Goal: Task Accomplishment & Management: Manage account settings

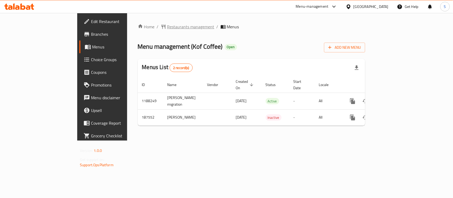
click at [167, 28] on span "Restaurants management" at bounding box center [190, 27] width 47 height 6
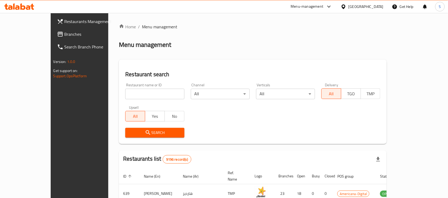
click at [378, 2] on div "Qatar" at bounding box center [361, 6] width 51 height 13
click at [377, 6] on div "Qatar" at bounding box center [365, 7] width 35 height 6
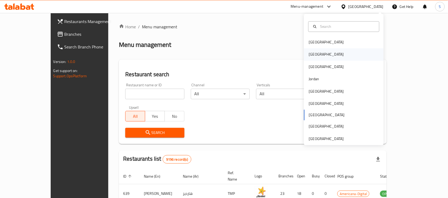
click at [310, 58] on div "[GEOGRAPHIC_DATA]" at bounding box center [325, 55] width 43 height 12
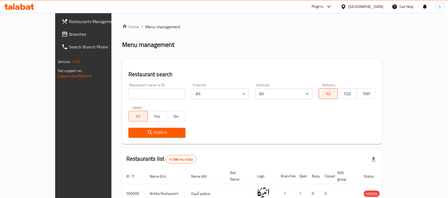
click at [69, 31] on span "Branches" at bounding box center [97, 34] width 57 height 6
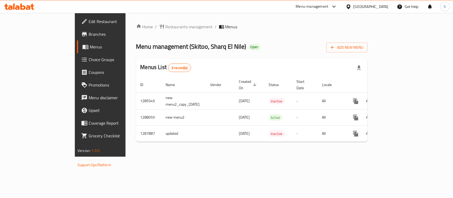
drag, startPoint x: 23, startPoint y: 33, endPoint x: 27, endPoint y: 42, distance: 10.2
click at [89, 33] on span "Branches" at bounding box center [118, 34] width 58 height 6
click at [89, 34] on span "Branches" at bounding box center [118, 34] width 58 height 6
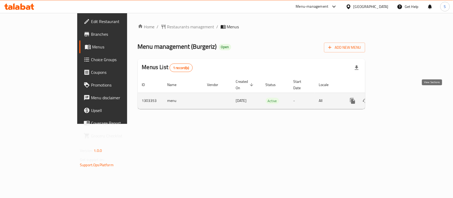
click at [394, 98] on icon "enhanced table" at bounding box center [391, 101] width 6 height 6
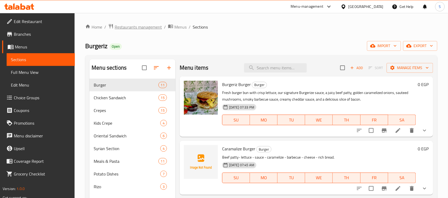
click at [136, 29] on span "Restaurants management" at bounding box center [138, 27] width 47 height 6
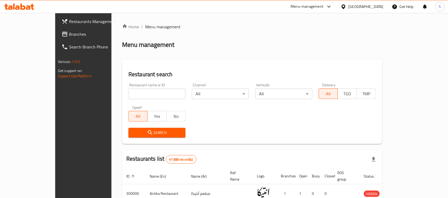
click at [128, 96] on input "search" at bounding box center [156, 94] width 57 height 11
paste input "Burgeriz"
click button "Search" at bounding box center [156, 133] width 57 height 10
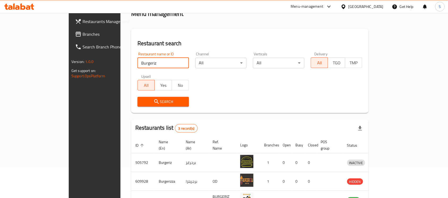
scroll to position [65, 0]
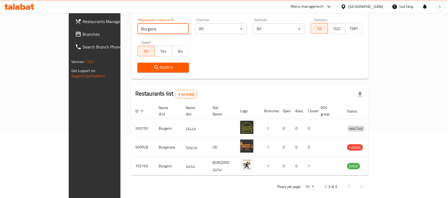
drag, startPoint x: 114, startPoint y: 31, endPoint x: 71, endPoint y: 27, distance: 42.6
click at [71, 27] on div "Restaurants Management Branches Search Branch Phone Version: 1.0.0 Get support …" at bounding box center [224, 76] width 310 height 257
paste input "702765"
type input "702765"
click button "Search" at bounding box center [162, 68] width 51 height 10
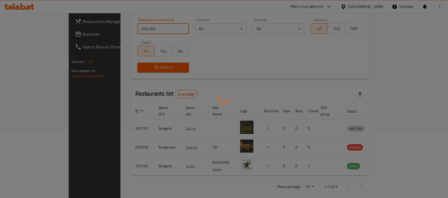
scroll to position [28, 0]
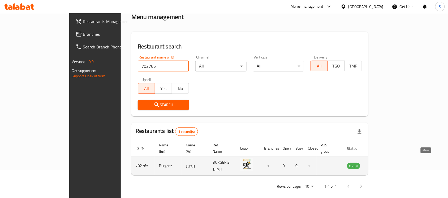
click at [381, 163] on icon "enhanced table" at bounding box center [378, 166] width 6 height 6
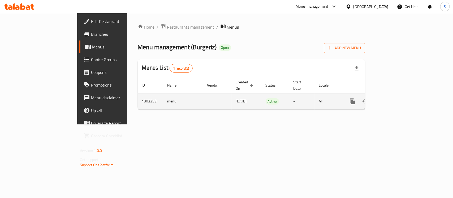
click at [397, 95] on div "enhanced table" at bounding box center [371, 101] width 51 height 13
click at [394, 98] on icon "enhanced table" at bounding box center [391, 101] width 6 height 6
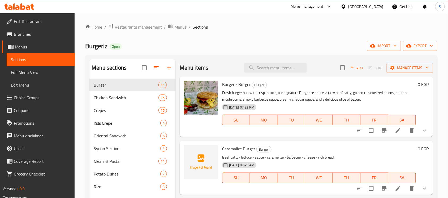
click at [149, 26] on span "Restaurants management" at bounding box center [138, 27] width 47 height 6
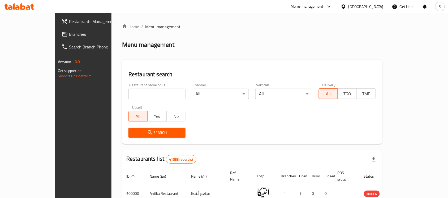
click at [128, 94] on input "search" at bounding box center [156, 94] width 57 height 11
paste input "702765"
type input "702765"
click button "Search" at bounding box center [156, 133] width 57 height 10
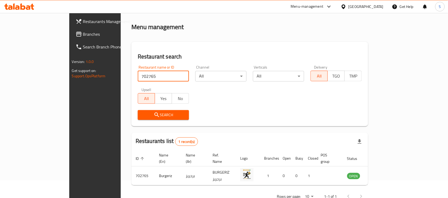
scroll to position [28, 0]
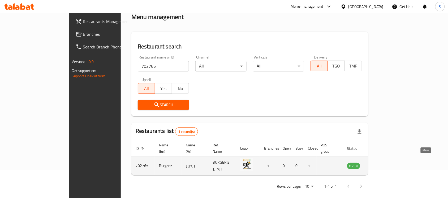
click at [380, 165] on icon "enhanced table" at bounding box center [379, 166] width 2 height 2
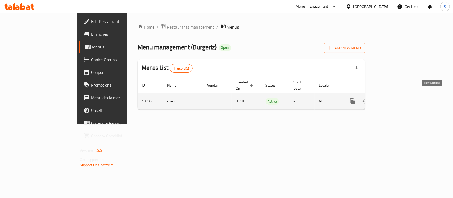
click at [394, 98] on icon "enhanced table" at bounding box center [391, 101] width 6 height 6
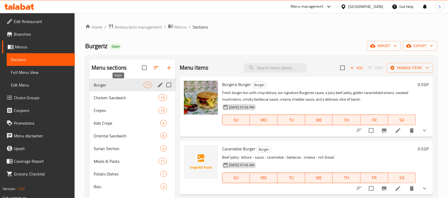
click at [113, 82] on span "Burger" at bounding box center [119, 85] width 50 height 6
drag, startPoint x: 393, startPoint y: 134, endPoint x: 396, endPoint y: 130, distance: 5.1
drag, startPoint x: 396, startPoint y: 130, endPoint x: 391, endPoint y: 132, distance: 4.7
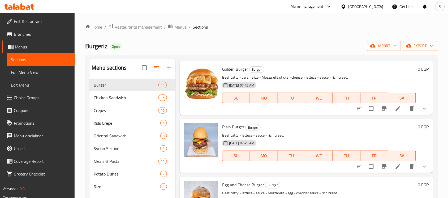
scroll to position [265, 0]
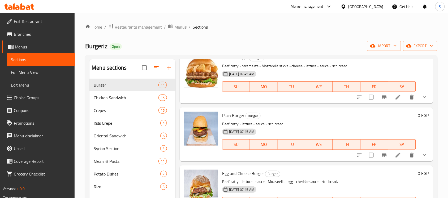
drag, startPoint x: 388, startPoint y: 154, endPoint x: 393, endPoint y: 155, distance: 4.8
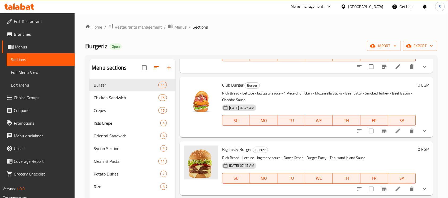
scroll to position [471, 0]
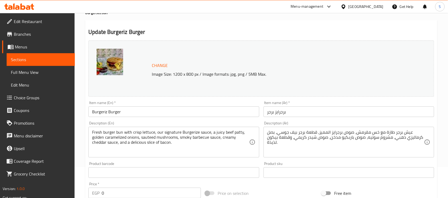
scroll to position [31, 0]
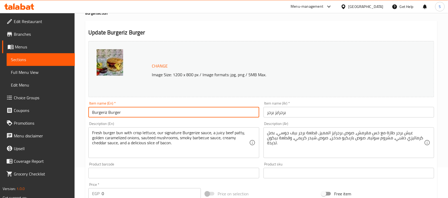
drag, startPoint x: 136, startPoint y: 116, endPoint x: 73, endPoint y: 117, distance: 62.6
click at [73, 117] on div "Edit Restaurant Branches Menus Sections Full Menu View Edit Menu Choice Groups …" at bounding box center [224, 172] width 448 height 381
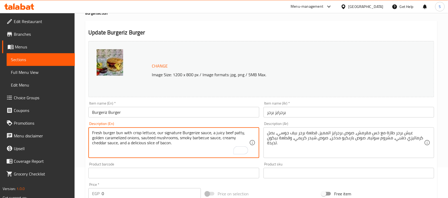
drag, startPoint x: 170, startPoint y: 145, endPoint x: 160, endPoint y: 143, distance: 10.0
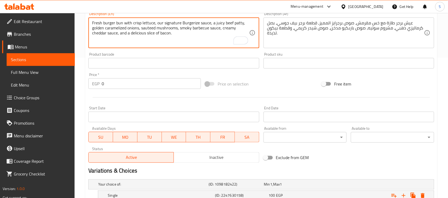
scroll to position [196, 0]
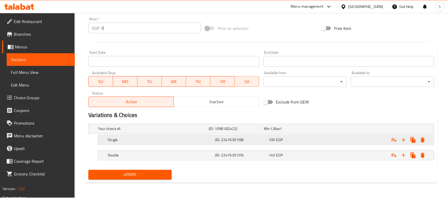
click at [315, 141] on div "100 EGP" at bounding box center [294, 140] width 51 height 5
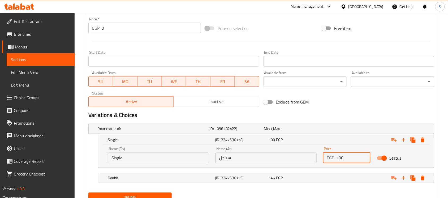
drag, startPoint x: 342, startPoint y: 159, endPoint x: 351, endPoint y: 156, distance: 8.9
click at [335, 160] on div "EGP 100 Price" at bounding box center [346, 158] width 47 height 11
drag, startPoint x: 351, startPoint y: 156, endPoint x: 332, endPoint y: 157, distance: 19.1
click at [336, 158] on div "EGP 100 Price" at bounding box center [346, 158] width 47 height 11
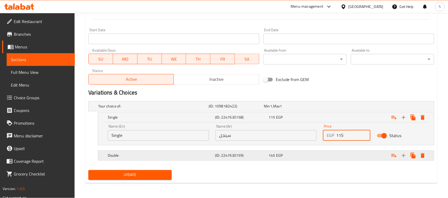
type input "115"
click at [328, 153] on div "Expand" at bounding box center [374, 156] width 107 height 12
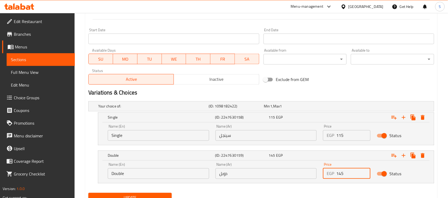
drag, startPoint x: 355, startPoint y: 172, endPoint x: 290, endPoint y: 181, distance: 65.2
click at [290, 181] on div "Name (En) Double Name (En) Name (Ar) دوبل Name (Ar) Price EGP 145 Price Status" at bounding box center [266, 171] width 323 height 23
type input "160"
click at [137, 196] on span "Update" at bounding box center [130, 198] width 75 height 7
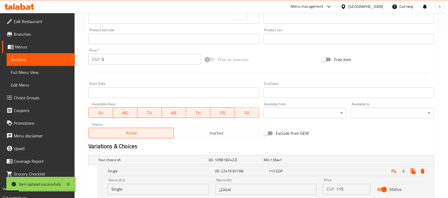
scroll to position [242, 0]
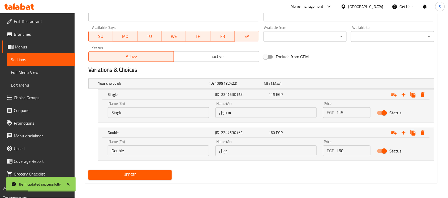
click at [218, 58] on span "Inactive" at bounding box center [216, 57] width 81 height 8
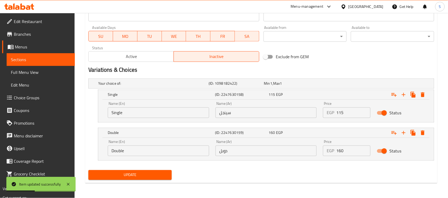
click at [132, 179] on span "Update" at bounding box center [130, 175] width 75 height 7
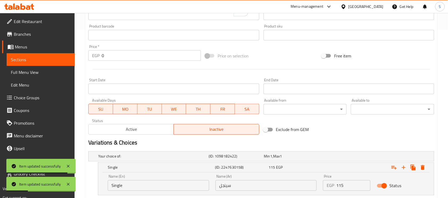
scroll to position [109, 0]
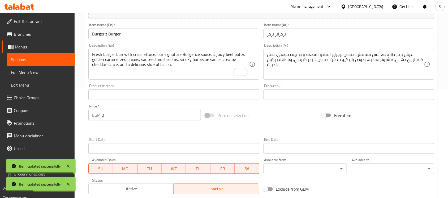
click at [133, 33] on input "Burgeriz Burger" at bounding box center [173, 34] width 171 height 11
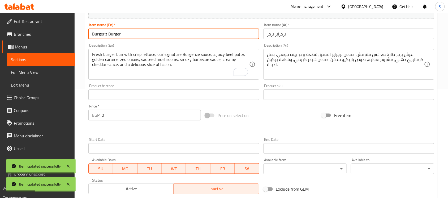
click at [133, 33] on input "Burgeriz Burger" at bounding box center [173, 34] width 171 height 11
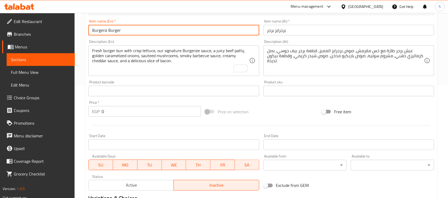
scroll to position [76, 0]
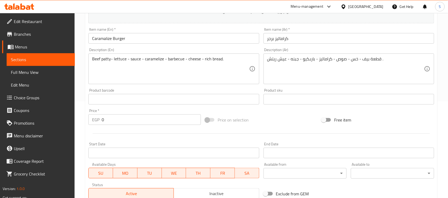
scroll to position [188, 0]
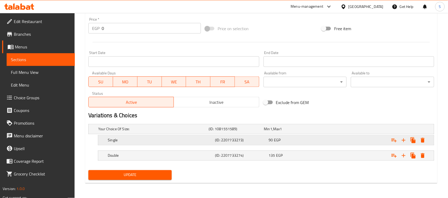
click at [349, 144] on div "Expand" at bounding box center [374, 141] width 107 height 12
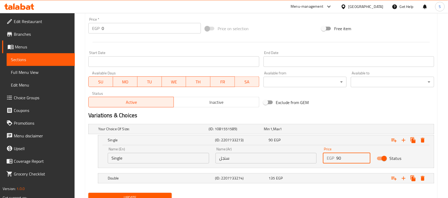
drag, startPoint x: 337, startPoint y: 157, endPoint x: 317, endPoint y: 154, distance: 20.1
click at [322, 158] on div "Price EGP 90 Price" at bounding box center [347, 156] width 54 height 23
type input "105"
click at [354, 176] on div "Expand" at bounding box center [374, 179] width 107 height 12
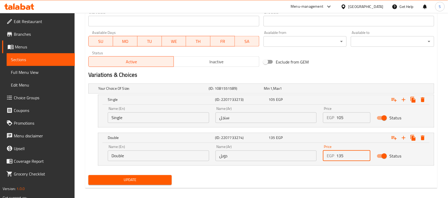
drag, startPoint x: 340, startPoint y: 197, endPoint x: 333, endPoint y: 197, distance: 7.2
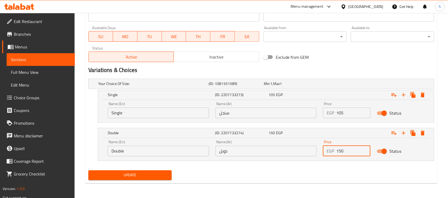
type input "150"
click at [156, 170] on div "Update" at bounding box center [130, 176] width 88 height 14
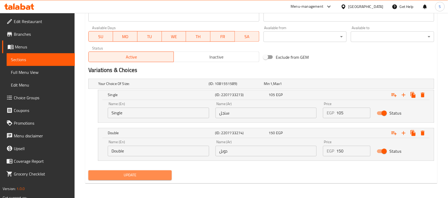
click at [155, 174] on span "Update" at bounding box center [130, 175] width 75 height 7
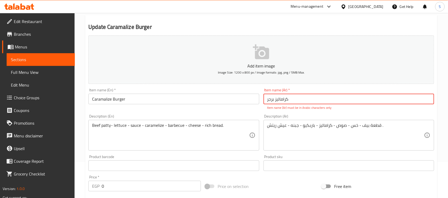
click at [300, 99] on input "كرامالیز برجر" at bounding box center [348, 99] width 171 height 11
drag, startPoint x: 306, startPoint y: 100, endPoint x: 223, endPoint y: 100, distance: 83.0
click at [223, 100] on div "Add item image Image Size: 1200 x 800 px / Image formats: jpg, png / 5MB Max. I…" at bounding box center [261, 150] width 350 height 234
type input ";"
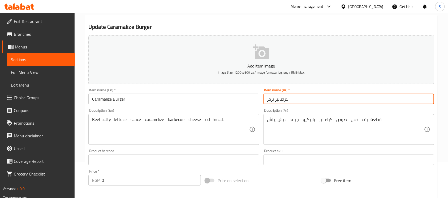
click at [312, 98] on input "كراماليز برجر" at bounding box center [348, 99] width 171 height 11
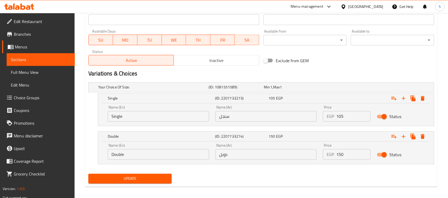
scroll to position [234, 0]
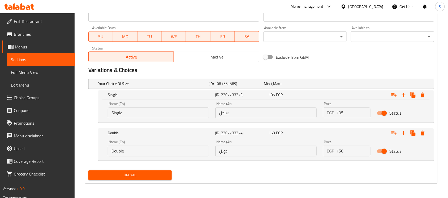
type input "كراماليز برجر"
click at [143, 176] on span "Update" at bounding box center [130, 175] width 75 height 7
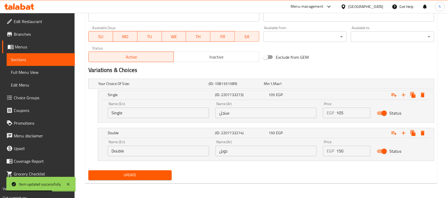
scroll to position [101, 0]
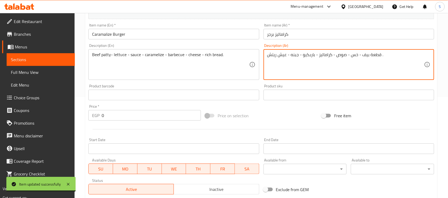
click at [302, 56] on textarea "قطعة بيف - خس - صوص - كراماليز - باربكيو - جبنه - عيش ريتش ." at bounding box center [345, 64] width 157 height 25
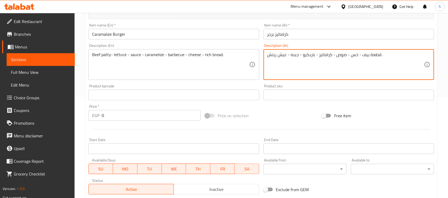
click at [302, 56] on textarea "قطعة بيف - خس - صوص - كراماليز - باربكيو - جبنه - عيش ريتش ." at bounding box center [345, 64] width 157 height 25
paste textarea "، خس، صوص، كراماليز، باربكيو، جبنة، عيش ريتش"
type textarea "قطعة بيف، خس، صوص، كراماليز، باربكيو، جبنة، عيش ريتش."
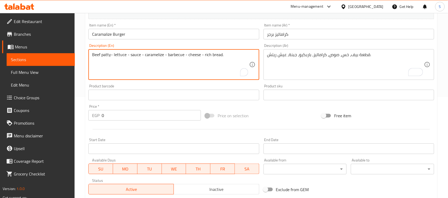
click at [184, 56] on textarea "Beef patty- lettuce - sauce - caramelize - barbecue - cheese - rich bread." at bounding box center [170, 64] width 157 height 25
paste textarea ", lettuce, sauce, caramelized onions, barbecue, cheese, rich bread. ✅"
click at [213, 70] on textarea "Beef patty, lettuce, sauce, caramelized onions, barbecue, cheese, rich bread." at bounding box center [170, 64] width 157 height 25
type textarea "Beef patty, lettuce, sauce, caramelized onions, barbecue, cheese, and rich brea…"
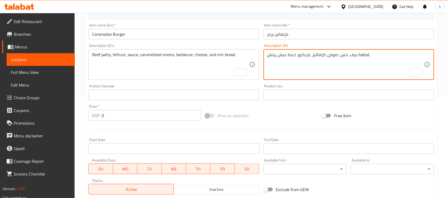
click at [286, 58] on textarea "قطعة بيف، خس، صوص، كراماليز، باربكيو، جبنة عيش ريتش." at bounding box center [345, 64] width 157 height 25
type textarea "قطعة بيف، خس، صوص، كراماليز، باربكيو، جبنة وعيش ريتش."
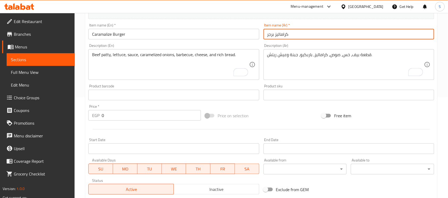
click at [315, 37] on input "كراماليز برجر" at bounding box center [348, 34] width 171 height 11
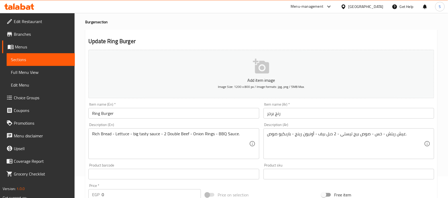
scroll to position [33, 0]
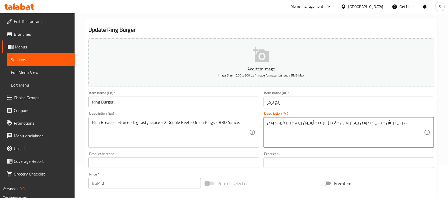
click at [300, 123] on textarea "عيش ريتش - خس - صوص بيج تيستى - 2 دبل بيف - أونيون رينج - باربكيو صوص." at bounding box center [345, 132] width 157 height 25
click at [311, 124] on textarea "عيش ريتش - خس - صوص بيج تيستى - 2 دبل بيف - أونيون رينج - باربكيو صوص." at bounding box center [345, 132] width 157 height 25
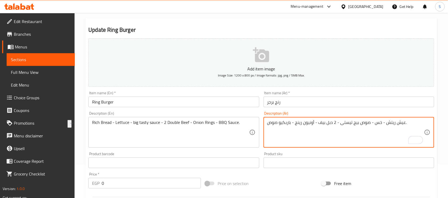
paste textarea "، خس، صوص بيج تيستي، 2 دبل بيف، أونيون رينج،"
click at [292, 124] on textarea "عيش ريتش، خس، صوص بيج تيستي، 2 دبل بيف، أونيون رينج، باربكيو صوص." at bounding box center [345, 132] width 157 height 25
type textarea "عيش ريتش، خس، صوص بيج تيستي، 2 دبل بيف، أونيون رينج وباربكيو صوص."
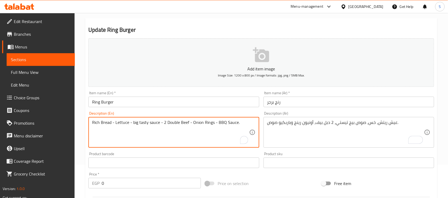
click at [177, 119] on div "Rich Bread - Lettuce - big tasty sauce - 2 Double Beef - Onion Rings - BBQ Sauc…" at bounding box center [173, 132] width 171 height 31
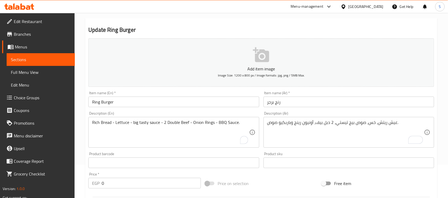
click at [177, 119] on div "Rich Bread - Lettuce - big tasty sauce - 2 Double Beef - Onion Rings - BBQ Sauc…" at bounding box center [173, 132] width 171 height 31
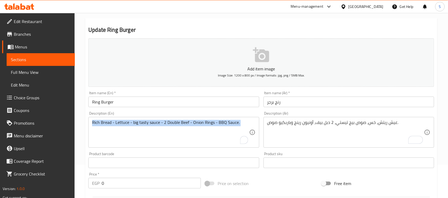
click at [177, 119] on div "Rich Bread - Lettuce - big tasty sauce - 2 Double Beef - Onion Rings - BBQ Sauc…" at bounding box center [173, 132] width 171 height 31
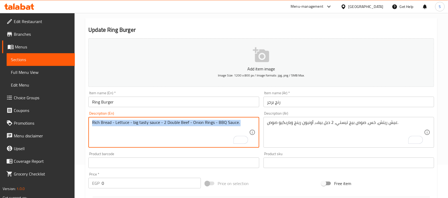
click at [177, 119] on div "Rich Bread - Lettuce - big tasty sauce - 2 Double Beef - Onion Rings - BBQ Sauc…" at bounding box center [173, 132] width 171 height 31
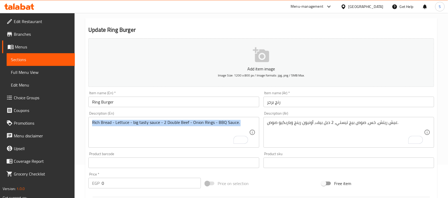
click at [177, 119] on div "Rich Bread - Lettuce - big tasty sauce - 2 Double Beef - Onion Rings - BBQ Sauc…" at bounding box center [173, 132] width 171 height 31
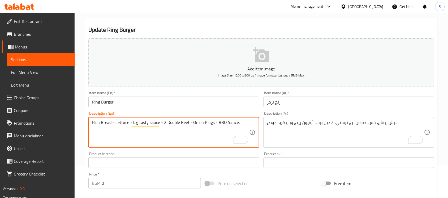
click at [178, 124] on textarea "Rich Bread - Lettuce - big tasty sauce - 2 Double Beef - Onion Rings - BBQ Sauc…" at bounding box center [170, 132] width 157 height 25
paste textarea "bread, lettuce, Big Tasty sauce, two double beef patties, onion rings, BBQ s"
type textarea "Rich bread, lettuce, Big Tasty sauce, two double beef patties, onion rings, and…"
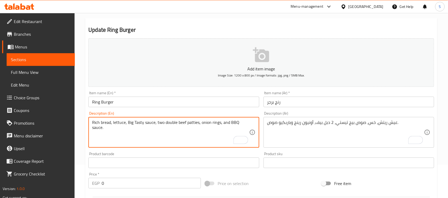
click at [225, 102] on input "Ring Burger" at bounding box center [173, 102] width 171 height 11
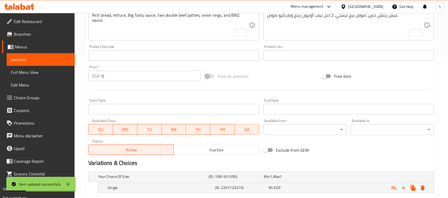
scroll to position [166, 0]
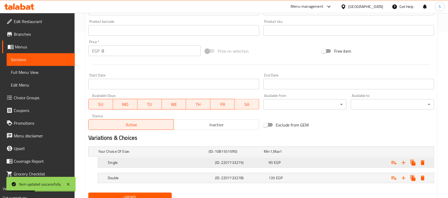
click at [341, 162] on div "Expand" at bounding box center [374, 163] width 107 height 12
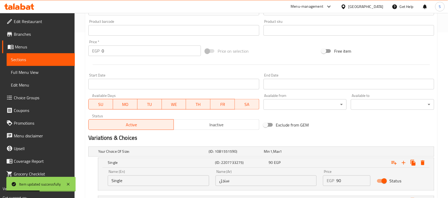
drag, startPoint x: 352, startPoint y: 182, endPoint x: 303, endPoint y: 180, distance: 49.1
click at [303, 180] on div "Name (En) Single Name (En) Name (Ar) سنجل Name (Ar) Price EGP 90 Price Status" at bounding box center [266, 178] width 323 height 23
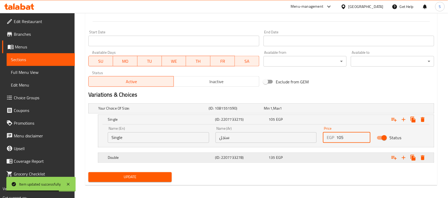
scroll to position [211, 0]
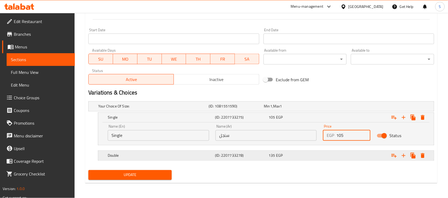
type input "105"
click at [344, 155] on div "Expand" at bounding box center [374, 156] width 107 height 12
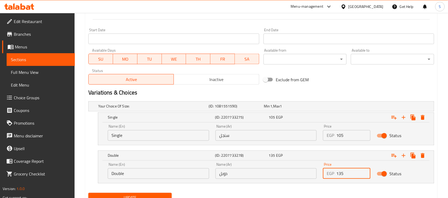
drag, startPoint x: 345, startPoint y: 173, endPoint x: 329, endPoint y: 176, distance: 16.2
click at [329, 176] on div "EGP 135 Price" at bounding box center [346, 174] width 47 height 11
type input "150"
click at [165, 195] on span "Update" at bounding box center [130, 198] width 75 height 7
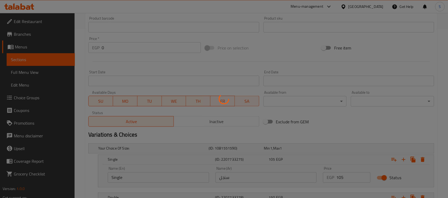
scroll to position [112, 0]
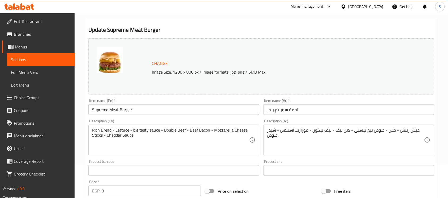
scroll to position [66, 0]
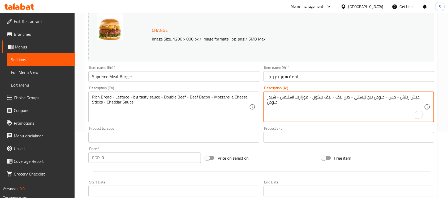
click at [385, 100] on textarea "عيش ريتش - خس - صوص بيج تيستى - دبل بيف - بيف بيكون - موزاريلا استكس - شيدر صوص." at bounding box center [345, 107] width 157 height 25
paste textarea "، خس، صوص بيج تيستي، دبل بيف، [PERSON_NAME]، موزاريلا ستكس،"
click at [329, 97] on textarea "عيش ريتش، خس، صوص بيج تيستي، دبل بيف، بيف بيكون، موزاريلا ستكس، شيدر صوص." at bounding box center [345, 107] width 157 height 25
type textarea "عيش ريتش، خس، صوص بيج تيستي، دبل بيف، بيكون، موزاريلا ستكس، شيدر صوص."
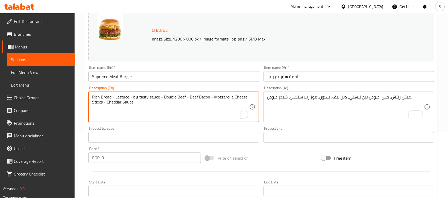
click at [182, 98] on textarea "Rich Bread - Lettuce - big tasty sauce - Double Beef - Beef Bacon - Mozzarella …" at bounding box center [170, 107] width 157 height 25
paste textarea "bread, lettuce, Big Tasty sauce, double beef, beef bacon, mozzarella cheese sti…"
type textarea "Rich bread, lettuce, Big Tasty sauce, double beef, beef bacon, mozzarella chees…"
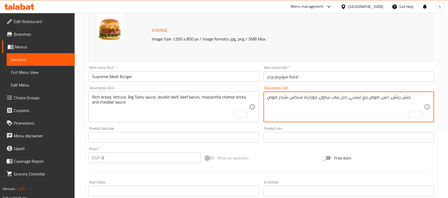
drag, startPoint x: 286, startPoint y: 99, endPoint x: 290, endPoint y: 99, distance: 3.3
type textarea "عيش ريتش، خس، صوص بيج تيستي، دبل بيف، بيكون، موزاريلا ستكس وشيدر صوص."
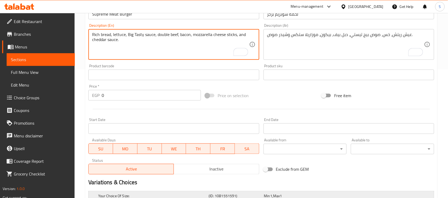
scroll to position [196, 0]
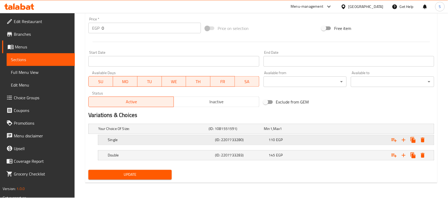
type textarea "Rich bread, lettuce, Big Tasty sauce, double beef, bacon, mozzarella cheese sti…"
click at [324, 136] on div "Expand" at bounding box center [374, 140] width 107 height 12
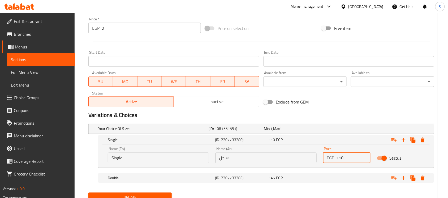
drag, startPoint x: 352, startPoint y: 156, endPoint x: 311, endPoint y: 160, distance: 41.2
click at [311, 160] on div "Name (En) Single Name (En) Name (Ar) سنجل Name (Ar) Price EGP 110 Price Status" at bounding box center [266, 155] width 323 height 23
type input "125"
click at [352, 182] on div "Expand" at bounding box center [374, 179] width 107 height 12
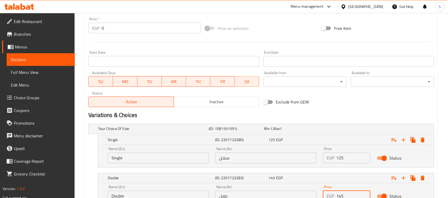
scroll to position [235, 0]
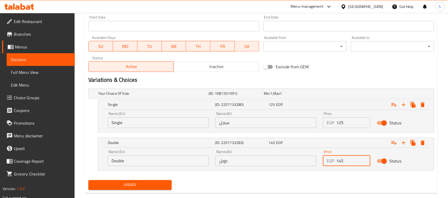
drag, startPoint x: 345, startPoint y: 195, endPoint x: 331, endPoint y: 197, distance: 14.7
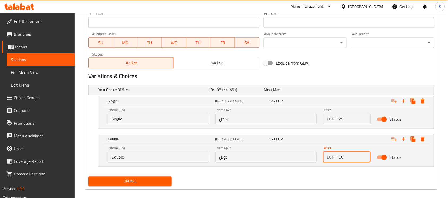
type input "160"
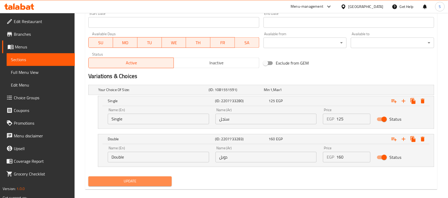
click at [169, 186] on button "Update" at bounding box center [129, 182] width 83 height 10
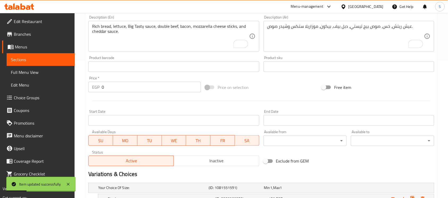
scroll to position [169, 0]
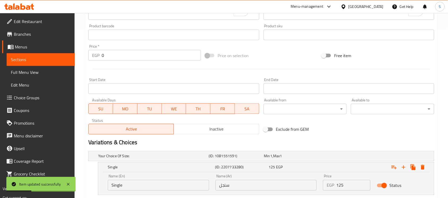
click at [222, 129] on span "Inactive" at bounding box center [216, 130] width 81 height 8
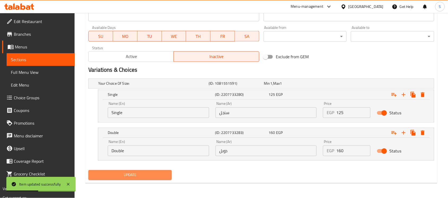
click at [146, 171] on button "Update" at bounding box center [129, 176] width 83 height 10
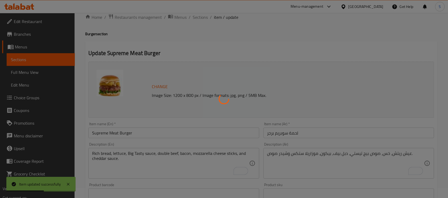
scroll to position [10, 0]
click at [140, 130] on div at bounding box center [224, 99] width 448 height 198
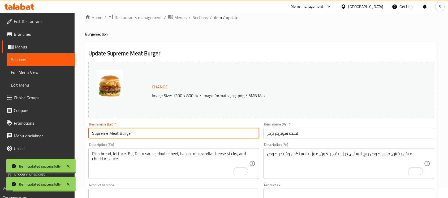
drag, startPoint x: 136, startPoint y: 133, endPoint x: 84, endPoint y: 133, distance: 52.0
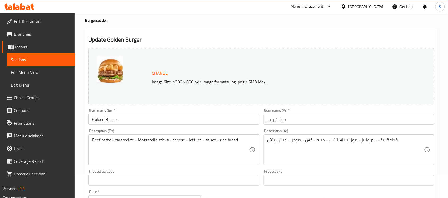
scroll to position [33, 0]
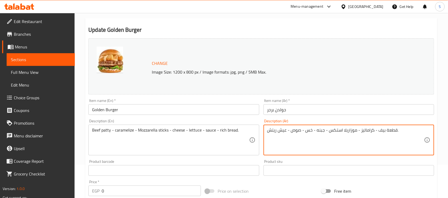
click at [334, 133] on textarea "قطعة بيف - كراماليز - موزاريلا استکس - جبنه - خس - صوص - عيش ريتش." at bounding box center [345, 140] width 157 height 25
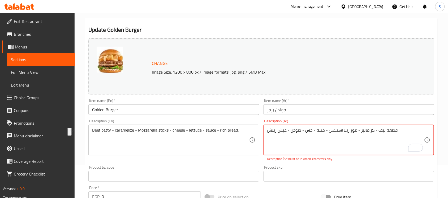
paste textarea "Beef [PERSON_NAME], caramelized onions, mozzarella sticks, cheese, lettuce, sau…"
type textarea "قطعة بيف - كراماليز - موزاريلا استکس - جبنه - خس - صوص - عيش ريتش."
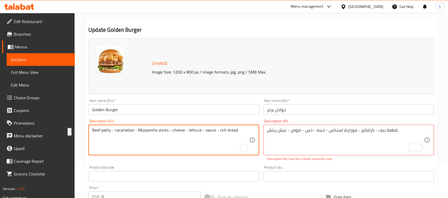
click at [214, 134] on textarea "Beef patty - caramelize - Mozzarella sticks - cheese - lettuce - sauce - rich b…" at bounding box center [170, 140] width 157 height 25
paste textarea ", caramelized onions, mozzarella sticks, cheese, lettuce, sauce,"
type textarea "Beef patty, caramelized onions, mozzarella sticks, cheese, lettuce, sauce, rich…"
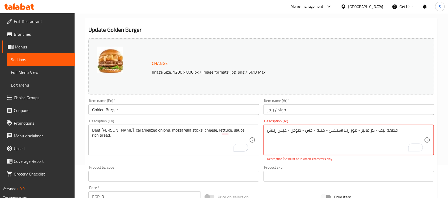
click at [308, 134] on textarea "قطعة بيف - كراماليز - موزاريلا استکس - جبنه - خس - صوص - عيش ريتش." at bounding box center [345, 140] width 157 height 25
paste textarea "، كراماليز، موزاريلا ستكس، جبنة، خس، صوص،"
type textarea "قطعة بيف، كراماليز، موزاريلا ستكس، جبنة، خس، صوص، عيش ريتش."
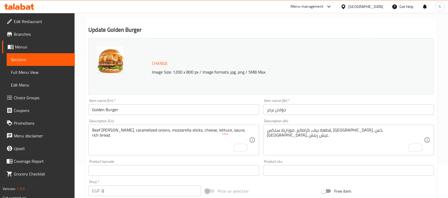
click at [243, 146] on div "1" at bounding box center [244, 148] width 7 height 8
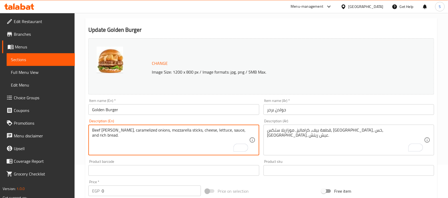
type textarea "Beef patty, caramelized onions, mozzarella sticks, cheese, lettuce, sauce, and …"
click at [235, 113] on input "Golden Burger" at bounding box center [173, 110] width 171 height 11
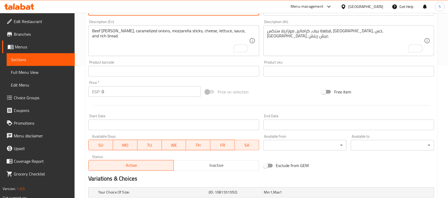
scroll to position [196, 0]
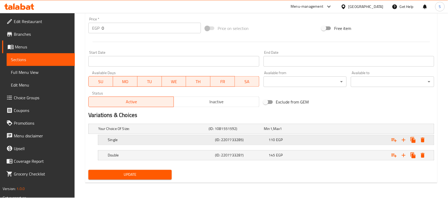
click at [331, 137] on div "Expand" at bounding box center [374, 140] width 107 height 12
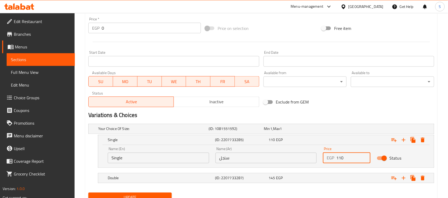
drag, startPoint x: 344, startPoint y: 158, endPoint x: 322, endPoint y: 162, distance: 22.1
click at [322, 162] on div "Price EGP 110 Price" at bounding box center [347, 155] width 54 height 23
type input "125"
click at [341, 179] on div "Expand" at bounding box center [374, 179] width 107 height 12
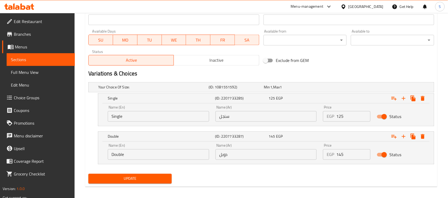
scroll to position [242, 0]
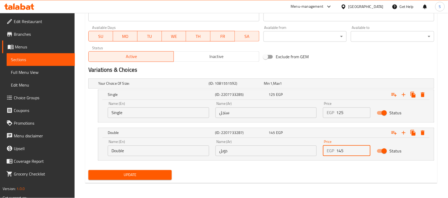
drag, startPoint x: 348, startPoint y: 150, endPoint x: 311, endPoint y: 157, distance: 37.2
click at [311, 157] on div "Name (En) Double Name (En) Name (Ar) دوبل Name (Ar) Price EGP 145 Price Status" at bounding box center [266, 148] width 323 height 23
type input "160"
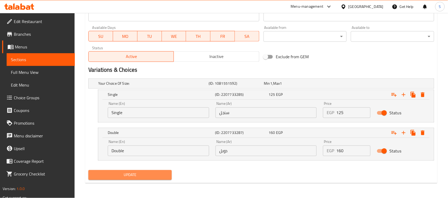
click at [138, 176] on span "Update" at bounding box center [130, 175] width 75 height 7
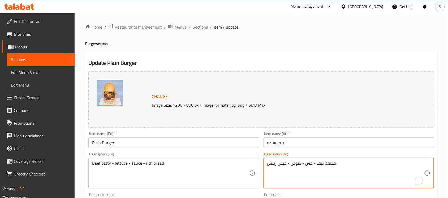
click at [319, 165] on textarea "قطعة بيف - خس - صوص - عيش ريتش." at bounding box center [345, 173] width 157 height 25
drag, startPoint x: 349, startPoint y: 165, endPoint x: 228, endPoint y: 166, distance: 121.7
click at [228, 166] on div "Change Image Size: 1200 x 800 px / Image formats: jpg, png / 5MB Max. Item name…" at bounding box center [261, 187] width 350 height 236
paste textarea "، خس، [PERSON_NAME]،"
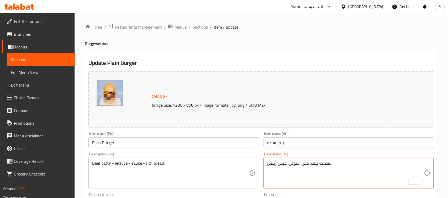
type textarea "قطعة بيف، خس، صوص، عيش ريتش."
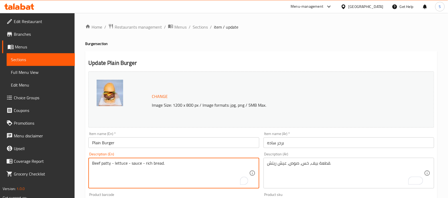
click at [168, 164] on textarea "Beef patty - lettuce - sauce - rich bread." at bounding box center [170, 173] width 157 height 25
paste textarea ", lettuce, sauce,"
type textarea "Beef patty, lettuce, sauce, rich bread."
click at [180, 143] on input "Plain Burger" at bounding box center [173, 143] width 171 height 11
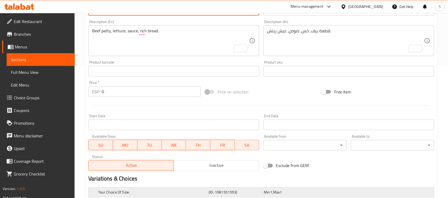
scroll to position [196, 0]
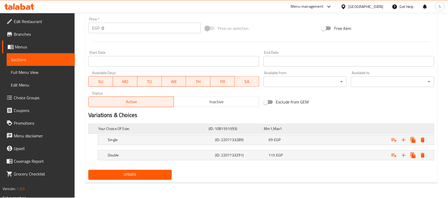
click at [365, 133] on div "Your Choice Of Size: (ID: 1081551593) Min 1 , Max 1" at bounding box center [262, 129] width 331 height 12
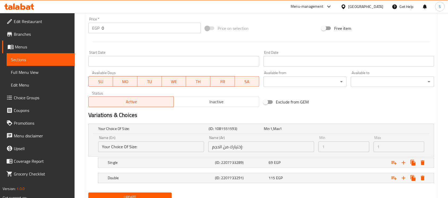
click at [368, 140] on div "Min 1 Min" at bounding box center [343, 144] width 51 height 16
click at [367, 165] on div "Expand" at bounding box center [374, 163] width 107 height 12
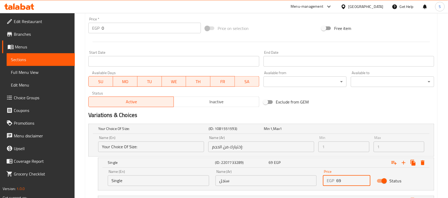
drag, startPoint x: 352, startPoint y: 182, endPoint x: 302, endPoint y: 181, distance: 49.6
click at [302, 181] on div "Name (En) Single Name (En) Name (Ar) سنجل Name (Ar) Price EGP 69 Price Status" at bounding box center [266, 178] width 323 height 23
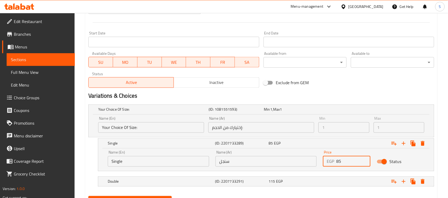
scroll to position [242, 0]
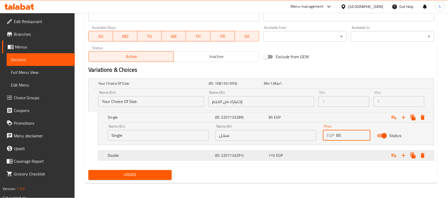
type input "85"
click at [353, 153] on div "Expand" at bounding box center [374, 156] width 107 height 12
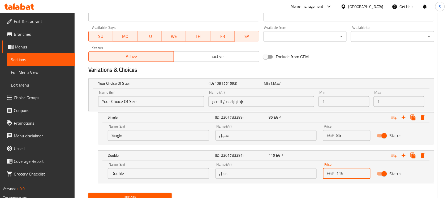
drag, startPoint x: 354, startPoint y: 175, endPoint x: 334, endPoint y: 174, distance: 19.7
click at [334, 174] on div "EGP 115 Price" at bounding box center [346, 174] width 47 height 11
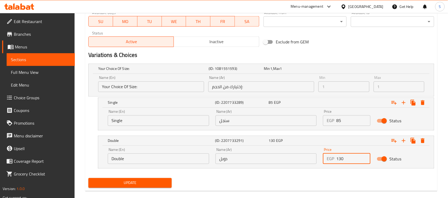
scroll to position [264, 0]
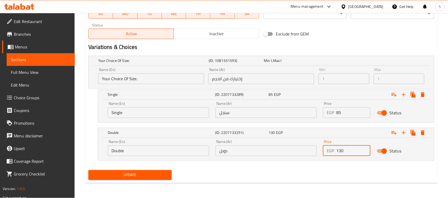
type input "130"
click at [138, 173] on span "Update" at bounding box center [130, 175] width 75 height 7
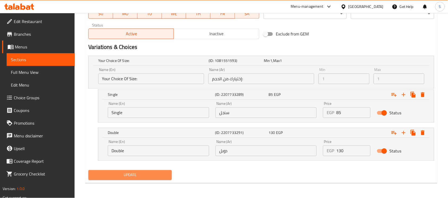
click at [145, 174] on span "Update" at bounding box center [130, 175] width 75 height 7
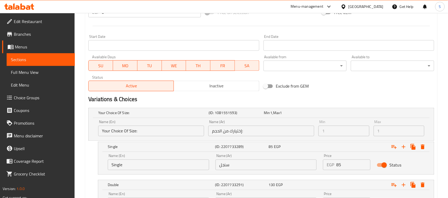
scroll to position [132, 0]
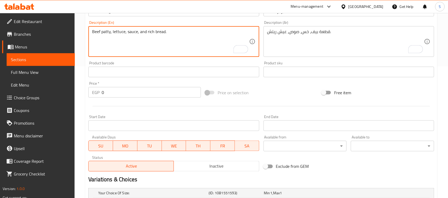
type textarea "Beef patty, lettuce, sauce, and rich bread."
drag, startPoint x: 285, startPoint y: 32, endPoint x: 288, endPoint y: 34, distance: 3.8
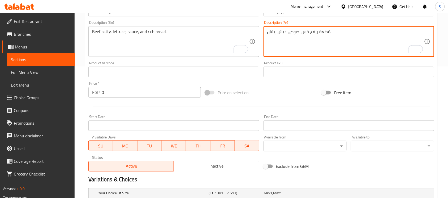
click at [288, 34] on textarea "قطعة بيف، خس، صوص، عيش ريتش." at bounding box center [345, 41] width 157 height 25
click at [286, 34] on textarea "قطعة بيف، خس، صوص، عيش ريتش." at bounding box center [345, 41] width 157 height 25
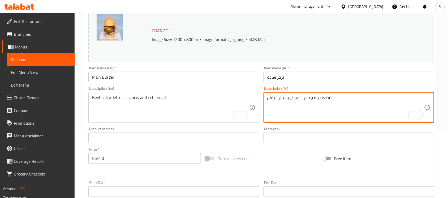
scroll to position [66, 0]
type textarea "قطعة بيف، خس، صوص وعيش ريتش."
click at [304, 88] on div "Description (Ar) قطعة بيف، خس، صوص وعيش ريتش. Description (Ar)" at bounding box center [348, 105] width 171 height 36
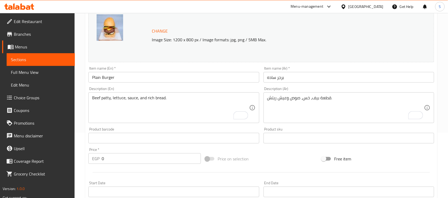
click at [304, 80] on input "برجر ساده" at bounding box center [348, 77] width 171 height 11
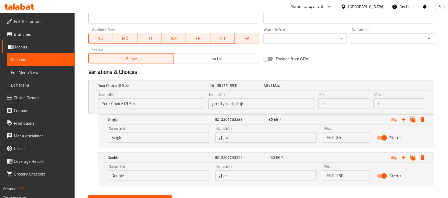
scroll to position [264, 0]
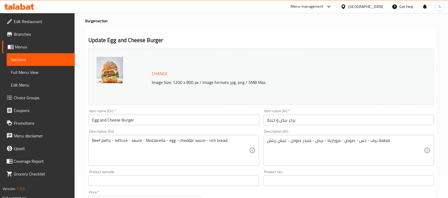
scroll to position [33, 0]
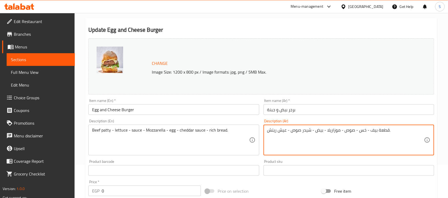
click at [317, 129] on textarea "قطعة بيف - خس - صوص - موزاريلا - بيض - شيدر صوص - عيش ريتش." at bounding box center [345, 140] width 157 height 25
paste textarea "، خس، [PERSON_NAME]، [PERSON_NAME]، بيض، شيدر صوص،"
type textarea "قطعة بيف، خس، صوص، موزاريلا، بيض، شيدر صوص، عيش ريتش."
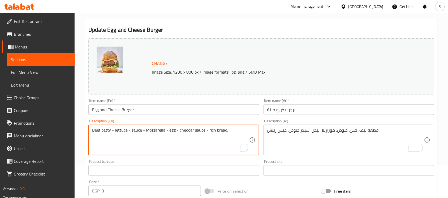
drag, startPoint x: 233, startPoint y: 131, endPoint x: 7, endPoint y: 126, distance: 226.8
paste textarea ", lettuce, sauce, mozzarella, egg, cheddar sauce,"
type textarea "Beef patty, lettuce, sauce, mozzarella, egg, cheddar sauce, and rich bread."
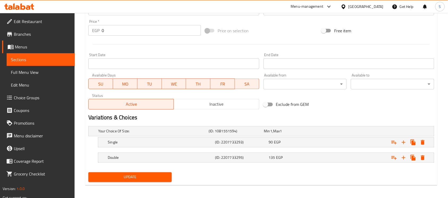
scroll to position [196, 0]
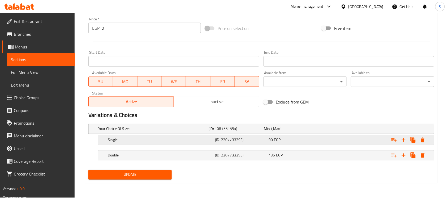
type textarea "قطعة بيف، خس، صوص، موزاريلا، بيض، شيدر صوص وعيش ريتش."
click at [365, 143] on div "Expand" at bounding box center [374, 140] width 107 height 12
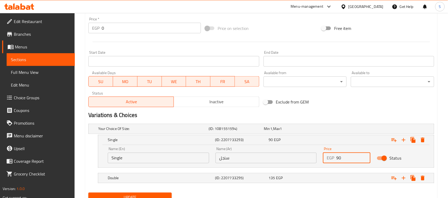
drag, startPoint x: 354, startPoint y: 158, endPoint x: 328, endPoint y: 159, distance: 26.6
click at [328, 159] on div "EGP 90 Price" at bounding box center [346, 158] width 47 height 11
type input "105"
click at [347, 183] on div "Expand" at bounding box center [374, 179] width 107 height 12
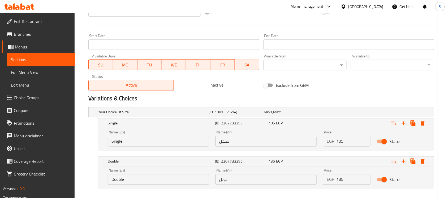
drag, startPoint x: 347, startPoint y: 195, endPoint x: 300, endPoint y: 194, distance: 47.0
click at [300, 194] on div "Change Image Size: 1200 x 800 px / Image formats: jpg, png / 5MB Max. Item name…" at bounding box center [261, 34] width 350 height 354
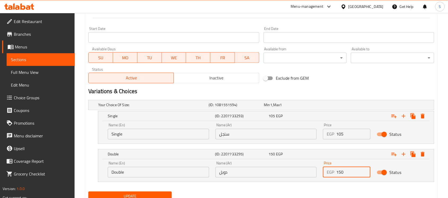
type input "150"
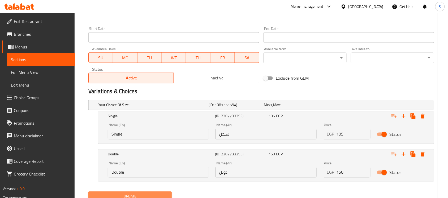
click at [163, 193] on button "Update" at bounding box center [129, 197] width 83 height 10
drag, startPoint x: 147, startPoint y: 193, endPoint x: 106, endPoint y: 191, distance: 41.2
click at [148, 193] on button "Update" at bounding box center [129, 197] width 83 height 10
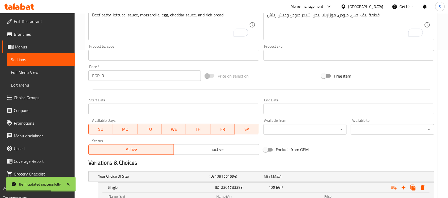
scroll to position [54, 0]
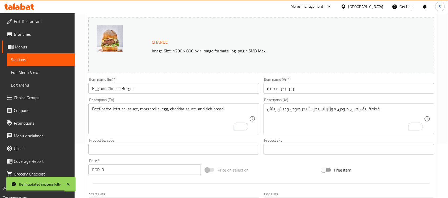
click at [285, 88] on input "برجر بيض و جبنة" at bounding box center [348, 88] width 171 height 11
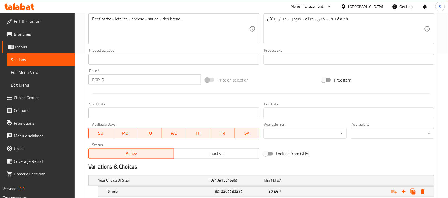
scroll to position [196, 0]
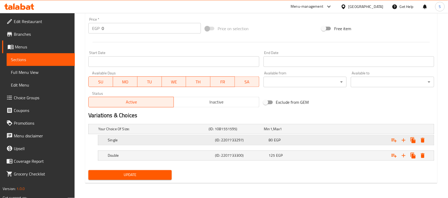
click at [310, 140] on div "80 EGP" at bounding box center [294, 140] width 51 height 5
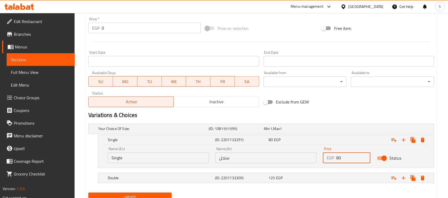
drag, startPoint x: 343, startPoint y: 157, endPoint x: 309, endPoint y: 157, distance: 33.9
click at [309, 157] on div "Name (En) Single Name (En) Name (Ar) سنجل Name (Ar) Price EGP 80 Price Status" at bounding box center [266, 155] width 323 height 23
type input "95"
click at [345, 177] on div "Expand" at bounding box center [374, 179] width 107 height 12
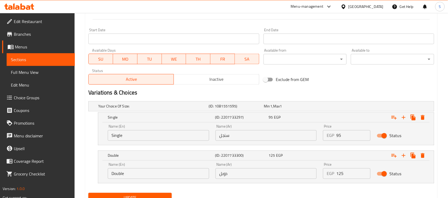
scroll to position [229, 0]
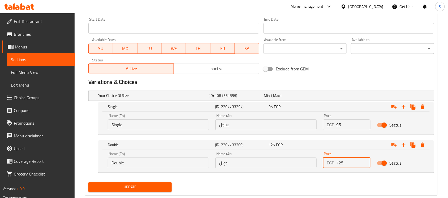
drag, startPoint x: 350, startPoint y: 165, endPoint x: 302, endPoint y: 168, distance: 48.1
click at [303, 167] on div "Name (En) Double Name (En) Name (Ar) دوبل Name (Ar) Price EGP 125 Price Status" at bounding box center [266, 160] width 323 height 23
type input "140"
click at [163, 188] on span "Update" at bounding box center [130, 187] width 75 height 7
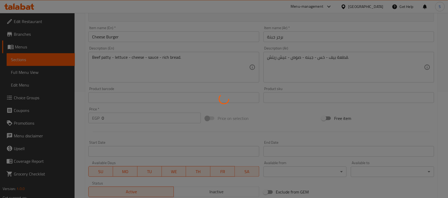
scroll to position [97, 0]
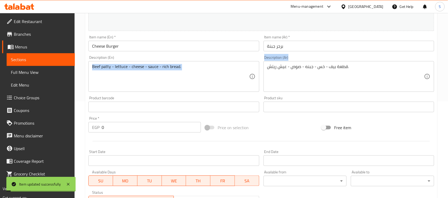
drag, startPoint x: 355, startPoint y: 64, endPoint x: 208, endPoint y: 72, distance: 146.7
click at [208, 72] on div "Change Image Size: 1200 x 800 px / Image formats: jpg, png / 5MB Max. Item name…" at bounding box center [261, 91] width 350 height 236
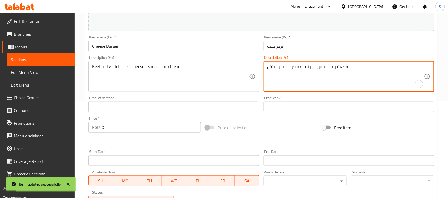
click at [313, 72] on textarea "قطعة بيف - خس - جبنه - صوص - عيش ريتش." at bounding box center [345, 76] width 157 height 25
paste textarea "، خس، جبنة، صوص،"
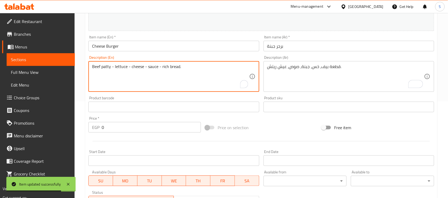
click at [178, 73] on textarea "Beef patty - lettuce - cheese - sauce - rich bread." at bounding box center [170, 76] width 157 height 25
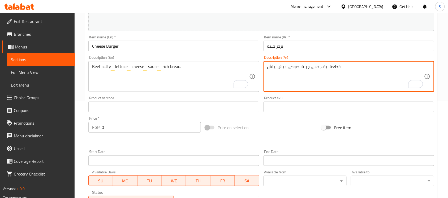
click at [286, 68] on textarea "قطعة بيف، خس، جبنة، صوص، عيش ريتش." at bounding box center [345, 76] width 157 height 25
type textarea "قطعة بيف، خس، جبنة، صوص وعيش ريتش."
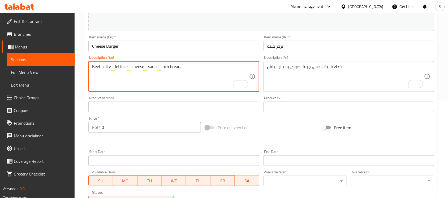
click at [153, 68] on textarea "Beef patty - lettuce - cheese - sauce - rich bread." at bounding box center [170, 76] width 157 height 25
paste textarea ", lettuce, cheese, sauce,"
type textarea "Beef patty, lettuce, cheese, sauce, and rich bread."
drag, startPoint x: 288, startPoint y: 49, endPoint x: 284, endPoint y: 53, distance: 4.9
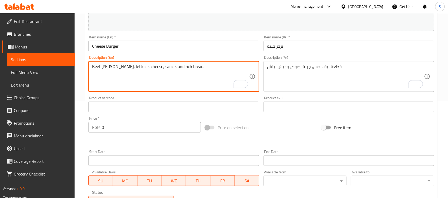
click at [288, 50] on input "برجر جبنة" at bounding box center [348, 46] width 171 height 11
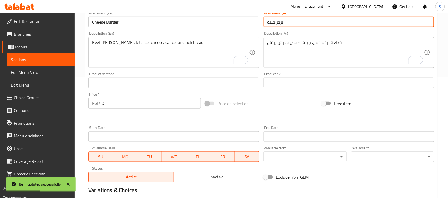
scroll to position [64, 0]
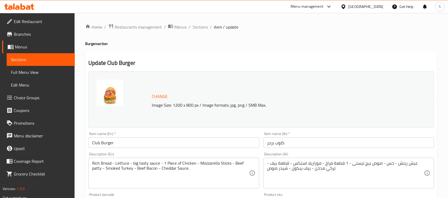
scroll to position [33, 0]
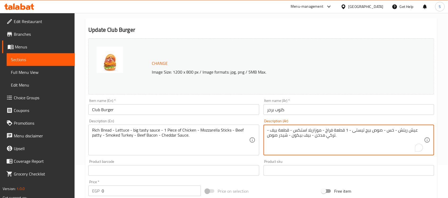
click at [316, 132] on textarea "عيش ريتش - خس - صوص بيج تيستى - 1 قطعة فراخ - موزاريلا استكس - قطعة بيف - تركي …" at bounding box center [345, 140] width 157 height 25
click at [319, 132] on textarea "عيش ريتش - خس - صوص بيج تيستى - 1 قطعة فراخ - موزاريلا استكس - قطعة بيف - تركي …" at bounding box center [345, 140] width 157 height 25
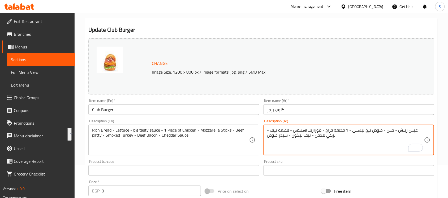
click at [304, 133] on textarea "عيش ريتش - خس - صوص بيج تيستى - 1 قطعة فراخ - موزاريلا استكس - قطعة بيف - تركي …" at bounding box center [345, 140] width 157 height 25
paste textarea "، خس، صوص بيج تيستي، قطعة فراخ واحدة، موزاريلا ستكس، قطعة بيف، تركي مدخن، بيف ب…"
click at [303, 137] on textarea "عيش ريتش، خس، صوص بيج تيستي، قطعة فراخ واحدة، موزاريلا ستكس، قطعة بيف، تركي مدخ…" at bounding box center [345, 140] width 157 height 25
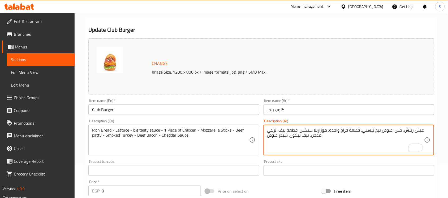
click at [301, 137] on textarea "عيش ريتش، خس، صوص بيج تيستي، قطعة فراخ واحدة، موزاريلا ستكس، قطعة بيف، تركي مدخ…" at bounding box center [345, 140] width 157 height 25
click at [300, 136] on textarea "عيش ريتش، خس، صوص بيج تيستي، قطعة فراخ واحدة، موزاريلا ستكس، قطعة بيف، تركي مدخ…" at bounding box center [345, 140] width 157 height 25
type textarea "عيش ريتش، خس، صوص بيج تيستي، قطعة فراخ واحدة، موزاريلا ستكس، قطعة بيف، تركي مدخ…"
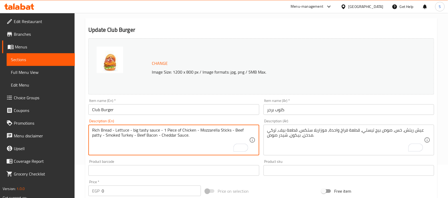
click at [147, 136] on textarea "Rich Bread - Lettuce - big tasty sauce - 1 Piece of Chicken - Mozzarella Sticks…" at bounding box center [170, 140] width 157 height 25
click at [145, 137] on textarea "Rich Bread - Lettuce - big tasty sauce - 1 Piece of Chicken - Mozzarella Sticks…" at bounding box center [170, 140] width 157 height 25
paste textarea "bread, lettuce, Big Tasty sauce, one piece of chicken, mozzarella sticks, beef …"
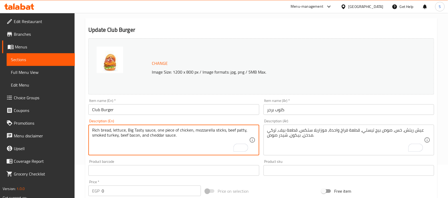
click at [129, 135] on textarea "Rich bread, lettuce, Big Tasty sauce, one piece of chicken, mozzarella sticks, …" at bounding box center [170, 140] width 157 height 25
type textarea "Rich bread, lettuce, Big Tasty sauce, one piece of chicken, mozzarella sticks, …"
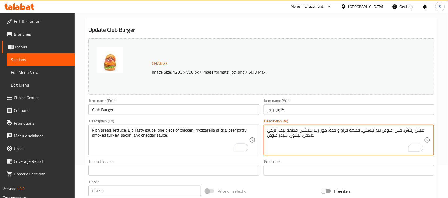
click at [288, 136] on textarea "عيش ريتش، خس، صوص بيج تيستي، قطعة فراخ واحدة، موزاريلا ستكس، قطعة بيف، تركي مدخ…" at bounding box center [345, 140] width 157 height 25
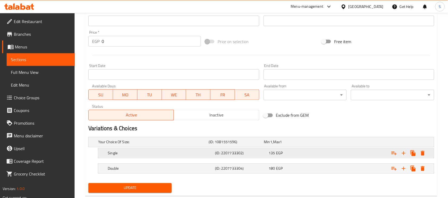
scroll to position [196, 0]
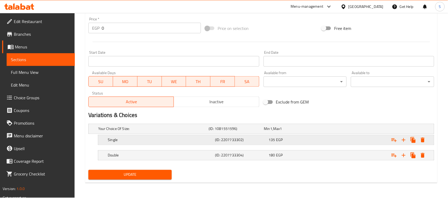
type textarea "عيش ريتش، خس، صوص بيج تيستي، قطعة فراخ واحدة، موزاريلا ستكس، قطعة بيف، تركي مدخ…"
click at [350, 139] on div "Expand" at bounding box center [374, 140] width 107 height 12
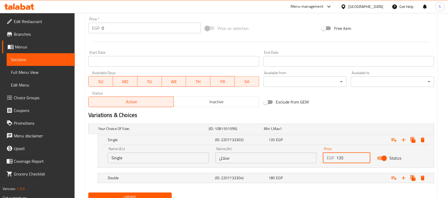
drag, startPoint x: 354, startPoint y: 159, endPoint x: 319, endPoint y: 163, distance: 35.2
click at [319, 163] on div "Name (En) Single Name (En) Name (Ar) سنجل Name (Ar) Price EGP 135 Price Status" at bounding box center [266, 155] width 323 height 23
type input "150"
click at [343, 180] on div "Expand" at bounding box center [374, 179] width 107 height 12
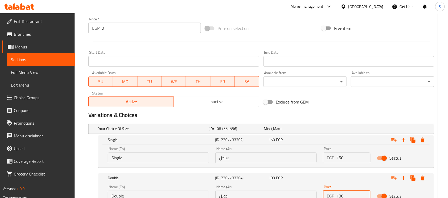
scroll to position [242, 0]
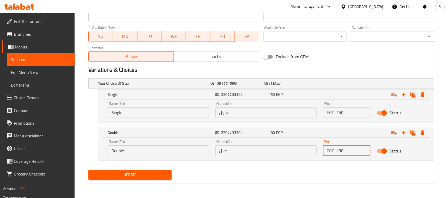
drag, startPoint x: 345, startPoint y: 197, endPoint x: 312, endPoint y: 200, distance: 33.0
type input "195"
click at [146, 175] on span "Update" at bounding box center [130, 175] width 75 height 7
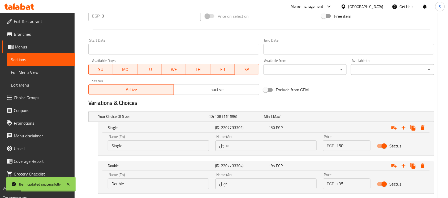
click at [211, 95] on button "Inactive" at bounding box center [215, 90] width 85 height 11
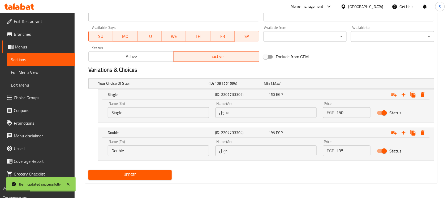
click at [136, 175] on span "Update" at bounding box center [130, 175] width 75 height 7
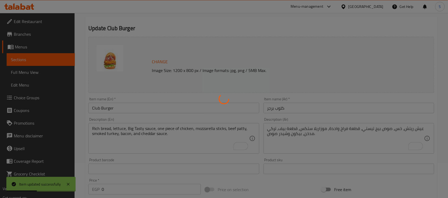
scroll to position [0, 0]
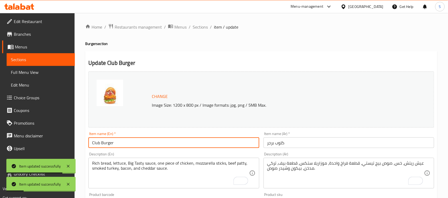
drag, startPoint x: 121, startPoint y: 141, endPoint x: 85, endPoint y: 145, distance: 36.2
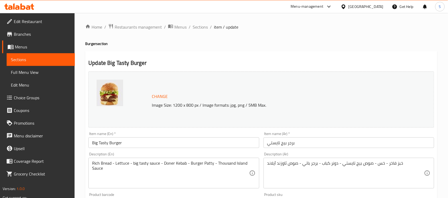
click at [277, 144] on input "برجر بيج تايستي" at bounding box center [348, 143] width 171 height 11
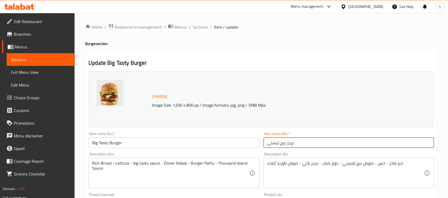
click at [302, 144] on input "برجر بيج تيستي" at bounding box center [348, 143] width 171 height 11
type input "برجر بيج تيستي"
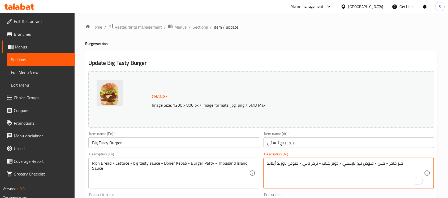
click at [379, 163] on textarea "خبز فاخر - خس - صوص بيج تايستي - دونر كباب - برجر باتي - صوص ثاوزند آيلاند" at bounding box center [345, 173] width 157 height 25
paste textarea "، خس، صوص بيج تايستي، دونر كباب، برجر باتي، صوص ثاوزند آيلاند."
type textarea "خبز فاخر، خس، صوص بيج تايستي، دونر كباب، برجر باتي، صوص ثاوزند آيلاند."
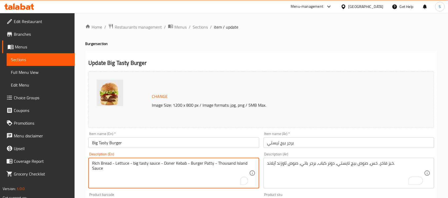
click at [212, 169] on textarea "Rich Bread - Lettuce - big tasty sauce - Doner Kebab - Burger Patty - Thousand …" at bounding box center [170, 173] width 157 height 25
paste textarea "bread, lettuce, Big Tasty sauce, doner kebab, burger patty, Thousand Island sau…"
click at [201, 164] on textarea "Rich bread, lettuce, Big Tasty sauce, doner kebab, burger patty, Thousand Islan…" at bounding box center [170, 173] width 157 height 25
click at [207, 180] on textarea "Rich bread, lettuce, Big Tasty sauce, doner kebab, burger patty, Thousand Islan…" at bounding box center [170, 173] width 157 height 25
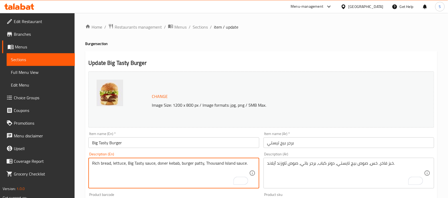
type textarea "Rich bread, lettuce, Big Tasty sauce, doner kebab, burger patty, Thousand Islan…"
click at [260, 160] on div "Description (En) Rich bread, lettuce, Big Tasty sauce, doner kebab, burger patt…" at bounding box center [173, 170] width 175 height 41
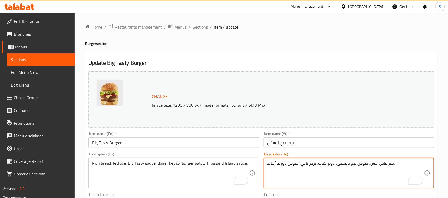
click at [356, 160] on div "خبز فاخر، خس، صوص بيج تايستي، دونر كباب، برجر باتي، صوص ثاوزند آيلاند. Descript…" at bounding box center [348, 173] width 171 height 31
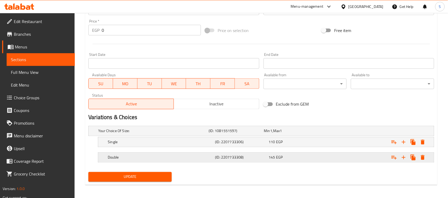
scroll to position [196, 0]
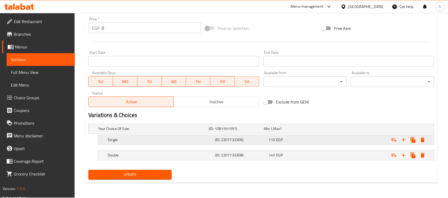
click at [343, 142] on div "Expand" at bounding box center [374, 140] width 107 height 12
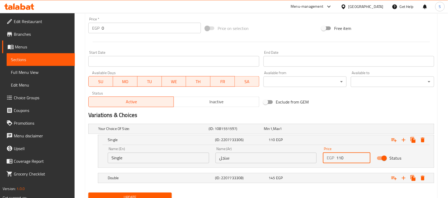
drag, startPoint x: 349, startPoint y: 160, endPoint x: 308, endPoint y: 161, distance: 41.1
click at [308, 161] on div "Name (En) Single Name (En) Name (Ar) سنجل Name (Ar) Price EGP 110 Price Status" at bounding box center [266, 155] width 323 height 23
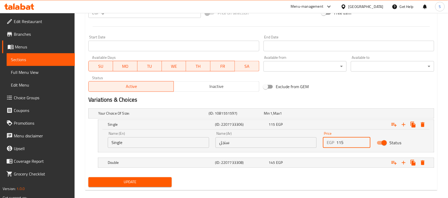
scroll to position [219, 0]
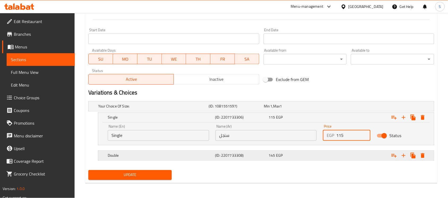
type input "115"
click at [357, 154] on div "Expand" at bounding box center [374, 156] width 107 height 12
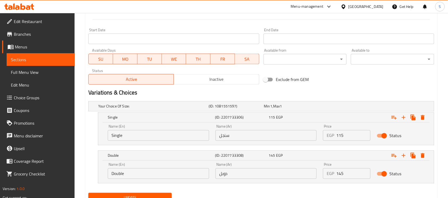
drag, startPoint x: 350, startPoint y: 173, endPoint x: 262, endPoint y: 178, distance: 88.5
click at [262, 178] on div "Name (En) Double Name (En) Name (Ar) دوبل Name (Ar) Price EGP 145 Price Status" at bounding box center [266, 171] width 323 height 23
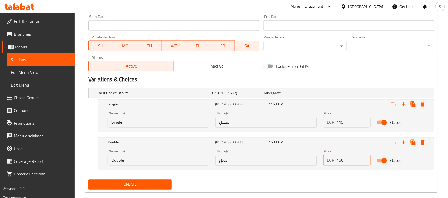
scroll to position [242, 0]
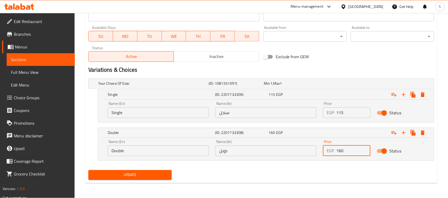
type input "160"
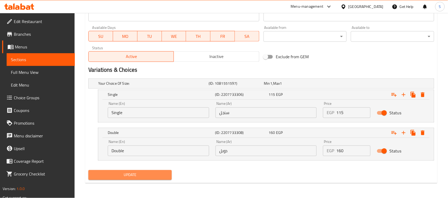
click at [136, 179] on button "Update" at bounding box center [129, 176] width 83 height 10
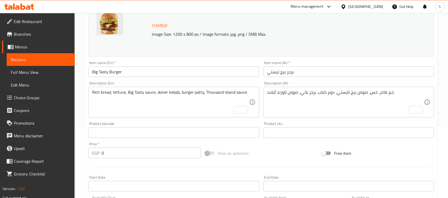
scroll to position [10, 0]
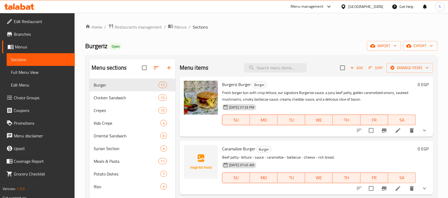
scroll to position [471, 0]
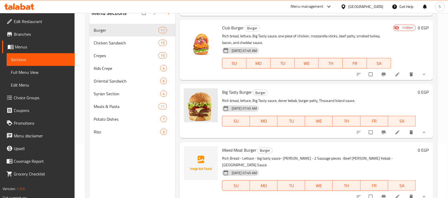
scroll to position [66, 0]
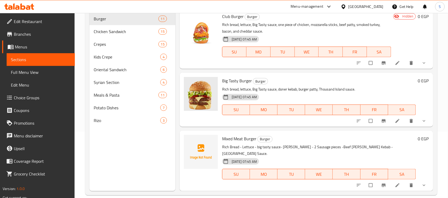
drag, startPoint x: 397, startPoint y: 186, endPoint x: 393, endPoint y: 185, distance: 3.2
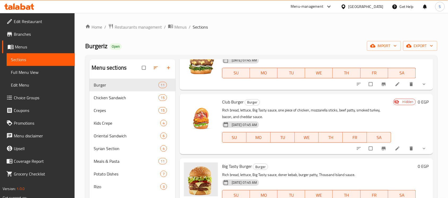
scroll to position [478, 0]
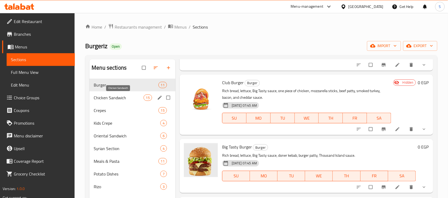
click at [127, 97] on span "Chicken Sandwich" at bounding box center [119, 98] width 50 height 6
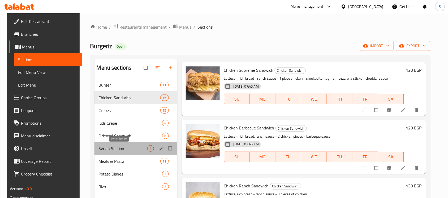
click at [125, 148] on span "Syrian Section" at bounding box center [123, 149] width 49 height 6
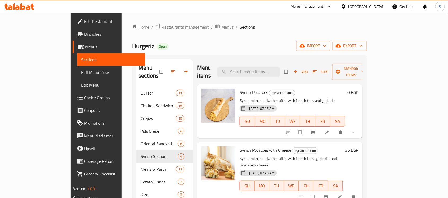
click at [358, 147] on div "35 EGP" at bounding box center [350, 173] width 15 height 52
click at [358, 147] on h6 "35 EGP" at bounding box center [351, 150] width 13 height 7
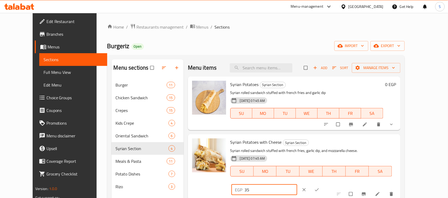
drag, startPoint x: 362, startPoint y: 142, endPoint x: 339, endPoint y: 146, distance: 23.1
click at [297, 185] on div "EGP 35 ​" at bounding box center [264, 190] width 66 height 11
type input "40"
click at [319, 188] on icon "ok" at bounding box center [316, 190] width 5 height 5
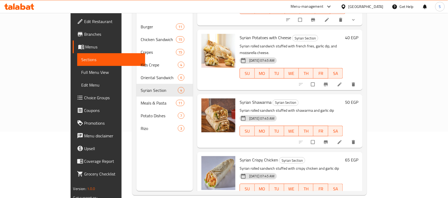
scroll to position [75, 0]
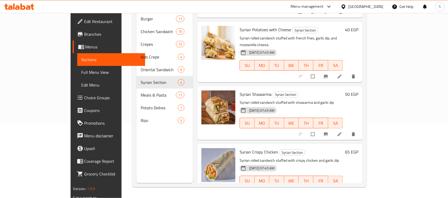
click at [358, 149] on h6 "65 EGP" at bounding box center [351, 152] width 13 height 7
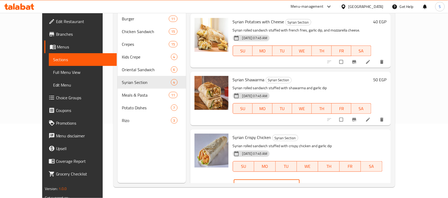
drag, startPoint x: 371, startPoint y: 137, endPoint x: 325, endPoint y: 140, distance: 46.5
click at [326, 140] on div "Syrian Crispy Chicken Syrian Section Syrian rolled sandwich stuffed with crispy…" at bounding box center [309, 162] width 158 height 61
type input "75"
drag, startPoint x: 417, startPoint y: 137, endPoint x: 406, endPoint y: 151, distance: 17.3
click at [323, 183] on span "ok" at bounding box center [319, 185] width 6 height 5
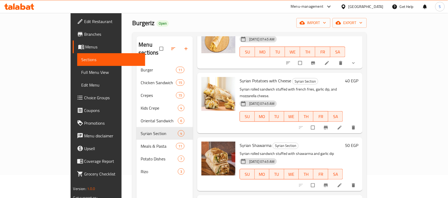
scroll to position [8, 0]
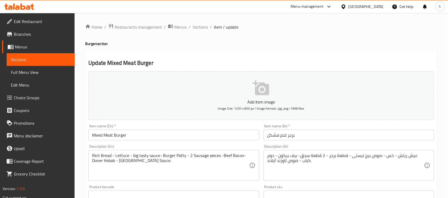
click at [362, 162] on textarea "عيش ريتش - خس - صوص بيج تيستى - قطعة برجر - 2 قطعة سجق- بيف بيكون - دونر كباب -…" at bounding box center [345, 165] width 157 height 25
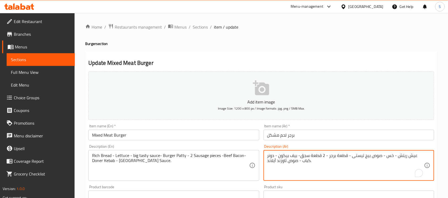
click at [362, 162] on textarea "عيش ريتش - خس - صوص بيج تيستى - قطعة برجر - 2 قطعة سجق- بيف بيكون - دونر كباب -…" at bounding box center [345, 165] width 157 height 25
paste textarea "، خس، صوص بيج تيستي، قطعة برجر، قطعتان سجق، بيف بيكون، دونر كباب،"
type textarea "عيش ريتش، خس، صوص بيج تيستي، قطعة برجر، قطعتان سجق، بيف بيكون، دونر كباب، صوص ث…"
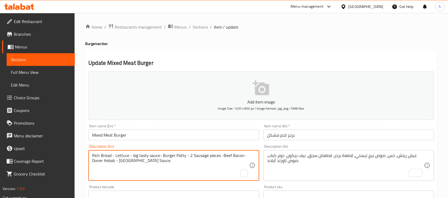
click at [195, 165] on textarea "Rich Bread - Lettuce - big tasty sauce- Burger Patty - 2 Sausage pieces -Beef B…" at bounding box center [170, 165] width 157 height 25
paste textarea "bread, lettuce, Big Tasty sauce, burger patty, two sausage pieces, beef bacon, …"
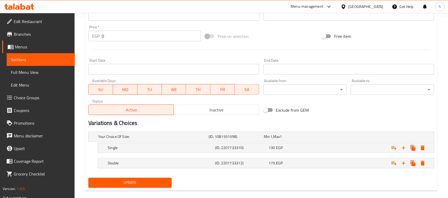
scroll to position [188, 0]
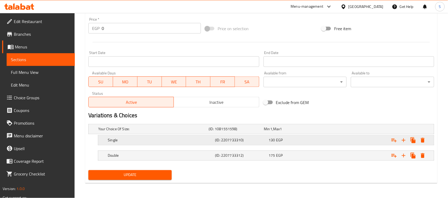
type textarea "Rich bread, lettuce, Big Tasty sauce, burger patty, two sausage pieces, beef ba…"
click at [355, 141] on div "Expand" at bounding box center [374, 141] width 107 height 12
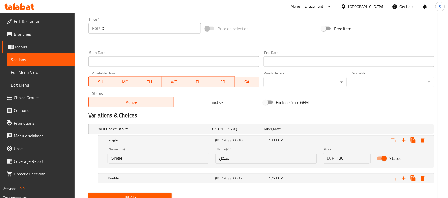
drag, startPoint x: 349, startPoint y: 157, endPoint x: 312, endPoint y: 160, distance: 37.0
click at [312, 160] on div "Name (En) Single Name (En) Name (Ar) سنجل Name (Ar) Price EGP 130 Price Status" at bounding box center [266, 156] width 323 height 23
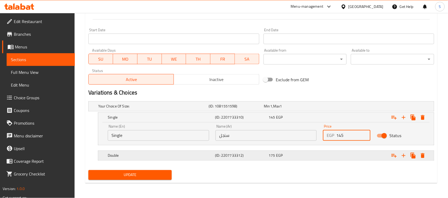
type input "145"
click at [352, 151] on div "Expand" at bounding box center [374, 156] width 107 height 12
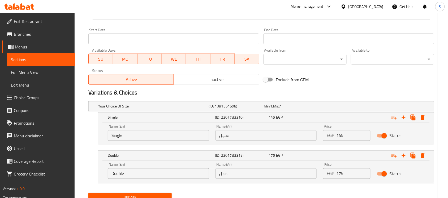
drag, startPoint x: 350, startPoint y: 176, endPoint x: 321, endPoint y: 177, distance: 29.2
click at [321, 177] on div "Price EGP 175 Price" at bounding box center [347, 171] width 54 height 23
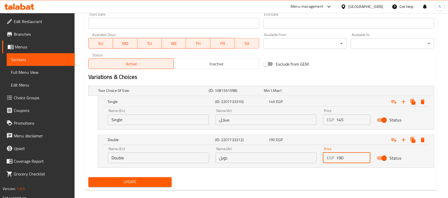
scroll to position [234, 0]
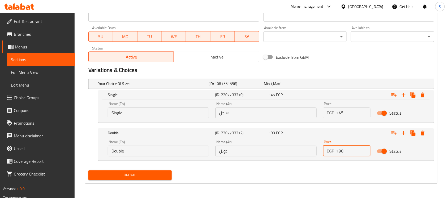
type input "190"
click at [143, 176] on span "Update" at bounding box center [130, 175] width 75 height 7
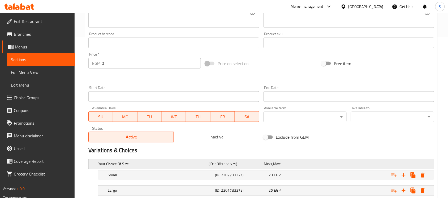
scroll to position [196, 0]
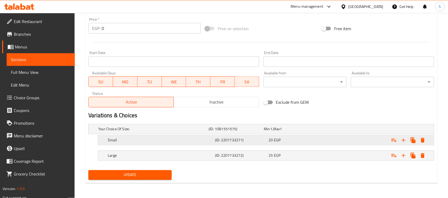
click at [339, 141] on div "Expand" at bounding box center [374, 141] width 107 height 12
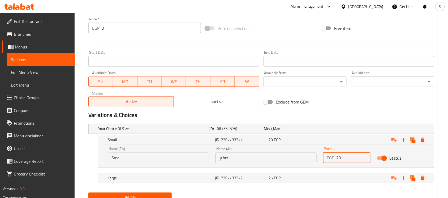
drag, startPoint x: 345, startPoint y: 157, endPoint x: 320, endPoint y: 156, distance: 25.2
click at [324, 158] on div "EGP 20 Price" at bounding box center [346, 158] width 47 height 11
type input "25"
click at [335, 177] on div "Expand" at bounding box center [374, 179] width 107 height 12
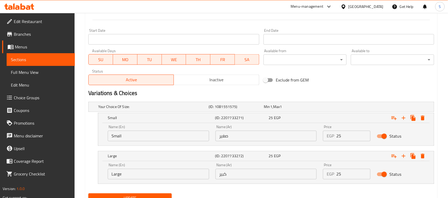
scroll to position [242, 0]
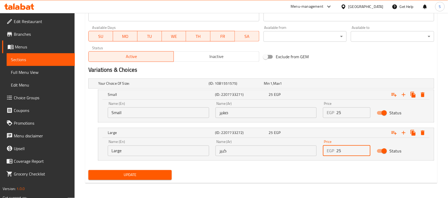
drag, startPoint x: 350, startPoint y: 150, endPoint x: 327, endPoint y: 152, distance: 23.4
click at [328, 152] on div "EGP 25 Price" at bounding box center [346, 151] width 47 height 11
type input "30"
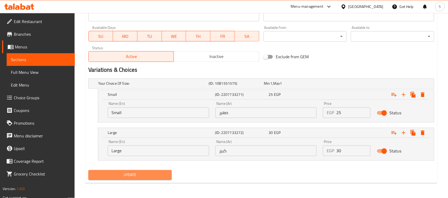
click at [132, 172] on span "Update" at bounding box center [130, 175] width 75 height 7
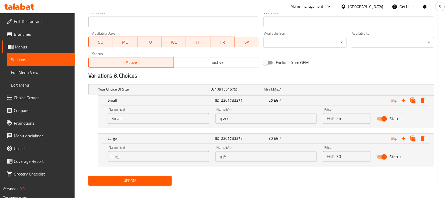
scroll to position [65, 0]
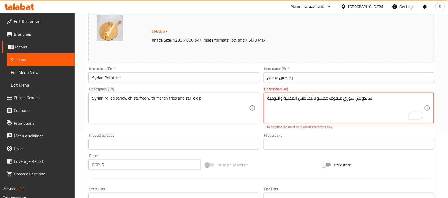
click at [324, 106] on textarea "ساندوتش سوري ملفوف محشو بالبطاطس المقلیة والتومیة" at bounding box center [345, 108] width 157 height 25
click at [324, 101] on textarea "ساندوتش سوري ملفوف محشو بالبطاطس المقلیة والتومیة" at bounding box center [345, 108] width 157 height 25
drag, startPoint x: 373, startPoint y: 105, endPoint x: 379, endPoint y: 119, distance: 14.8
click at [373, 108] on textarea "ساندوتش سوري ملفوف محشو بالبطاطس المقلیة والتومیة" at bounding box center [345, 108] width 157 height 25
click at [375, 96] on textarea "ساندوتش سوري ملفوف محشو بالبطاطس المقلیة والتومیة ساندوتش سوري ملفوف محشو بالبط…" at bounding box center [345, 108] width 157 height 25
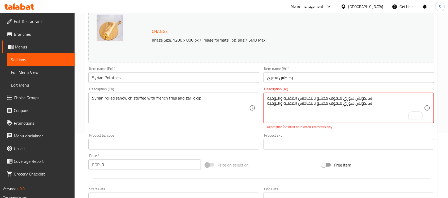
click at [375, 96] on textarea "ساندوتش سوري ملفوف محشو بالبطاطس المقلیة والتومیة ساندوتش سوري ملفوف محشو بالبط…" at bounding box center [345, 108] width 157 height 25
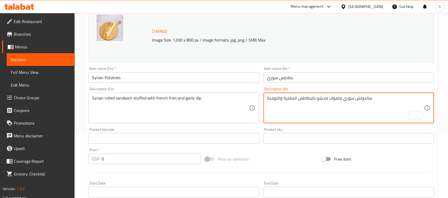
type textarea "ساندوتش سوري ملفوف محشو بالبطاطس المقلية والتومية"
click at [328, 78] on input "بطاطس سوري" at bounding box center [348, 77] width 171 height 11
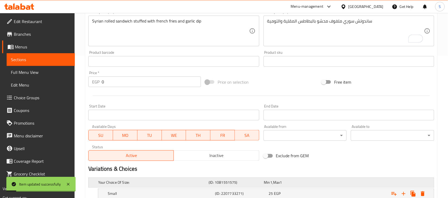
scroll to position [231, 0]
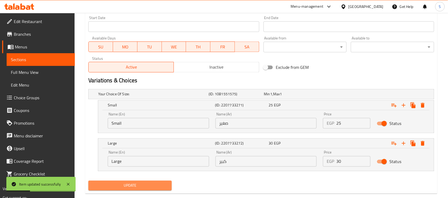
click at [128, 188] on span "Update" at bounding box center [130, 186] width 75 height 7
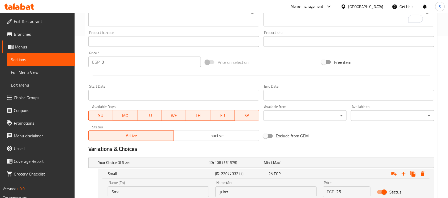
scroll to position [98, 0]
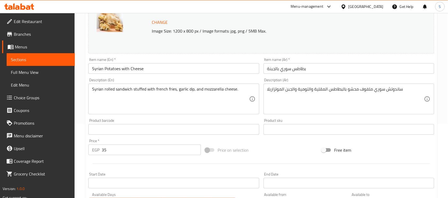
scroll to position [66, 0]
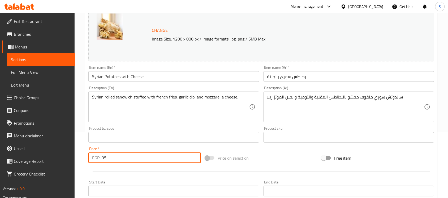
drag, startPoint x: 114, startPoint y: 157, endPoint x: 90, endPoint y: 157, distance: 24.7
click at [90, 157] on div "EGP 35 Price *" at bounding box center [144, 158] width 112 height 11
type input "40"
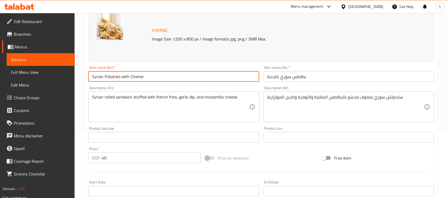
click at [167, 80] on input "Syrian Potatoes with Cheese" at bounding box center [173, 76] width 171 height 11
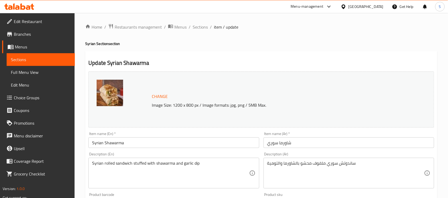
scroll to position [33, 0]
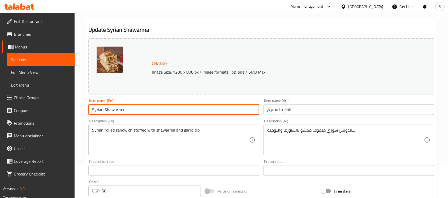
drag, startPoint x: 128, startPoint y: 109, endPoint x: 88, endPoint y: 107, distance: 40.6
click at [88, 107] on div "Item name (En)   * Syrian Shawarma Item name (En) *" at bounding box center [173, 107] width 175 height 20
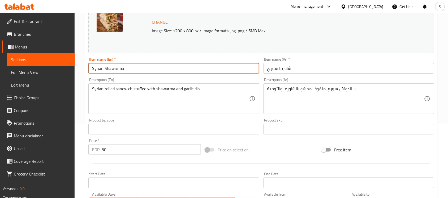
scroll to position [166, 0]
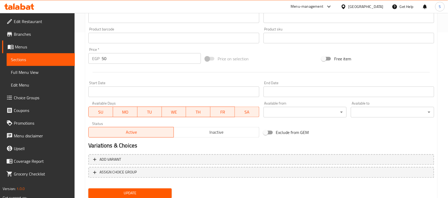
click at [211, 136] on span "Inactive" at bounding box center [216, 133] width 81 height 8
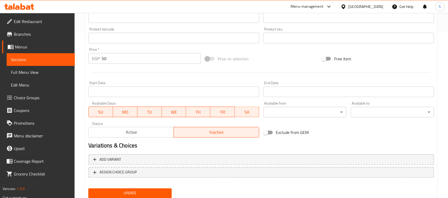
click at [145, 193] on span "Update" at bounding box center [130, 193] width 75 height 7
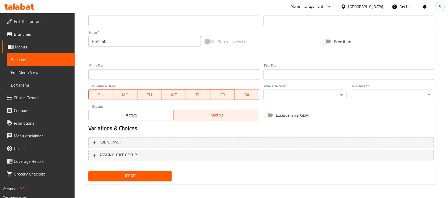
click at [138, 176] on span "Update" at bounding box center [130, 176] width 75 height 7
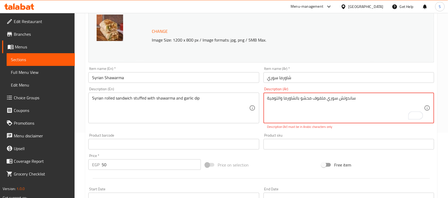
click at [363, 99] on textarea "ساندوتش سوري ملفوف محشو بالشاورما والتومیة" at bounding box center [345, 108] width 157 height 25
click at [364, 106] on textarea "ساندوتش سوري ملفوف محشو بالشاورما والتومیة" at bounding box center [345, 108] width 157 height 25
click at [356, 100] on textarea "ساندوتش سوري ملفوف محشو بالشاورما والتومیة" at bounding box center [345, 108] width 157 height 25
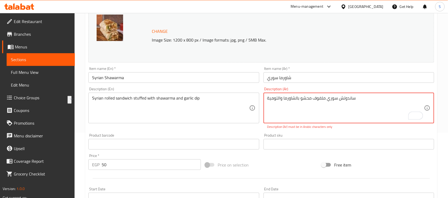
click at [358, 103] on textarea "ساندوتش سوري ملفوف محشو بالشاورما والتومیة" at bounding box center [345, 108] width 157 height 25
click at [351, 97] on textarea "ساندوتش سوري ملفوف محشو بالشاورما والتومیة ساندوتش سوري ملفوف محشو بالشاورما وا…" at bounding box center [345, 108] width 157 height 25
drag, startPoint x: 351, startPoint y: 97, endPoint x: 345, endPoint y: 101, distance: 7.1
click at [349, 98] on textarea "ساندوتش سوري ملفوف محشو بالشاورما والتومیة ساندوتش سوري ملفوف محشو بالشاورما وا…" at bounding box center [345, 108] width 157 height 25
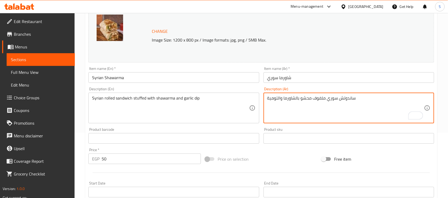
type textarea "ساندوتش سوري ملفوف محشو بالشاورما والتومية"
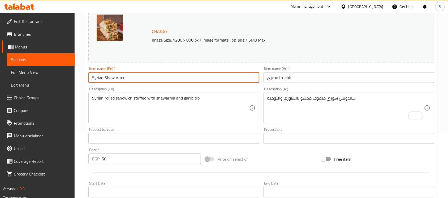
click at [198, 74] on input "Syrian Shawarma" at bounding box center [173, 77] width 171 height 11
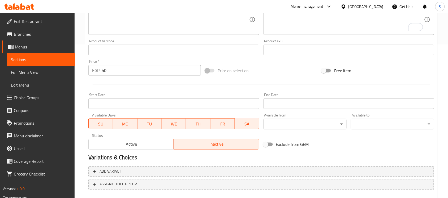
scroll to position [183, 0]
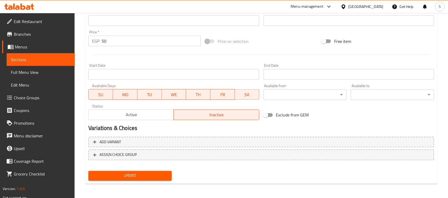
click at [164, 171] on button "Update" at bounding box center [129, 176] width 83 height 10
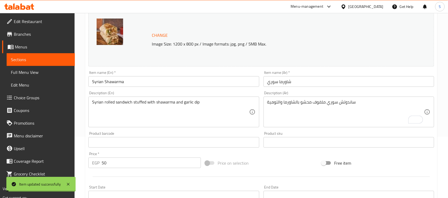
scroll to position [18, 0]
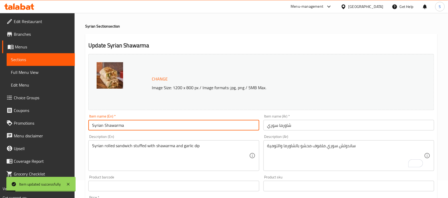
click at [114, 127] on input "Syrian Shawarma" at bounding box center [173, 125] width 171 height 11
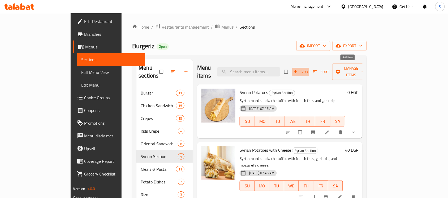
click at [298, 69] on icon "button" at bounding box center [295, 71] width 5 height 5
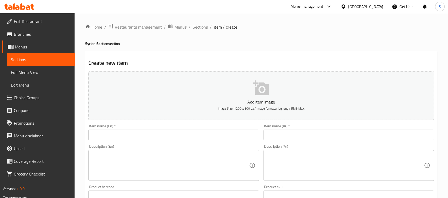
click at [149, 141] on div "Item name (En)   * Item name (En) *" at bounding box center [173, 132] width 175 height 20
click at [147, 135] on input "text" at bounding box center [173, 135] width 171 height 11
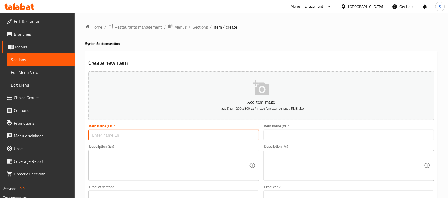
type input "F"
type input "Syrian Fajhita"
click at [293, 132] on input "text" at bounding box center [348, 135] width 171 height 11
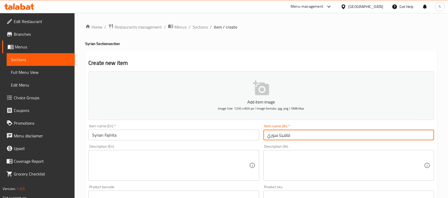
type input "فاهيتا سوري"
drag, startPoint x: 440, startPoint y: 146, endPoint x: 378, endPoint y: 169, distance: 65.5
click at [439, 146] on div "Home / Restaurants management / Menus / Sections / item / create Syrian Section…" at bounding box center [261, 194] width 373 height 362
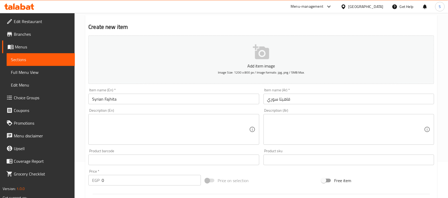
scroll to position [99, 0]
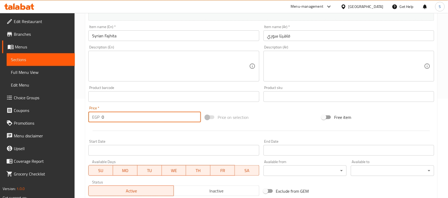
click at [60, 114] on div "Edit Restaurant Branches Menus Sections Full Menu View Edit Menu Choice Groups …" at bounding box center [224, 95] width 448 height 362
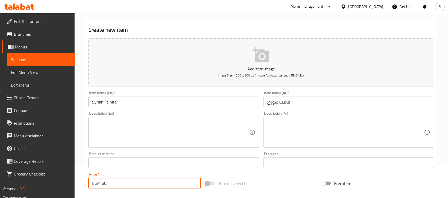
type input "60"
click at [179, 106] on input "Syrian Fajhita" at bounding box center [173, 102] width 171 height 11
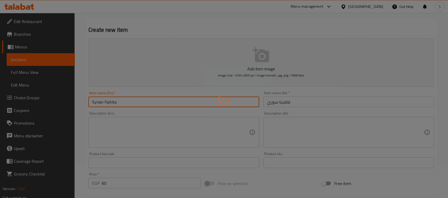
type input "0"
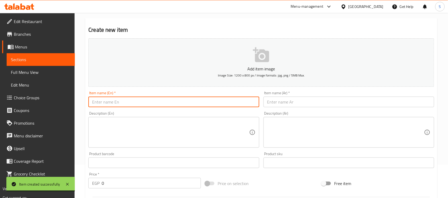
click at [35, 58] on span "Sections" at bounding box center [41, 59] width 60 height 6
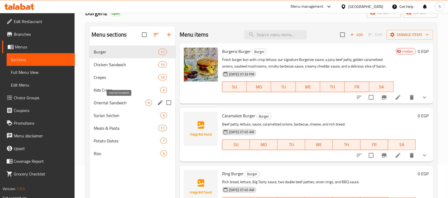
click at [119, 104] on span "Oriental Sandwich" at bounding box center [120, 103] width 52 height 6
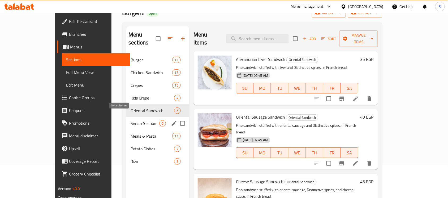
click at [130, 120] on span "Syrian Section" at bounding box center [144, 123] width 29 height 6
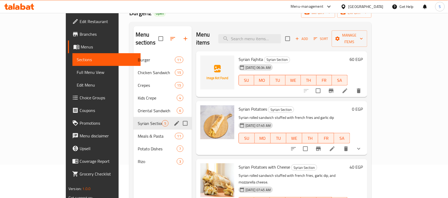
click at [133, 107] on div "Oriental Sandwich 6" at bounding box center [162, 111] width 58 height 13
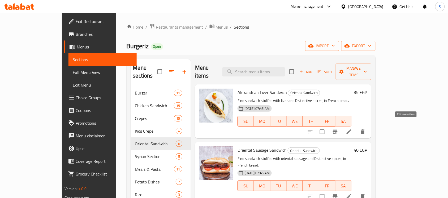
drag, startPoint x: 406, startPoint y: 125, endPoint x: 349, endPoint y: 141, distance: 59.7
click at [351, 147] on h6 "Oriental Sausage Sandwich Oriental Sandwich" at bounding box center [294, 150] width 114 height 7
click at [367, 89] on h6 "35 EGP" at bounding box center [360, 92] width 13 height 7
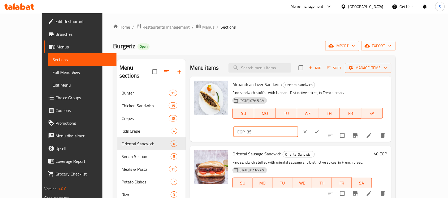
drag, startPoint x: 369, startPoint y: 89, endPoint x: 315, endPoint y: 89, distance: 54.6
click at [315, 89] on div "Alexandrian Liver Sandwich Oriental Sandwich Fino sandwich stuffed with liver a…" at bounding box center [309, 109] width 159 height 61
type input "40"
click at [319, 129] on icon "ok" at bounding box center [316, 131] width 5 height 5
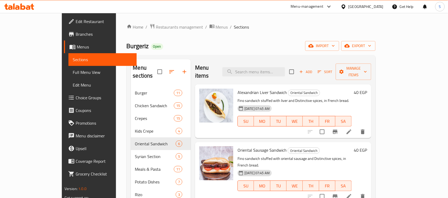
click at [367, 147] on h6 "40 EGP" at bounding box center [360, 150] width 13 height 7
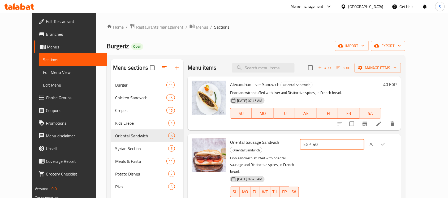
drag, startPoint x: 372, startPoint y: 147, endPoint x: 340, endPoint y: 150, distance: 31.8
click at [340, 150] on div "EGP 40 ​" at bounding box center [348, 145] width 97 height 12
type input "45"
click at [385, 146] on icon "ok" at bounding box center [382, 144] width 5 height 5
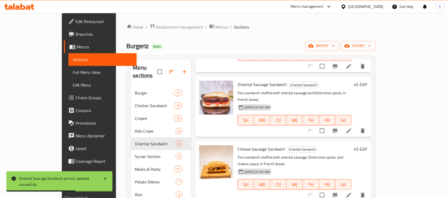
scroll to position [66, 0]
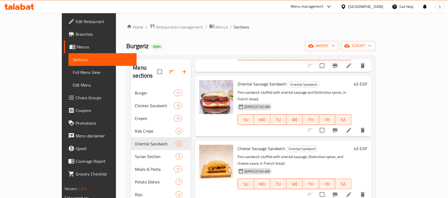
click at [367, 145] on h6 "45 EGP" at bounding box center [360, 148] width 13 height 7
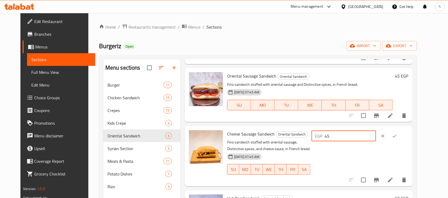
drag, startPoint x: 371, startPoint y: 140, endPoint x: 312, endPoint y: 140, distance: 58.9
click at [312, 140] on div "Cheese Sausage Sandwich Oriental Sandwich Fino sandwich stuffed with oriental s…" at bounding box center [317, 156] width 185 height 56
type input "50"
click at [400, 140] on button "ok" at bounding box center [395, 136] width 12 height 12
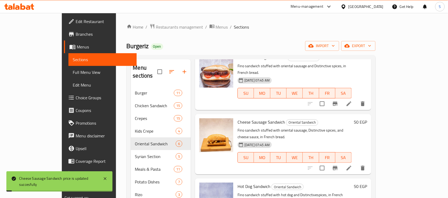
scroll to position [133, 0]
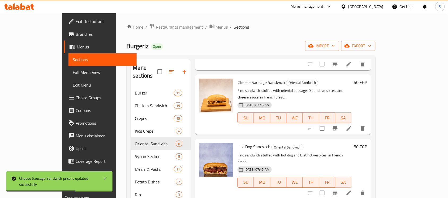
click at [367, 143] on h6 "50 EGP" at bounding box center [360, 146] width 13 height 7
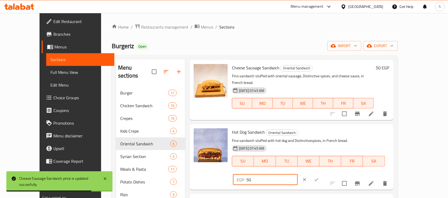
drag, startPoint x: 358, startPoint y: 128, endPoint x: 333, endPoint y: 128, distance: 24.7
click at [333, 128] on div "Hot Dog Sandwich Oriental Sandwich Fino sandwich stuffed with hot dog and Disti…" at bounding box center [310, 157] width 161 height 61
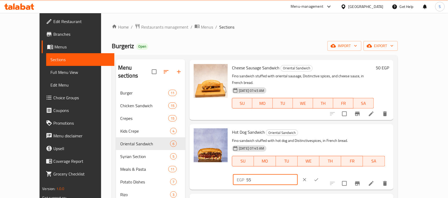
type input "55"
click at [322, 174] on button "ok" at bounding box center [316, 180] width 12 height 12
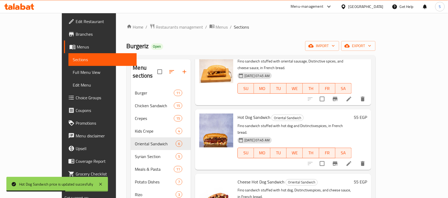
scroll to position [33, 0]
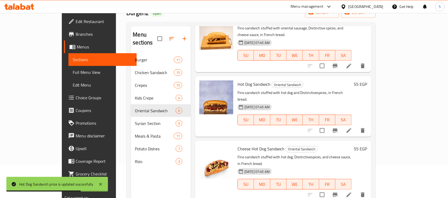
click at [367, 145] on h6 "55 EGP" at bounding box center [360, 148] width 13 height 7
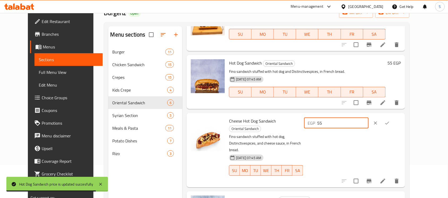
drag, startPoint x: 362, startPoint y: 126, endPoint x: 340, endPoint y: 124, distance: 21.6
click at [340, 124] on div "EGP 55 ​" at bounding box center [336, 123] width 64 height 11
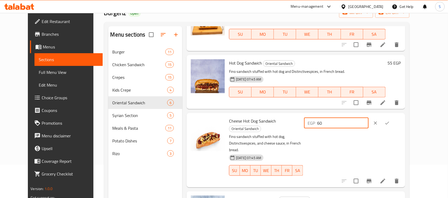
type input "60"
click at [390, 123] on icon "ok" at bounding box center [386, 123] width 5 height 5
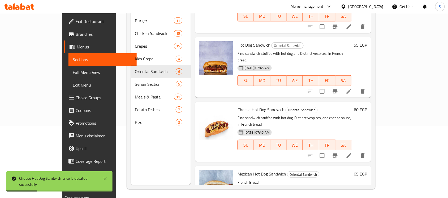
scroll to position [75, 0]
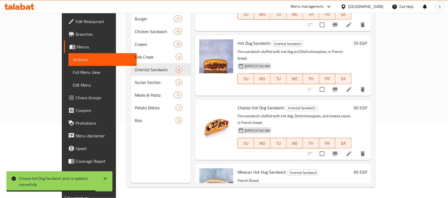
click at [367, 169] on h6 "65 EGP" at bounding box center [360, 172] width 13 height 7
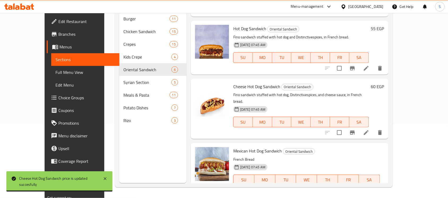
drag, startPoint x: 352, startPoint y: 142, endPoint x: 325, endPoint y: 141, distance: 27.3
click at [325, 145] on div "Mexican Hot Dog Sandwich Oriental Sandwich French Bread 30-07-2025 07:45 AM SU …" at bounding box center [308, 175] width 155 height 61
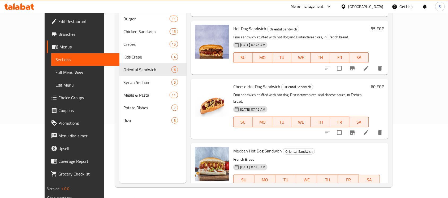
type input "0"
type input "70"
click at [320, 196] on icon "ok" at bounding box center [317, 198] width 5 height 5
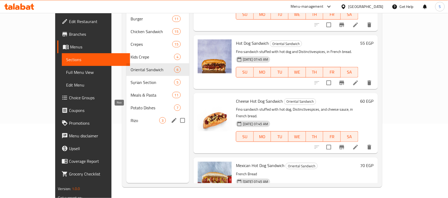
click at [130, 117] on span "Rizo" at bounding box center [144, 120] width 29 height 6
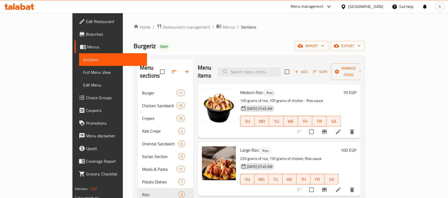
click at [356, 89] on h6 "70 EGP" at bounding box center [349, 92] width 13 height 7
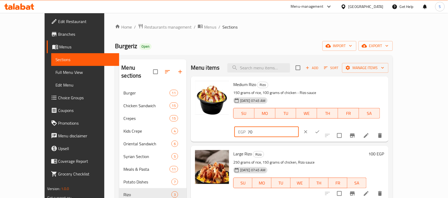
drag, startPoint x: 383, startPoint y: 88, endPoint x: 321, endPoint y: 89, distance: 61.8
click at [321, 89] on div "Medium Rizo Rizo 150 grams of rice, 100 grams of chicken - Rizo sauce 30-07-202…" at bounding box center [308, 109] width 155 height 61
type input "80"
click at [320, 129] on icon "ok" at bounding box center [317, 131] width 5 height 5
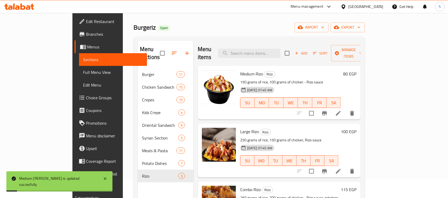
scroll to position [33, 0]
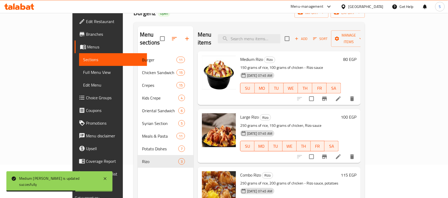
click at [356, 114] on h6 "100 EGP" at bounding box center [349, 117] width 16 height 7
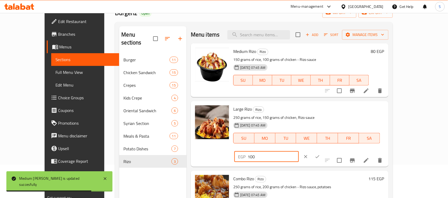
click at [304, 111] on div "Large Rizo Rizo 250 grams of rice, 150 grams of chicken, Rizo sauce 30-07-2025 …" at bounding box center [308, 133] width 155 height 61
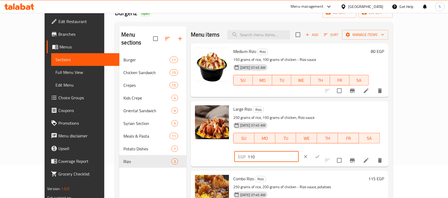
type input "110"
click at [320, 154] on icon "ok" at bounding box center [317, 156] width 5 height 5
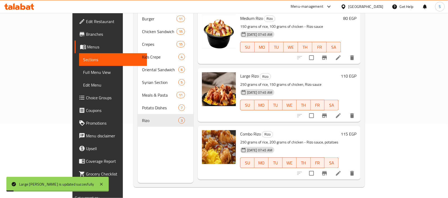
scroll to position [75, 0]
click at [356, 130] on h6 "115 EGP" at bounding box center [349, 133] width 16 height 7
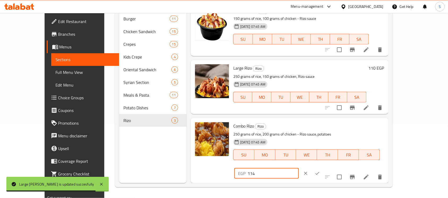
drag, startPoint x: 379, startPoint y: 129, endPoint x: 274, endPoint y: 121, distance: 105.0
click at [274, 168] on input "114" at bounding box center [272, 173] width 51 height 11
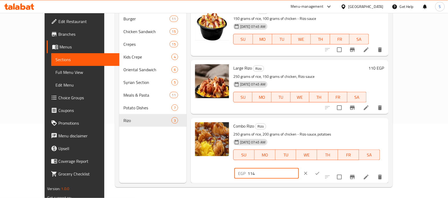
drag, startPoint x: 363, startPoint y: 126, endPoint x: 270, endPoint y: 134, distance: 94.0
click at [270, 134] on div "Combo Rizo Rizo 250 grams of rice, 200 grams of chicken - Rizo sauce, potatoes …" at bounding box center [308, 150] width 155 height 61
type input "125"
click at [320, 171] on icon "ok" at bounding box center [317, 173] width 5 height 5
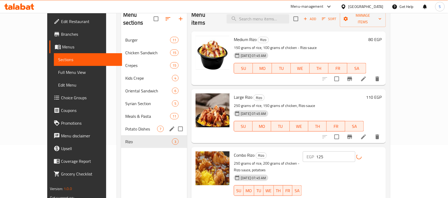
scroll to position [41, 0]
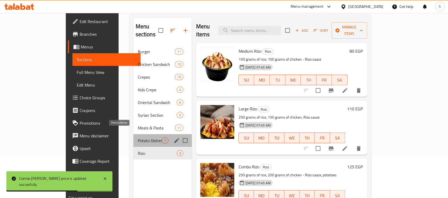
click at [138, 138] on span "Potato Dishes" at bounding box center [150, 141] width 24 height 6
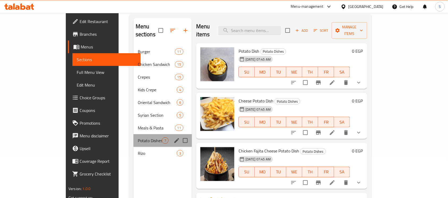
click at [133, 136] on div "Potato Dishes 7" at bounding box center [162, 140] width 58 height 13
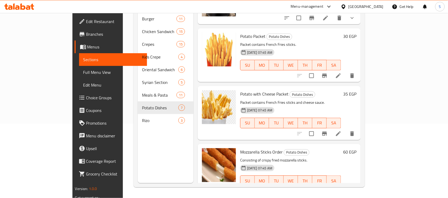
scroll to position [130, 0]
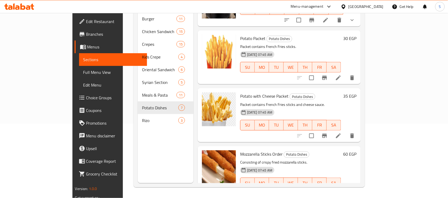
click at [356, 35] on h6 "30 EGP" at bounding box center [349, 38] width 13 height 7
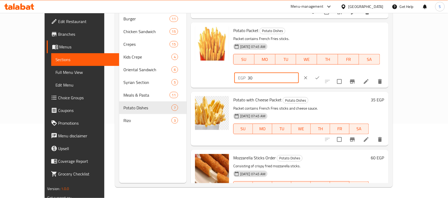
drag, startPoint x: 361, startPoint y: 31, endPoint x: 339, endPoint y: 31, distance: 22.3
click at [299, 73] on div "EGP 30 ​" at bounding box center [266, 78] width 64 height 11
drag, startPoint x: 354, startPoint y: 33, endPoint x: 338, endPoint y: 33, distance: 16.7
click at [299, 73] on div "EGP 30 ​" at bounding box center [266, 78] width 64 height 11
type input "35"
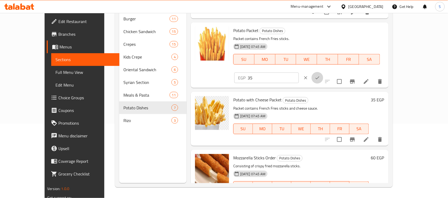
click at [323, 72] on button "ok" at bounding box center [317, 78] width 12 height 12
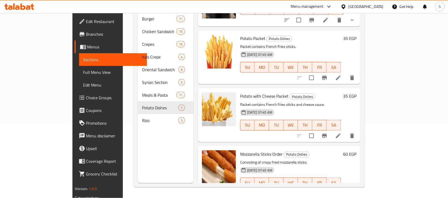
click at [356, 93] on h6 "35 EGP" at bounding box center [349, 96] width 13 height 7
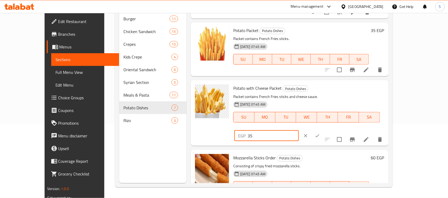
drag, startPoint x: 358, startPoint y: 92, endPoint x: 342, endPoint y: 94, distance: 16.6
click at [299, 131] on div "EGP 35 ​" at bounding box center [266, 136] width 64 height 11
type input "40"
click at [320, 133] on icon "ok" at bounding box center [317, 135] width 5 height 5
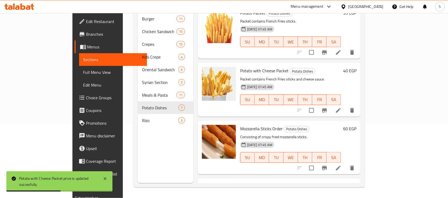
scroll to position [163, 0]
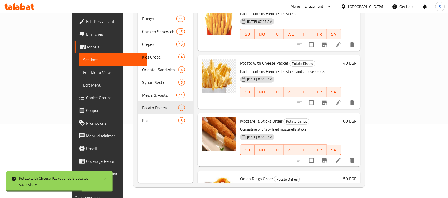
click at [356, 117] on div "60 EGP" at bounding box center [348, 139] width 15 height 45
click at [356, 117] on h6 "60 EGP" at bounding box center [349, 120] width 13 height 7
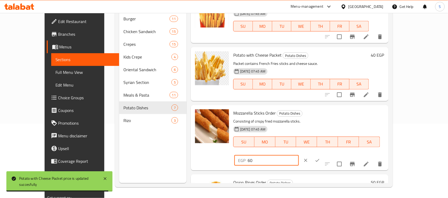
click at [328, 116] on div "Mozzarella Sticks Order Potato Dishes Consisting of crispy fried mozzarella sti…" at bounding box center [308, 137] width 155 height 61
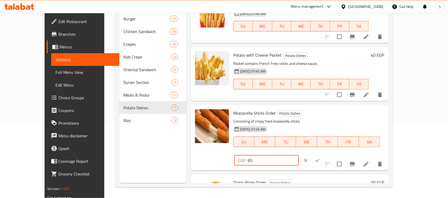
type input "65"
click at [320, 158] on icon "ok" at bounding box center [317, 160] width 5 height 5
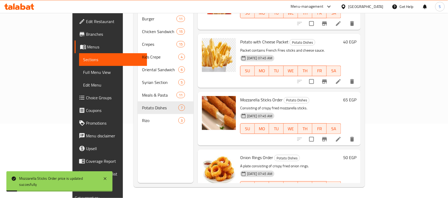
scroll to position [196, 0]
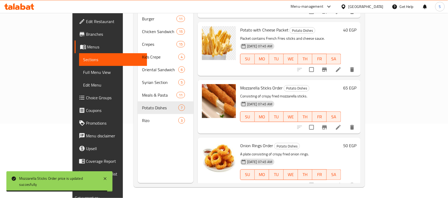
click at [356, 142] on h6 "50 EGP" at bounding box center [349, 145] width 13 height 7
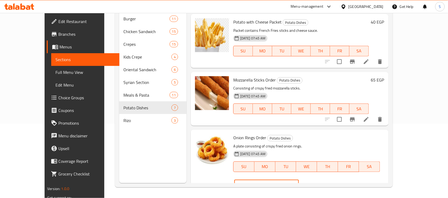
drag, startPoint x: 359, startPoint y: 139, endPoint x: 332, endPoint y: 143, distance: 27.5
click at [332, 143] on div "Onion Rings Order Potato Dishes A plate consisting of crispy fried onion rings.…" at bounding box center [308, 162] width 155 height 61
type input "55"
click at [320, 183] on icon "ok" at bounding box center [317, 185] width 5 height 5
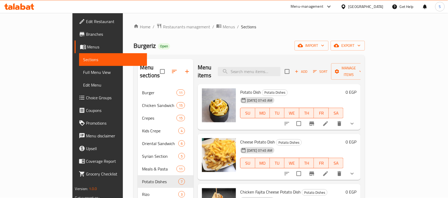
scroll to position [0, 0]
click at [299, 69] on icon "button" at bounding box center [296, 71] width 5 height 5
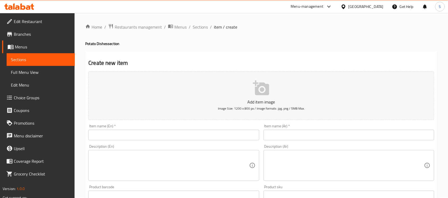
click at [351, 135] on input "text" at bounding box center [348, 135] width 171 height 11
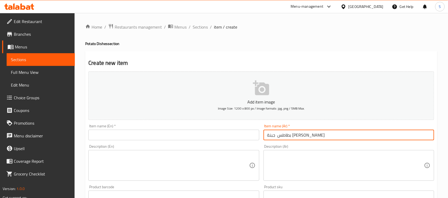
click at [296, 138] on input "بطاطس جبنة فراخ شيش" at bounding box center [348, 135] width 171 height 11
type input "بطاطس جبنة فراخ شيش"
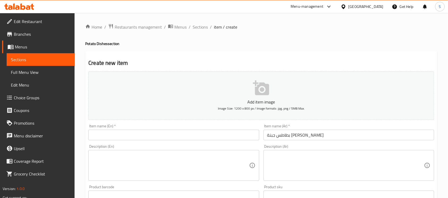
click at [215, 143] on div "Description (En) Description (En)" at bounding box center [173, 163] width 175 height 41
click at [212, 136] on input "text" at bounding box center [173, 135] width 171 height 11
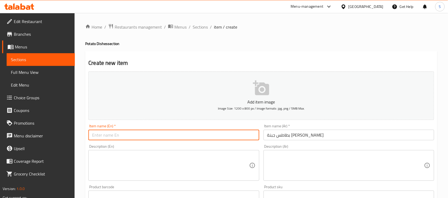
paste input "Chicken Fajita Cheese Potato Dish"
drag, startPoint x: 116, startPoint y: 137, endPoint x: 107, endPoint y: 137, distance: 9.3
click at [107, 137] on input "Chicken Fajita Cheese Potato Dish" at bounding box center [173, 135] width 171 height 11
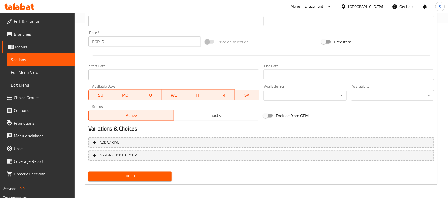
scroll to position [175, 0]
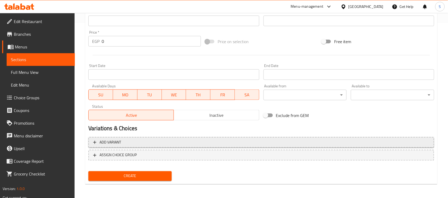
type input "Chicken Sheesh Cheese Potato Dish"
click at [400, 144] on span "Add variant" at bounding box center [261, 143] width 336 height 7
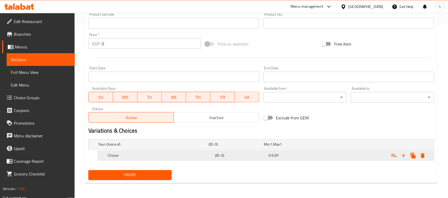
scroll to position [173, 0]
click at [400, 158] on icon "Expand" at bounding box center [403, 156] width 6 height 6
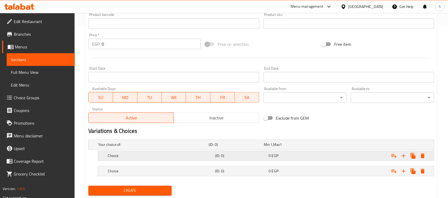
click at [163, 154] on h5 "Choice" at bounding box center [160, 156] width 105 height 5
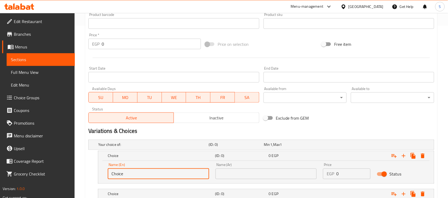
drag, startPoint x: 154, startPoint y: 171, endPoint x: 95, endPoint y: 177, distance: 58.9
click at [95, 177] on div "Choice (ID: 0) 0 EGP Name (En) Choice Name (En) Name (Ar) Name (Ar) Price EGP 0…" at bounding box center [261, 167] width 346 height 33
type input "Small"
click at [241, 183] on div "Name (En) Small Name (En) Name (Ar) Name (Ar) Price EGP 0 Price Status" at bounding box center [266, 172] width 336 height 23
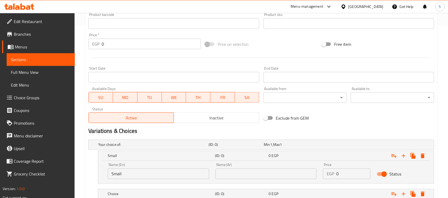
click at [241, 173] on input "text" at bounding box center [265, 174] width 101 height 11
type input "صغير"
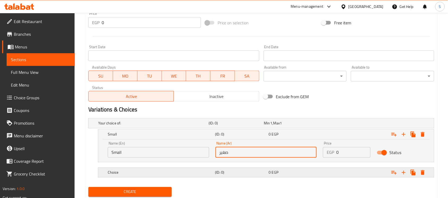
scroll to position [206, 0]
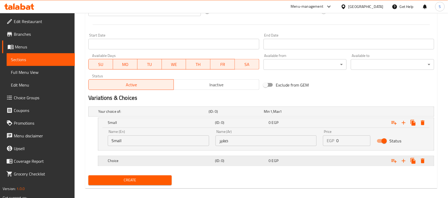
click at [149, 163] on h5 "Choice" at bounding box center [160, 161] width 105 height 5
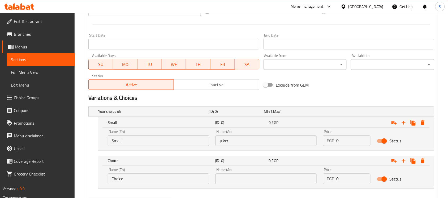
drag, startPoint x: 132, startPoint y: 185, endPoint x: 134, endPoint y: 180, distance: 5.2
click at [132, 185] on div "Name (En) Choice Name (En)" at bounding box center [159, 176] width 108 height 23
click at [134, 180] on input "Choice" at bounding box center [158, 179] width 101 height 11
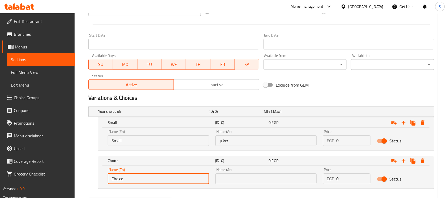
type input "s"
type input "Large"
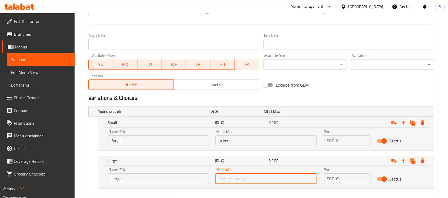
click at [260, 184] on input "text" at bounding box center [265, 179] width 101 height 11
type input "كبير"
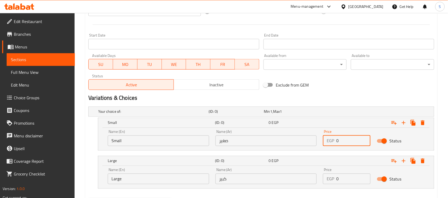
drag, startPoint x: 354, startPoint y: 141, endPoint x: 317, endPoint y: 138, distance: 36.7
click at [317, 138] on div "Name (En) Small Name (En) Name (Ar) صغير Name (Ar) Price EGP 0 Price Status" at bounding box center [266, 138] width 323 height 23
type input "75"
drag, startPoint x: 344, startPoint y: 182, endPoint x: 314, endPoint y: 180, distance: 30.3
click at [314, 180] on div "Name (En) Large Name (En) Name (Ar) كبير Name (Ar) Price EGP 0 Price Status" at bounding box center [266, 176] width 323 height 23
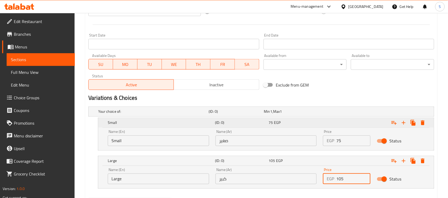
type input "105"
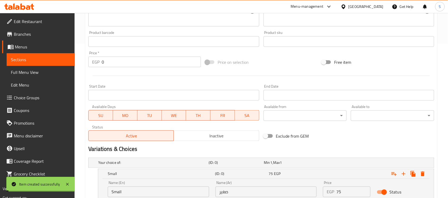
scroll to position [73, 0]
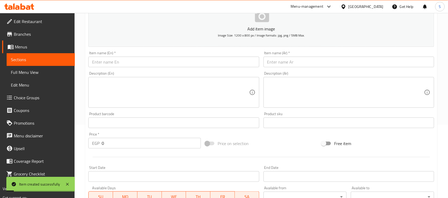
click at [319, 55] on div "Item name (Ar)   * Item name (Ar) *" at bounding box center [348, 59] width 171 height 16
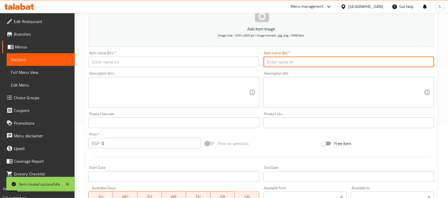
click at [317, 58] on input "text" at bounding box center [348, 62] width 171 height 11
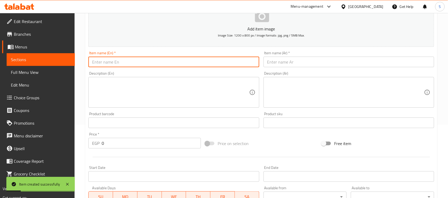
click at [176, 58] on input "text" at bounding box center [173, 62] width 171 height 11
paste input "Chicken Fajita Cheese Potato Dish"
drag, startPoint x: 116, startPoint y: 63, endPoint x: 106, endPoint y: 64, distance: 9.9
click at [106, 64] on input "Chicken Fajita Cheese Potato Dish" at bounding box center [173, 62] width 171 height 11
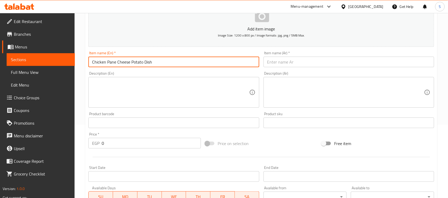
type input "Chicken Pane Cheese Potato Dish"
click at [293, 64] on input "text" at bounding box center [348, 62] width 171 height 11
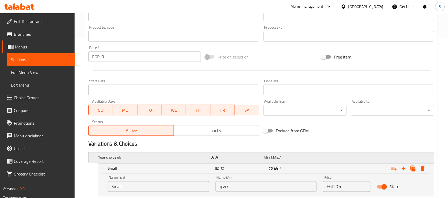
scroll to position [234, 0]
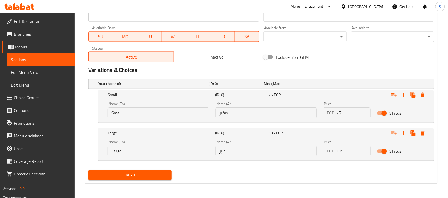
type input "بطاطس جبنة فراخ بانيه"
click at [128, 177] on span "Create" at bounding box center [130, 175] width 75 height 7
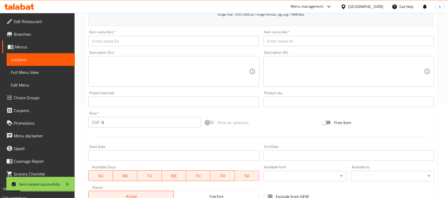
scroll to position [2, 0]
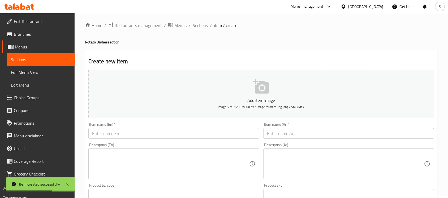
click at [297, 137] on input "text" at bounding box center [348, 133] width 171 height 11
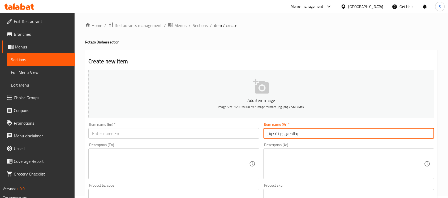
type input "بطاطس جبنة دونر"
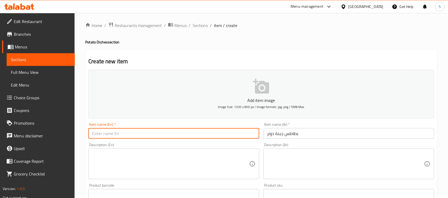
click at [211, 130] on input "text" at bounding box center [173, 133] width 171 height 11
paste input "Chicken Fajita Cheese Potato Dish"
drag, startPoint x: 117, startPoint y: 134, endPoint x: 79, endPoint y: 155, distance: 43.7
type input "Donner Cheese Potato Dish"
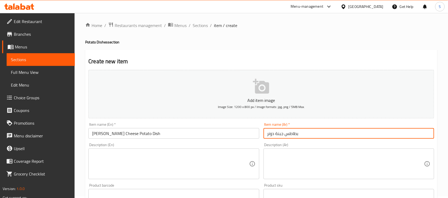
click at [267, 138] on input "بطاطس جبنة دونر" at bounding box center [348, 133] width 171 height 11
type input "طبق بطاطس جبنة دونر"
click at [166, 135] on input "Donner Cheese Potato Dish" at bounding box center [173, 133] width 171 height 11
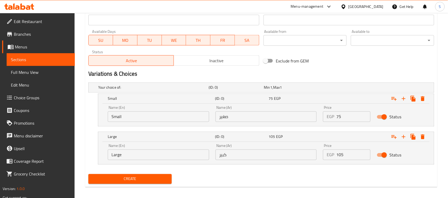
scroll to position [234, 0]
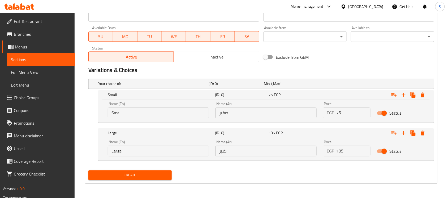
drag, startPoint x: 319, startPoint y: 114, endPoint x: 302, endPoint y: 114, distance: 17.3
click at [302, 114] on div "Name (En) Small Name (En) Name (Ar) صغير Name (Ar) Price EGP 75 Price Status" at bounding box center [266, 110] width 323 height 23
type input "75"
drag, startPoint x: 350, startPoint y: 150, endPoint x: 316, endPoint y: 154, distance: 33.7
click at [316, 154] on div "Name (En) Large Name (En) Name (Ar) كبير Name (Ar) Price EGP 105 Price Status" at bounding box center [266, 148] width 323 height 23
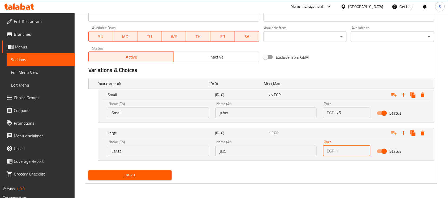
type input "1"
click at [320, 107] on div "Price EGP 75 Price" at bounding box center [347, 110] width 54 height 23
type input "80"
click at [325, 156] on div "EGP 1 Price" at bounding box center [346, 151] width 47 height 11
type input "115"
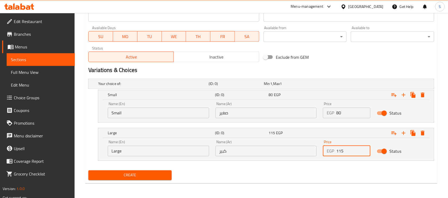
click at [258, 109] on input "صغير" at bounding box center [265, 113] width 101 height 11
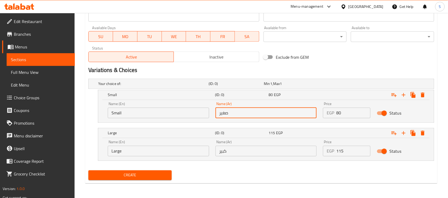
type input "صغير"
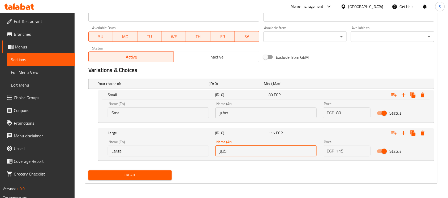
click at [247, 149] on input "كبير" at bounding box center [265, 151] width 101 height 11
type input "كبير"
click at [148, 101] on div "Name (En) Small Name (En)" at bounding box center [159, 110] width 108 height 23
click at [147, 108] on input "Small" at bounding box center [158, 113] width 101 height 11
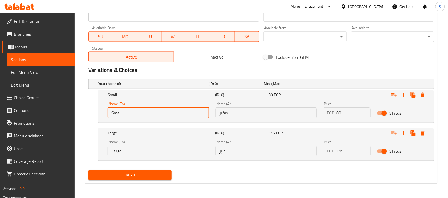
click at [147, 108] on input "Small" at bounding box center [158, 113] width 101 height 11
type input "Choice"
click at [152, 110] on input "text" at bounding box center [158, 113] width 101 height 11
type input "Single"
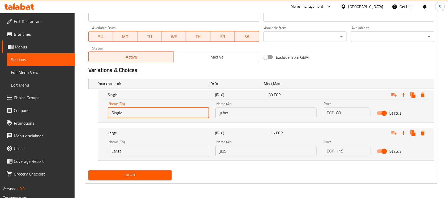
click at [154, 117] on input "Single" at bounding box center [158, 113] width 101 height 11
click at [154, 116] on input "Single" at bounding box center [158, 113] width 101 height 11
click at [154, 116] on input "text" at bounding box center [158, 113] width 101 height 11
type input "Small"
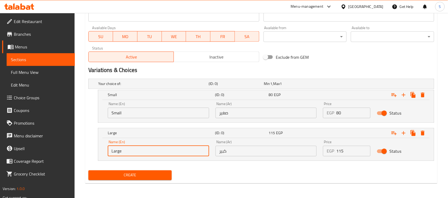
click at [141, 149] on input "Large" at bounding box center [158, 151] width 101 height 11
type input "Choice"
click at [153, 154] on input "text" at bounding box center [158, 151] width 101 height 11
type input "Large"
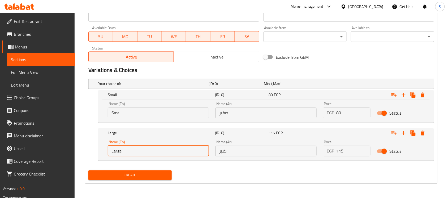
click at [127, 173] on span "Create" at bounding box center [130, 175] width 75 height 7
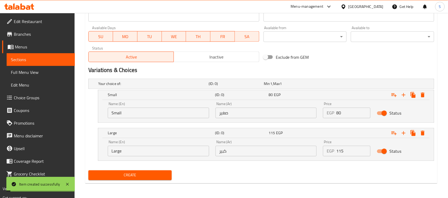
click at [30, 61] on span "Sections" at bounding box center [41, 59] width 60 height 6
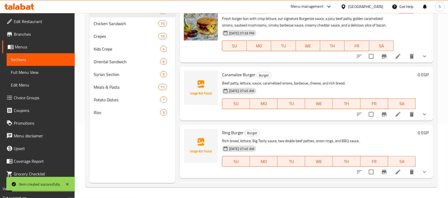
scroll to position [75, 0]
click at [112, 98] on span "Potato Dishes" at bounding box center [119, 100] width 50 height 6
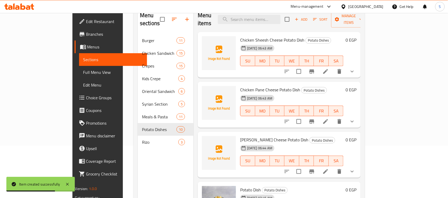
scroll to position [41, 0]
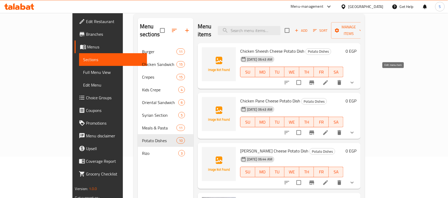
click at [328, 80] on icon at bounding box center [325, 82] width 5 height 5
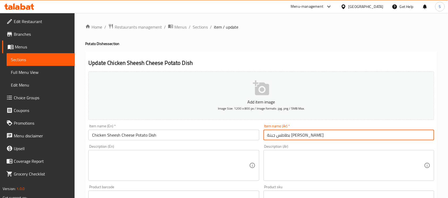
click at [269, 134] on input "بطاطس جبنة فراخ شيش" at bounding box center [348, 135] width 171 height 11
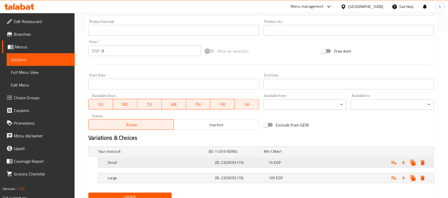
scroll to position [33, 0]
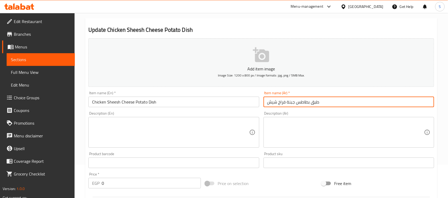
type input "طبق بطاطس جبنة فراخ شيش"
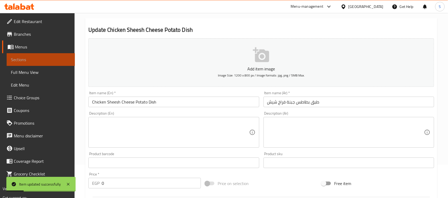
click at [28, 61] on span "Sections" at bounding box center [41, 59] width 60 height 6
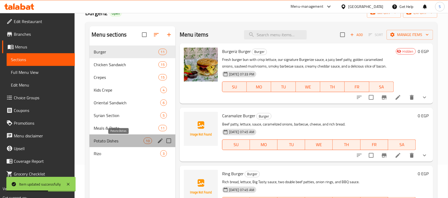
click at [120, 142] on span "Potato Dishes" at bounding box center [119, 141] width 50 height 6
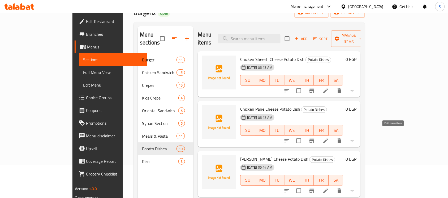
click at [328, 139] on icon at bounding box center [325, 141] width 5 height 5
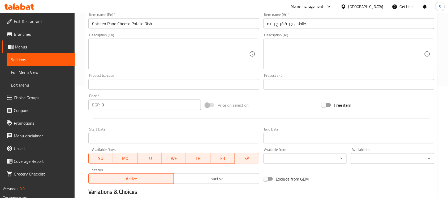
scroll to position [166, 0]
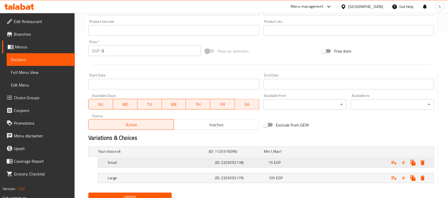
click at [335, 165] on div "Expand" at bounding box center [374, 163] width 107 height 12
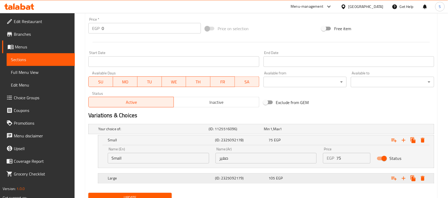
scroll to position [211, 0]
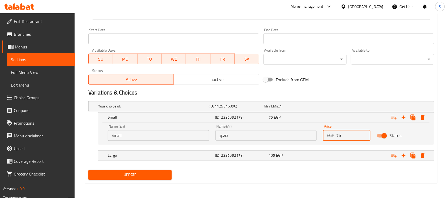
drag, startPoint x: 329, startPoint y: 136, endPoint x: 262, endPoint y: 132, distance: 67.8
click at [262, 132] on div "Name (En) Small Name (En) Name (Ar) صغير Name (Ar) Price EGP 75 Price Status" at bounding box center [266, 133] width 323 height 23
type input "80"
click at [345, 156] on div "Expand" at bounding box center [374, 156] width 107 height 12
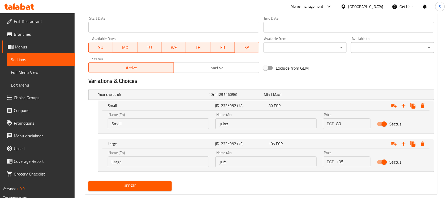
scroll to position [234, 0]
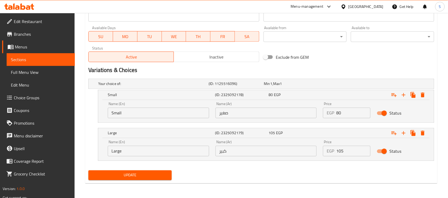
click at [118, 173] on span "Update" at bounding box center [130, 175] width 75 height 7
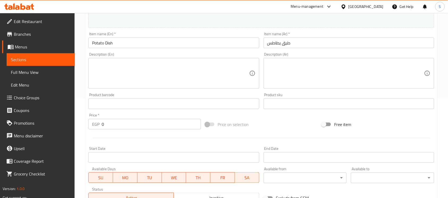
scroll to position [196, 0]
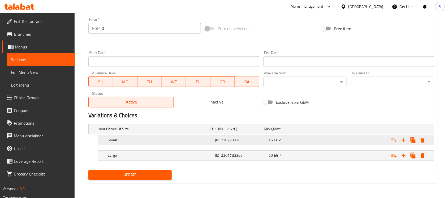
click at [366, 143] on div "Expand" at bounding box center [374, 141] width 107 height 12
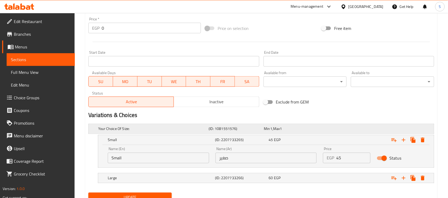
scroll to position [219, 0]
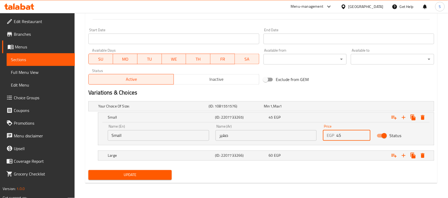
drag, startPoint x: 351, startPoint y: 135, endPoint x: 314, endPoint y: 138, distance: 37.0
click at [315, 138] on div "Name (En) Small Name (En) Name (Ar) صغير Name (Ar) Price EGP 45 Price Status" at bounding box center [266, 133] width 323 height 23
type input "50"
click at [343, 153] on div "Expand" at bounding box center [374, 156] width 107 height 12
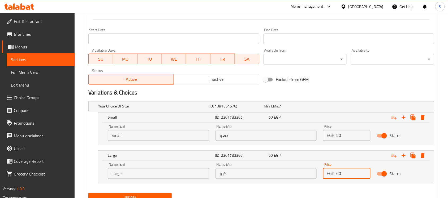
drag, startPoint x: 343, startPoint y: 169, endPoint x: 312, endPoint y: 178, distance: 32.7
click at [312, 178] on div "Name (En) Large Name (En) Name (Ar) كبير Name (Ar) Price EGP 60 Price Status" at bounding box center [266, 171] width 323 height 23
type input "65"
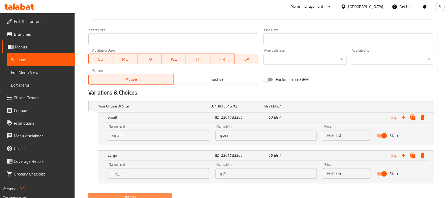
click at [167, 196] on span "Update" at bounding box center [130, 198] width 75 height 7
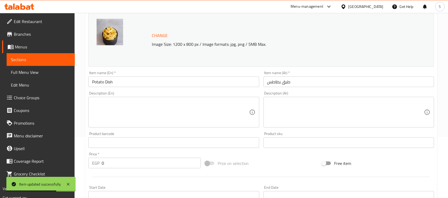
scroll to position [53, 0]
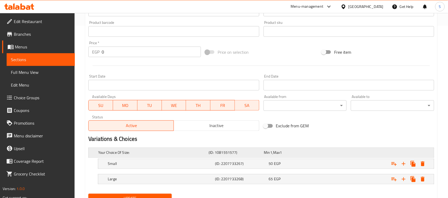
scroll to position [196, 0]
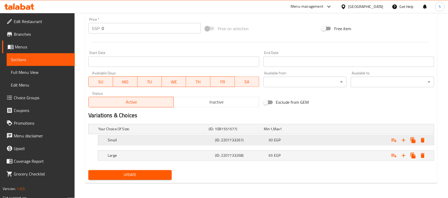
click at [333, 142] on div "Expand" at bounding box center [374, 141] width 107 height 12
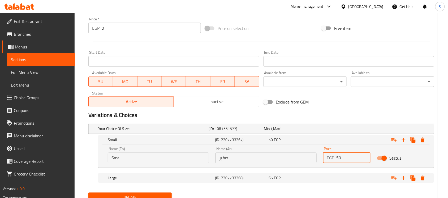
drag, startPoint x: 349, startPoint y: 162, endPoint x: 262, endPoint y: 153, distance: 87.4
click at [262, 154] on div "Name (En) Small Name (En) Name (Ar) صغير Name (Ar) Price EGP 50 Price Status" at bounding box center [266, 155] width 323 height 23
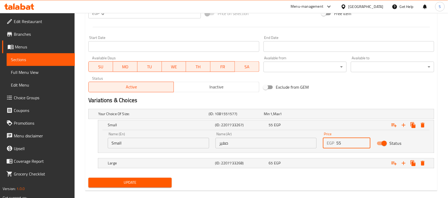
scroll to position [219, 0]
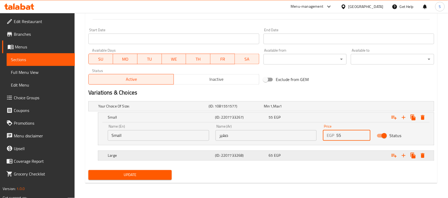
type input "55"
click at [354, 154] on div "Expand" at bounding box center [374, 156] width 107 height 12
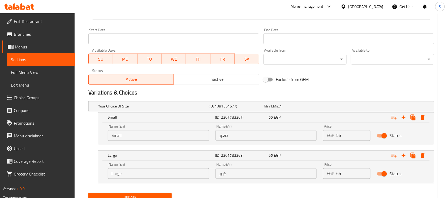
click at [280, 180] on div "Name (En) Large Name (En) Name (Ar) كبير Name (Ar) Price EGP 65 Price Status" at bounding box center [266, 171] width 323 height 23
drag, startPoint x: 320, startPoint y: 174, endPoint x: 289, endPoint y: 175, distance: 30.2
click at [289, 175] on div "Name (En) Large Name (En) Name (Ar) كبير Name (Ar) Price EGP 60 Price Status" at bounding box center [266, 171] width 323 height 23
type input "70"
drag, startPoint x: 377, startPoint y: 187, endPoint x: 349, endPoint y: 190, distance: 28.1
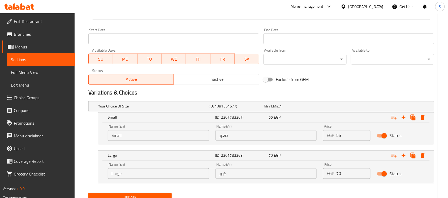
click at [377, 187] on nav at bounding box center [261, 187] width 346 height 4
click at [151, 193] on div "Update" at bounding box center [130, 198] width 88 height 14
click at [152, 194] on button "Update" at bounding box center [129, 198] width 83 height 10
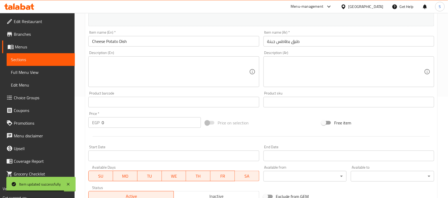
scroll to position [86, 0]
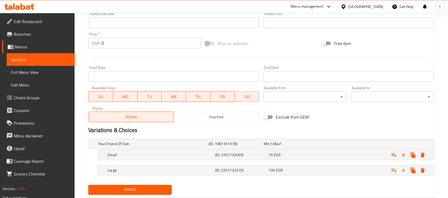
scroll to position [196, 0]
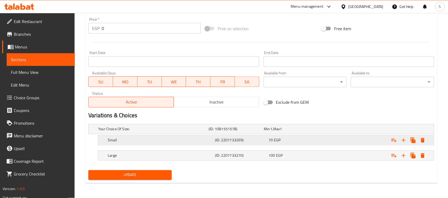
click at [332, 140] on div "Expand" at bounding box center [374, 141] width 107 height 12
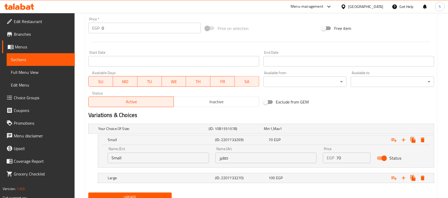
drag, startPoint x: 348, startPoint y: 157, endPoint x: 307, endPoint y: 167, distance: 42.1
click at [308, 168] on div "Name (En) Small Name (En) Name (Ar) صغير Name (Ar) Price EGP 70 Price Status" at bounding box center [266, 156] width 336 height 23
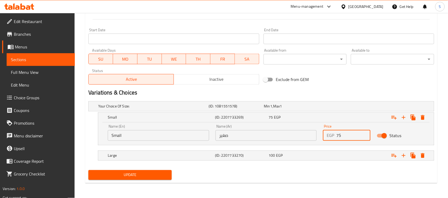
type input "75"
click at [365, 150] on nav at bounding box center [261, 149] width 346 height 4
click at [359, 153] on div "Expand" at bounding box center [374, 156] width 107 height 12
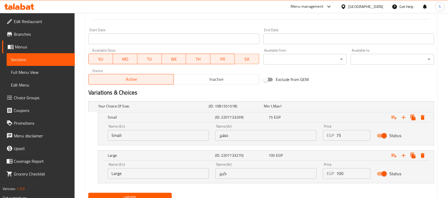
drag, startPoint x: 351, startPoint y: 176, endPoint x: 237, endPoint y: 174, distance: 114.3
click at [237, 174] on div "Name (En) Large Name (En) Name (Ar) كبير Name (Ar) Price EGP 100 Price Status" at bounding box center [266, 171] width 323 height 23
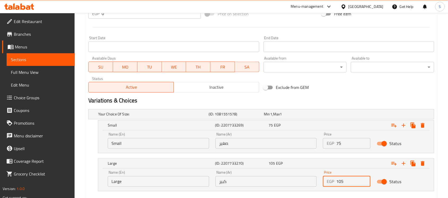
scroll to position [242, 0]
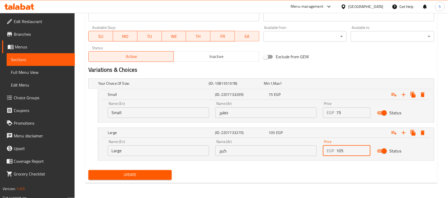
type input "105"
click at [144, 175] on span "Update" at bounding box center [130, 175] width 75 height 7
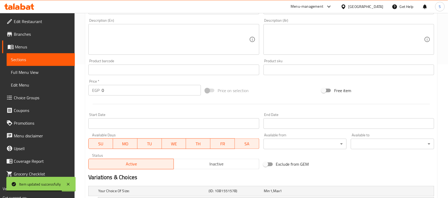
scroll to position [109, 0]
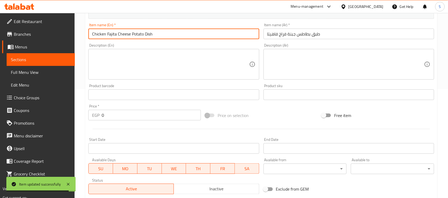
click at [187, 33] on input "Chicken Fajita Cheese Potato Dish" at bounding box center [173, 34] width 171 height 11
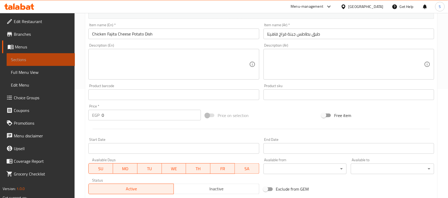
click at [35, 57] on span "Sections" at bounding box center [41, 59] width 60 height 6
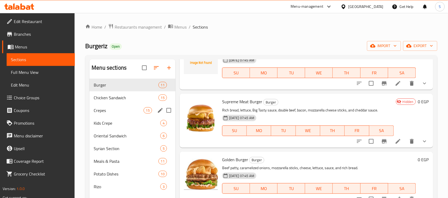
scroll to position [166, 0]
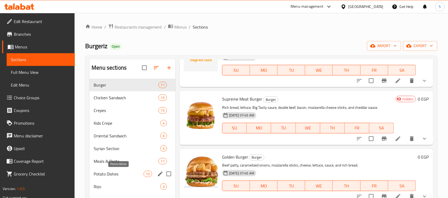
drag, startPoint x: 112, startPoint y: 174, endPoint x: 155, endPoint y: 185, distance: 44.9
click at [112, 174] on span "Potato Dishes" at bounding box center [119, 174] width 50 height 6
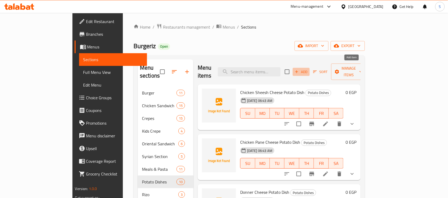
click at [308, 69] on span "Add" at bounding box center [301, 72] width 14 height 6
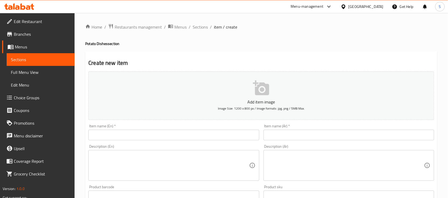
click at [342, 136] on input "text" at bounding box center [348, 135] width 171 height 11
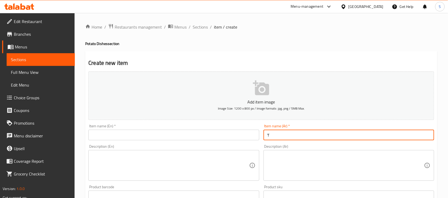
type input "'"
click at [342, 136] on input "طبق بطاطس جبنة كريسبي" at bounding box center [348, 135] width 171 height 11
click at [341, 136] on input "طبق بطاطس جبنة كريسبي" at bounding box center [348, 135] width 171 height 11
type input "طبق بطاطس جبنة كريسبي"
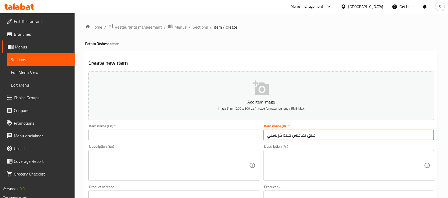
click at [169, 132] on input "text" at bounding box center [173, 135] width 171 height 11
paste input "Crispy Cheese Potato Dish"
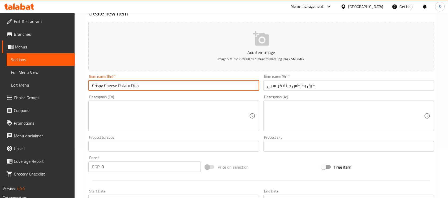
scroll to position [166, 0]
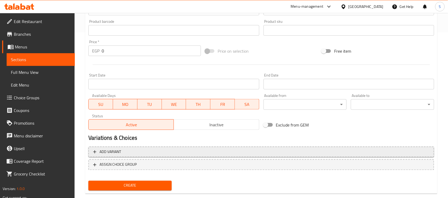
type input "Crispy Cheese Potato Dish"
click at [365, 154] on span "Add variant" at bounding box center [261, 152] width 336 height 7
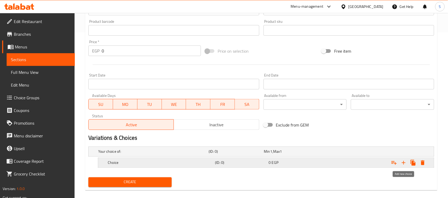
click at [402, 161] on icon "Expand" at bounding box center [403, 163] width 6 height 6
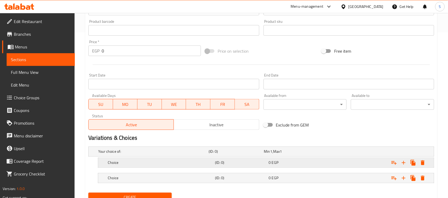
click at [250, 161] on h5 "(ID: 0)" at bounding box center [240, 162] width 51 height 5
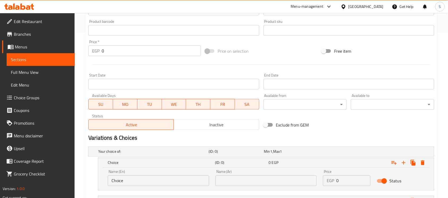
click at [359, 185] on input "0" at bounding box center [353, 181] width 34 height 11
drag, startPoint x: 348, startPoint y: 182, endPoint x: 314, endPoint y: 181, distance: 34.8
click at [314, 181] on div "Name (En) Choice Name (En) Name (Ar) Name (Ar) Price EGP 0 Price Status" at bounding box center [266, 178] width 323 height 23
type input "80"
click at [441, 175] on div "Home / Restaurants management / Menus / Sections / item / create Potato Dishes …" at bounding box center [261, 45] width 373 height 397
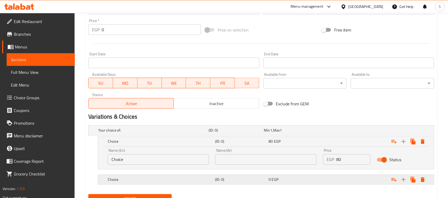
scroll to position [211, 0]
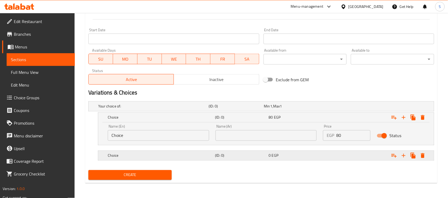
click at [333, 156] on div "Expand" at bounding box center [374, 156] width 107 height 12
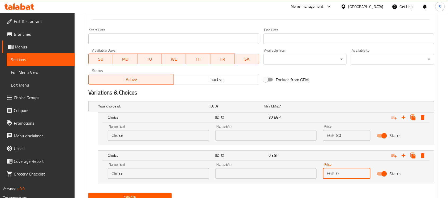
drag, startPoint x: 343, startPoint y: 175, endPoint x: 296, endPoint y: 180, distance: 47.4
click at [296, 180] on div "Name (En) Choice Name (En) Name (Ar) Name (Ar) Price EGP 0 Price Status" at bounding box center [266, 171] width 323 height 23
type input "115"
click at [145, 137] on input "Choice" at bounding box center [158, 135] width 101 height 11
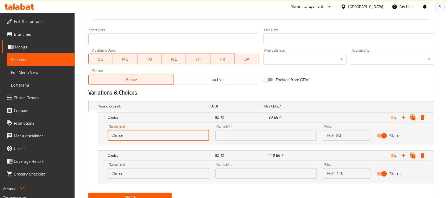
click at [145, 137] on input "Choice" at bounding box center [158, 135] width 101 height 11
click at [147, 136] on input "text" at bounding box center [158, 135] width 101 height 11
type input "Small"
click at [134, 183] on div "Name (En) Choice Name (En) Name (Ar) Name (Ar) Price EGP 115 Price Status" at bounding box center [266, 172] width 336 height 23
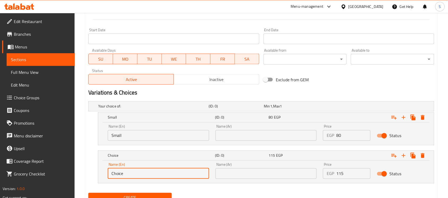
drag, startPoint x: 131, startPoint y: 171, endPoint x: 70, endPoint y: 174, distance: 61.0
click at [70, 174] on div "Edit Restaurant Branches Menus Sections Full Menu View Edit Menu Choice Groups …" at bounding box center [224, 11] width 448 height 419
click at [138, 177] on input "text" at bounding box center [158, 174] width 101 height 11
type input "Double"
drag, startPoint x: 129, startPoint y: 177, endPoint x: 58, endPoint y: 174, distance: 70.3
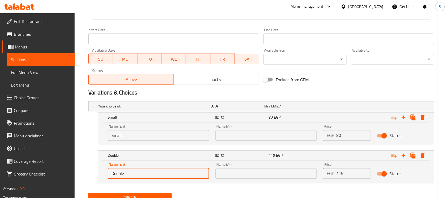
click at [58, 174] on div "Edit Restaurant Branches Menus Sections Full Menu View Edit Menu Choice Groups …" at bounding box center [224, 11] width 448 height 419
click at [155, 178] on input "text" at bounding box center [158, 174] width 101 height 11
type input "Large"
click at [143, 197] on span "Create" at bounding box center [130, 198] width 75 height 7
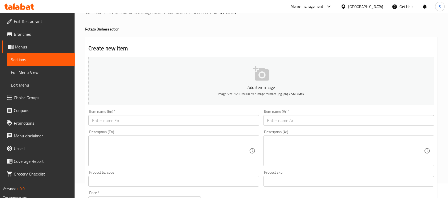
scroll to position [12, 0]
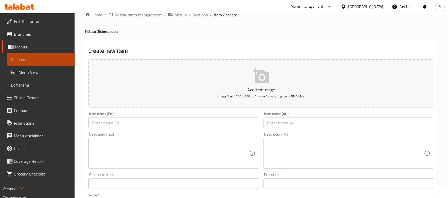
click at [31, 60] on span "Sections" at bounding box center [41, 59] width 60 height 6
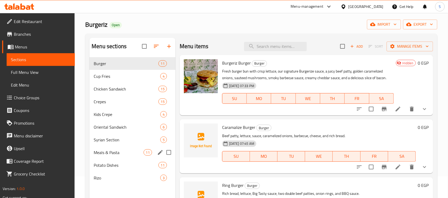
scroll to position [33, 0]
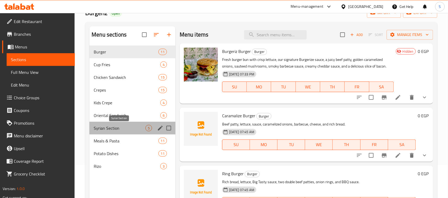
click at [114, 127] on span "Syrian Section" at bounding box center [120, 128] width 52 height 6
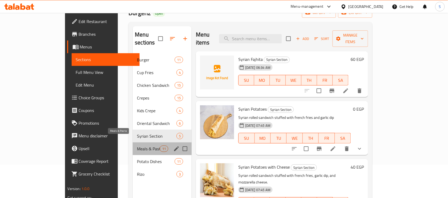
drag, startPoint x: 115, startPoint y: 142, endPoint x: 127, endPoint y: 149, distance: 13.8
click at [137, 146] on span "Meals & Pasta" at bounding box center [148, 149] width 23 height 6
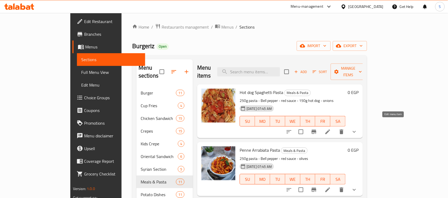
drag, startPoint x: 395, startPoint y: 127, endPoint x: 438, endPoint y: 143, distance: 45.7
click at [377, 143] on div "Home / Restaurants management / Menus / Sections Burgeriz Open import export Me…" at bounding box center [249, 143] width 256 height 260
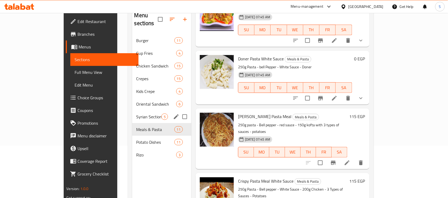
scroll to position [41, 0]
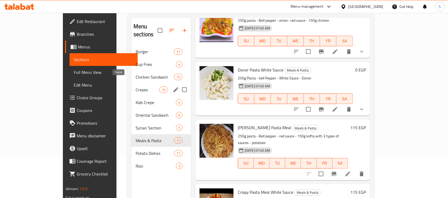
click at [136, 87] on span "Crepes" at bounding box center [148, 90] width 24 height 6
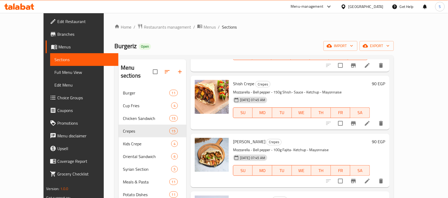
scroll to position [33, 0]
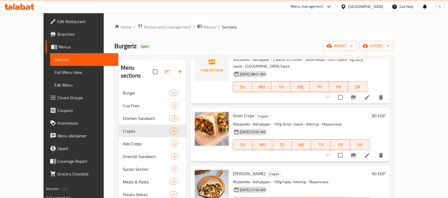
click at [385, 112] on h6 "90 EGP" at bounding box center [378, 115] width 13 height 7
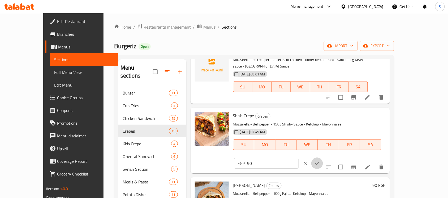
click at [323, 158] on button "ok" at bounding box center [317, 164] width 12 height 12
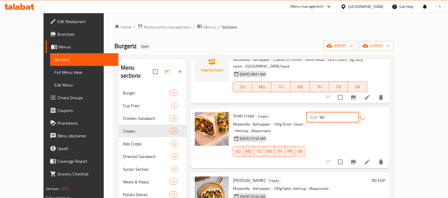
drag, startPoint x: 373, startPoint y: 111, endPoint x: 340, endPoint y: 113, distance: 33.5
click at [340, 113] on div "Shish Crepe Crepes Mozzarella - Bell pepper - 150g Shish- Sauce - Ketchup - May…" at bounding box center [309, 138] width 156 height 56
type input "100"
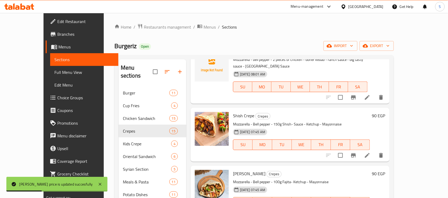
click at [385, 112] on h6 "90 EGP" at bounding box center [378, 115] width 13 height 7
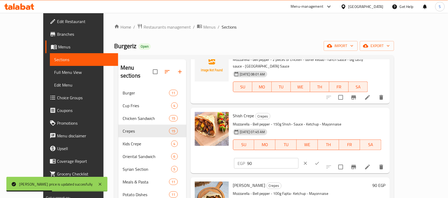
drag, startPoint x: 358, startPoint y: 113, endPoint x: 331, endPoint y: 115, distance: 27.1
click at [331, 115] on div "Shish Crepe Crepes Mozzarella - Bell pepper - 150g Shish- Sauce - Ketchup - May…" at bounding box center [309, 140] width 157 height 61
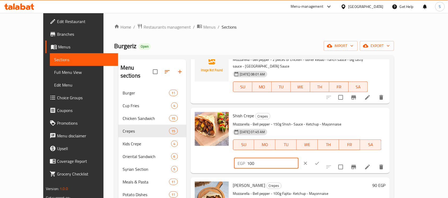
type input "100"
click at [320, 161] on icon "ok" at bounding box center [316, 163] width 5 height 5
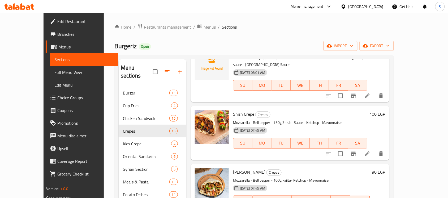
scroll to position [99, 0]
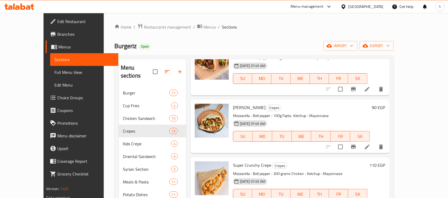
click at [385, 104] on h6 "90 EGP" at bounding box center [378, 107] width 13 height 7
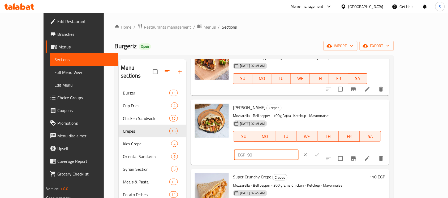
drag, startPoint x: 368, startPoint y: 101, endPoint x: 292, endPoint y: 100, distance: 75.9
click at [296, 102] on div "Fajita Crepe Crepes Mozzarella - Bell pepper - 100g Fajita- Ketchup - Mayonnais…" at bounding box center [309, 132] width 156 height 61
type input "100"
click at [320, 153] on icon "ok" at bounding box center [316, 155] width 5 height 5
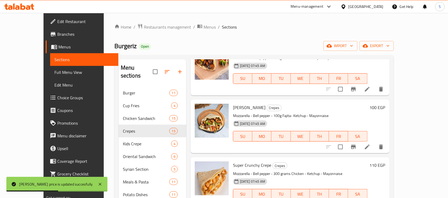
click at [385, 162] on h6 "110 EGP" at bounding box center [377, 165] width 16 height 7
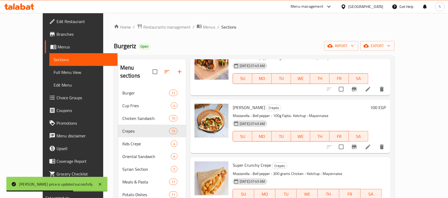
drag, startPoint x: 363, startPoint y: 163, endPoint x: 312, endPoint y: 163, distance: 50.9
click at [322, 161] on div "Super Crunchy Crepe Crepes Mozzarella - Bell pepper - 300 grams Chicken - Ketch…" at bounding box center [308, 190] width 157 height 61
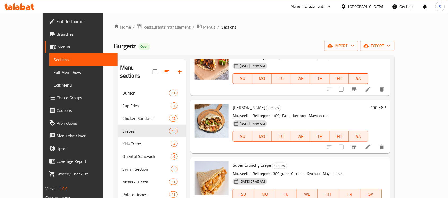
type input "120"
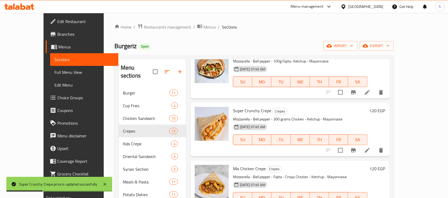
scroll to position [166, 0]
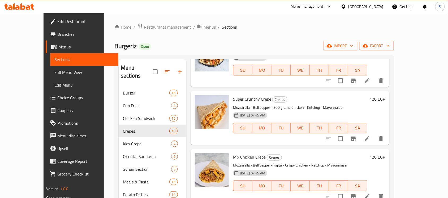
drag, startPoint x: 415, startPoint y: 149, endPoint x: 404, endPoint y: 163, distance: 17.9
click at [385, 154] on h6 "120 EGP" at bounding box center [377, 157] width 16 height 7
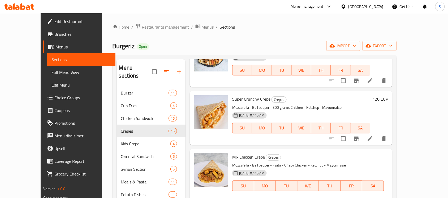
drag, startPoint x: 359, startPoint y: 151, endPoint x: 278, endPoint y: 152, distance: 80.9
click at [278, 152] on div "Mix Chicken Crepe Crepes Mozzarella - Bell pepper - Fajita - Crispy Chicken - K…" at bounding box center [310, 181] width 160 height 61
type input "130"
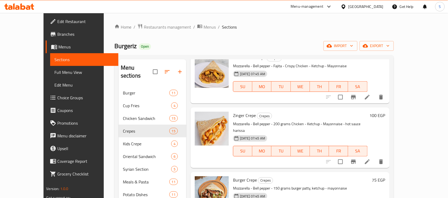
scroll to position [298, 0]
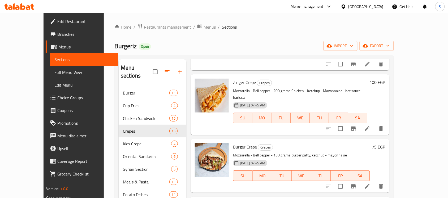
click at [385, 79] on h6 "100 EGP" at bounding box center [377, 82] width 16 height 7
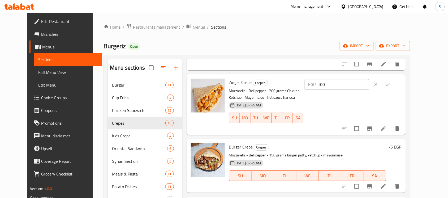
drag, startPoint x: 379, startPoint y: 76, endPoint x: 279, endPoint y: 81, distance: 100.6
click at [279, 81] on div "Zinger Crepe Crepes Mozzarella - Bell pepper - 200 grams Chicken - Ketchup - Ma…" at bounding box center [315, 105] width 177 height 56
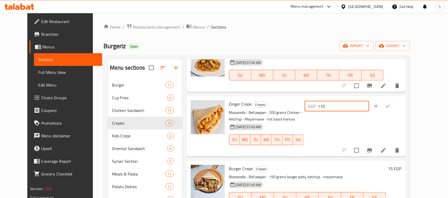
scroll to position [265, 0]
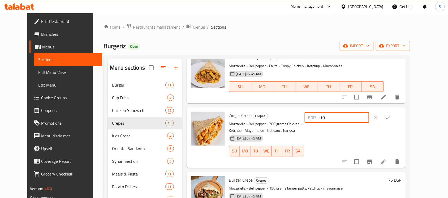
type input "110"
click at [390, 115] on icon "ok" at bounding box center [387, 117] width 5 height 5
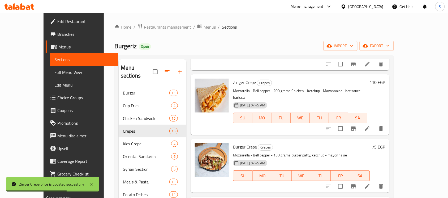
scroll to position [398, 0]
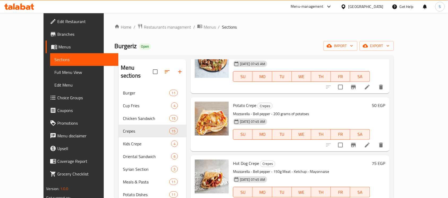
click at [385, 102] on h6 "50 EGP" at bounding box center [378, 105] width 13 height 7
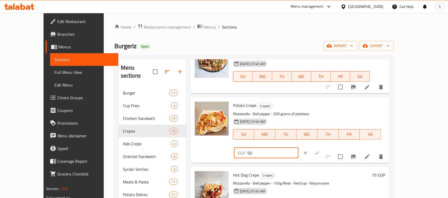
drag, startPoint x: 373, startPoint y: 90, endPoint x: 301, endPoint y: 98, distance: 72.4
click at [301, 100] on div "Potato Crepe Crepes Mozzarella - Bell pepper - 200 grams of potatoes 30-07-2025…" at bounding box center [309, 130] width 156 height 61
type input "60"
drag, startPoint x: 408, startPoint y: 95, endPoint x: 416, endPoint y: 105, distance: 13.1
click at [323, 147] on button "ok" at bounding box center [317, 153] width 12 height 12
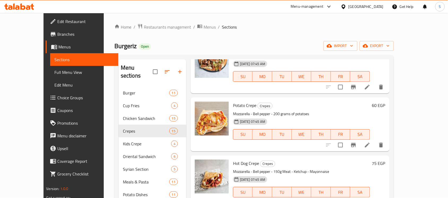
click at [385, 160] on h6 "75 EGP" at bounding box center [378, 163] width 13 height 7
drag, startPoint x: 377, startPoint y: 154, endPoint x: 312, endPoint y: 153, distance: 64.2
click at [328, 158] on div "Hot Dog Crepe Crepes Mozzarella - Bell pepper - 150g Meat - Ketchup - Mayonnais…" at bounding box center [309, 188] width 156 height 61
type input "85"
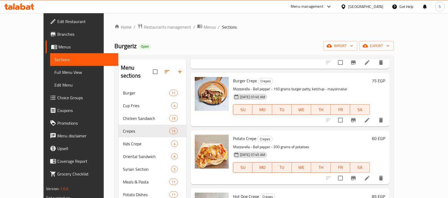
scroll to position [332, 0]
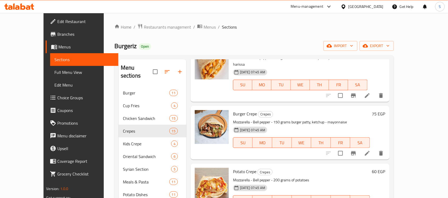
click at [385, 110] on h6 "75 EGP" at bounding box center [378, 113] width 13 height 7
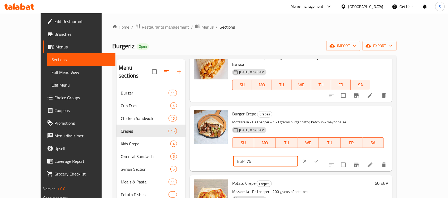
drag, startPoint x: 372, startPoint y: 106, endPoint x: 310, endPoint y: 109, distance: 61.3
click at [328, 108] on div "Burger Crepe Crepes Mozzarella - Bell pepper - 150 grams burger patty, ketchup …" at bounding box center [310, 138] width 160 height 61
type input "85"
click at [322, 156] on button "ok" at bounding box center [317, 162] width 12 height 12
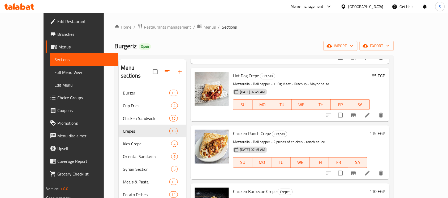
scroll to position [497, 0]
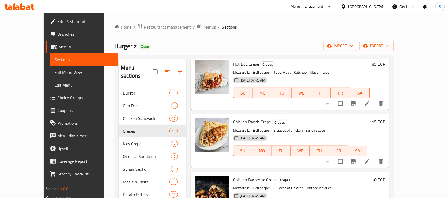
click at [385, 118] on h6 "115 EGP" at bounding box center [377, 121] width 16 height 7
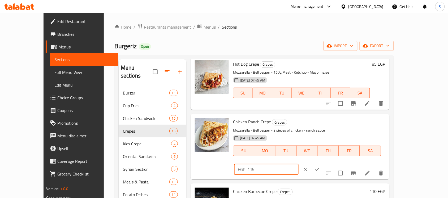
drag, startPoint x: 362, startPoint y: 111, endPoint x: 323, endPoint y: 113, distance: 39.3
click at [323, 116] on div "Chicken Ranch Crepe Crepes Mozzarella - Bell pepper - 2 pieces of chicken - ran…" at bounding box center [309, 146] width 156 height 61
type input "120"
click at [320, 167] on icon "ok" at bounding box center [316, 169] width 5 height 5
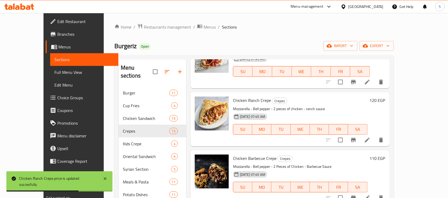
scroll to position [530, 0]
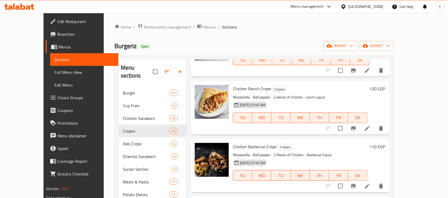
click at [385, 143] on h6 "110 EGP" at bounding box center [377, 146] width 16 height 7
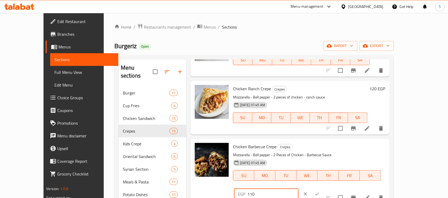
drag, startPoint x: 363, startPoint y: 136, endPoint x: 304, endPoint y: 134, distance: 58.4
click at [304, 141] on div "Chicken Barbecue Crepe Crepes Mozzarella - Bell pepper - 2 Pieces of Chicken - …" at bounding box center [309, 171] width 156 height 61
type input "110"
click at [320, 192] on icon "ok" at bounding box center [316, 194] width 5 height 5
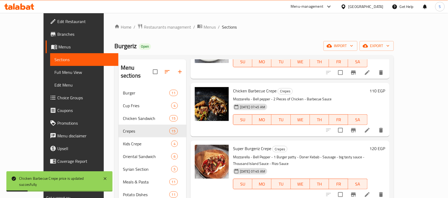
scroll to position [597, 0]
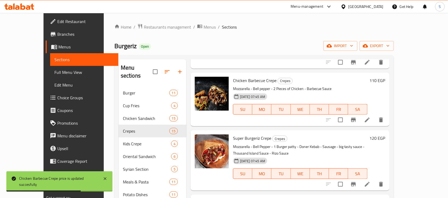
click at [385, 135] on h6 "120 EGP" at bounding box center [377, 138] width 16 height 7
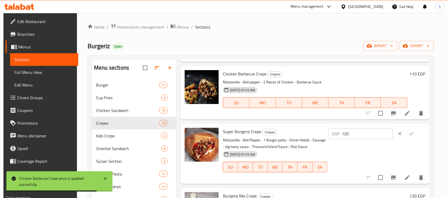
drag, startPoint x: 311, startPoint y: 127, endPoint x: 291, endPoint y: 128, distance: 19.6
click at [292, 127] on div "Super Burgeriz Crepe Crepes Mozzarella - Bell Pepper - 1 Burger patty - Doner K…" at bounding box center [324, 154] width 206 height 56
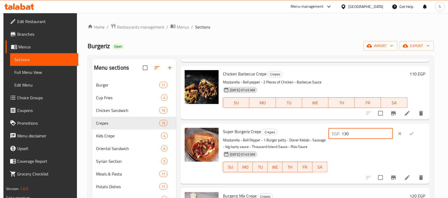
type input "130"
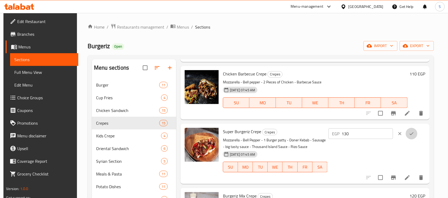
click at [413, 131] on icon "ok" at bounding box center [411, 133] width 5 height 5
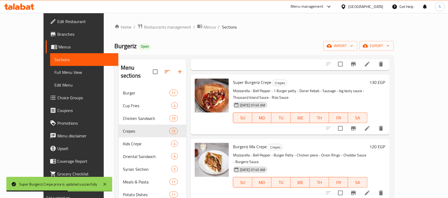
scroll to position [663, 0]
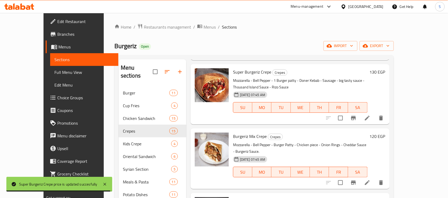
click at [385, 133] on h6 "120 EGP" at bounding box center [377, 136] width 16 height 7
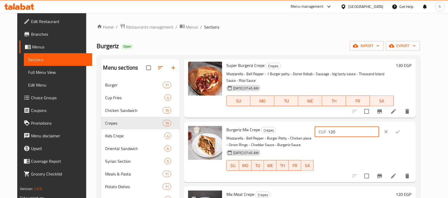
drag, startPoint x: 373, startPoint y: 125, endPoint x: 299, endPoint y: 124, distance: 74.3
click at [300, 124] on div "Burgeriz Mix Crepe Crepes Mozzarella - Bell Pepper - Burger Patty - Chicken pie…" at bounding box center [318, 152] width 189 height 56
type input "130"
click at [400, 129] on icon "ok" at bounding box center [397, 131] width 5 height 5
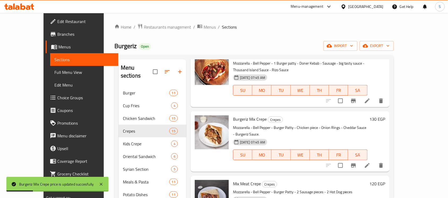
scroll to position [690, 0]
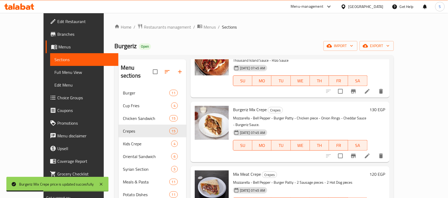
drag, startPoint x: 417, startPoint y: 157, endPoint x: 408, endPoint y: 165, distance: 11.6
click at [385, 171] on h6 "120 EGP" at bounding box center [377, 174] width 16 height 7
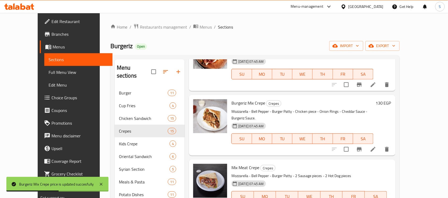
drag, startPoint x: 341, startPoint y: 156, endPoint x: 320, endPoint y: 154, distance: 21.3
click at [320, 162] on div "Mix Meat Crepe Crepes Mozzarella - Bell Pepper - Burger Patty - 2 Sausage piece…" at bounding box center [311, 192] width 164 height 61
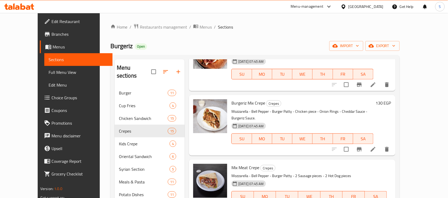
type input "130"
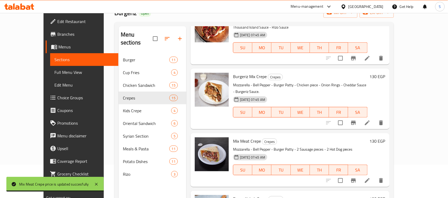
scroll to position [66, 0]
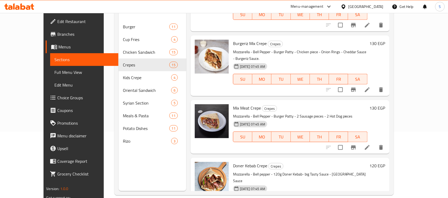
click at [385, 162] on h6 "120 EGP" at bounding box center [377, 165] width 16 height 7
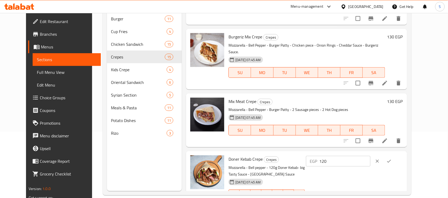
drag, startPoint x: 373, startPoint y: 147, endPoint x: 272, endPoint y: 155, distance: 101.1
click at [272, 155] on div "Doner Kebab Crepe Crepes Mozzarella - Bell pepper - 120g Doner Kebab- big Tasty…" at bounding box center [315, 182] width 179 height 56
type input "130"
click at [395, 156] on button "ok" at bounding box center [389, 162] width 12 height 12
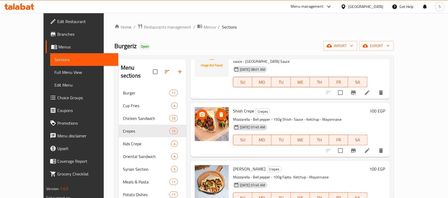
scroll to position [0, 0]
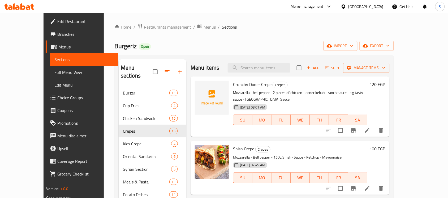
click at [385, 82] on h6 "120 EGP" at bounding box center [377, 84] width 16 height 7
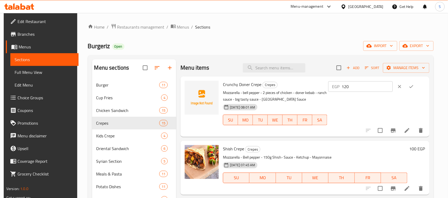
drag, startPoint x: 356, startPoint y: 89, endPoint x: 309, endPoint y: 90, distance: 46.9
click at [309, 90] on div "Crunchy Doner Crepe Crepes Mozzarella - bell pepper - 2 pieces of chicken - don…" at bounding box center [324, 107] width 206 height 56
type input "130"
click at [413, 84] on icon "ok" at bounding box center [410, 86] width 5 height 5
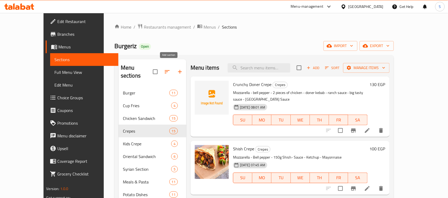
click at [178, 70] on icon "button" at bounding box center [180, 72] width 4 height 4
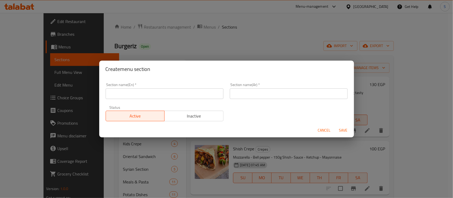
click at [153, 92] on input "text" at bounding box center [165, 94] width 118 height 11
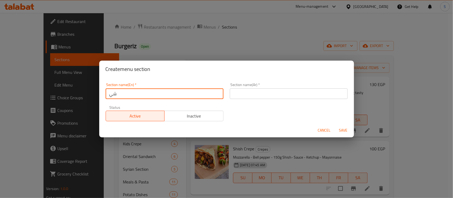
type input "ش"
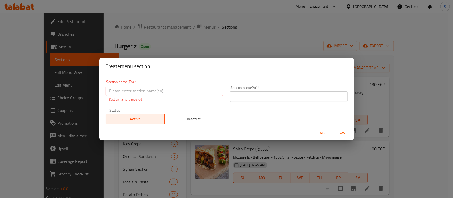
click at [252, 31] on div "Create menu section Section name(En)   * Section name(En) * Section name is req…" at bounding box center [226, 99] width 453 height 198
click at [312, 131] on div "Cancel Save" at bounding box center [226, 134] width 255 height 14
click at [323, 135] on span "Cancel" at bounding box center [324, 133] width 13 height 7
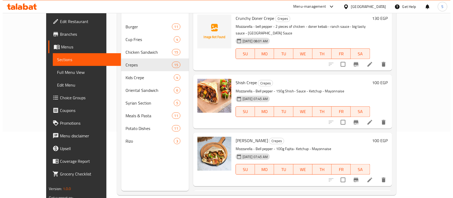
scroll to position [33, 0]
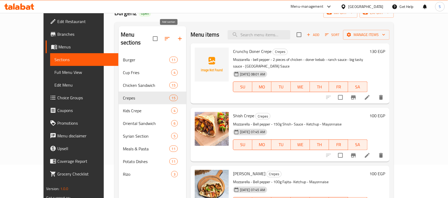
click at [177, 36] on icon "button" at bounding box center [180, 39] width 6 height 6
click at [320, 36] on span "Add" at bounding box center [313, 35] width 14 height 6
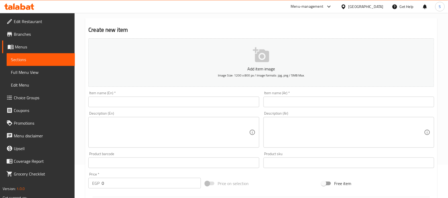
drag, startPoint x: 34, startPoint y: 60, endPoint x: 39, endPoint y: 60, distance: 5.6
click at [34, 60] on span "Sections" at bounding box center [41, 59] width 60 height 6
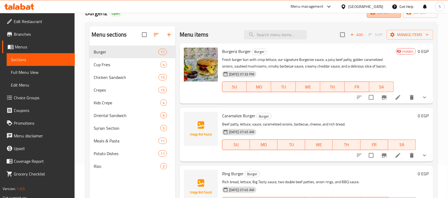
click at [397, 17] on button "import" at bounding box center [384, 13] width 34 height 10
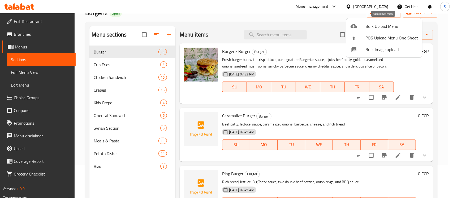
click at [385, 27] on span "Bulk Upload Menu" at bounding box center [391, 26] width 53 height 6
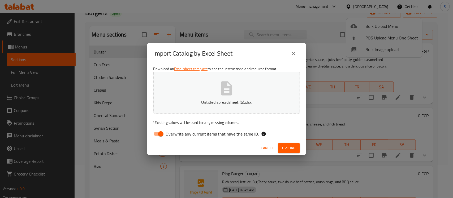
click at [159, 132] on input "Overwrite any current items that have the same ID." at bounding box center [161, 134] width 30 height 10
checkbox input "false"
click at [298, 149] on button "Upload" at bounding box center [289, 148] width 22 height 10
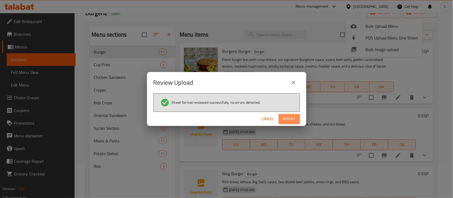
click at [294, 120] on span "Import" at bounding box center [289, 119] width 13 height 7
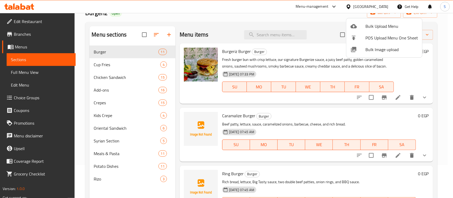
click at [156, 33] on div at bounding box center [226, 99] width 453 height 198
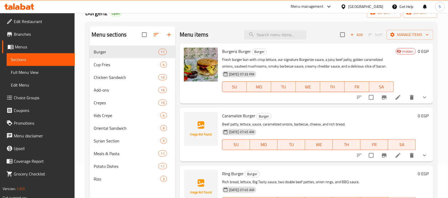
click at [159, 36] on icon "button" at bounding box center [156, 35] width 6 height 6
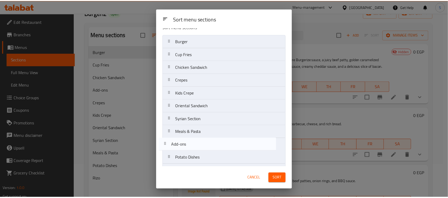
scroll to position [21, 0]
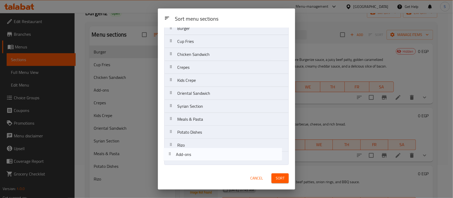
drag, startPoint x: 189, startPoint y: 92, endPoint x: 188, endPoint y: 162, distance: 69.5
click at [188, 162] on nav "Burger Cup Fries Chicken Sandwich Add-ons Crepes Kids Crepe Oriental Sandwich S…" at bounding box center [226, 93] width 124 height 143
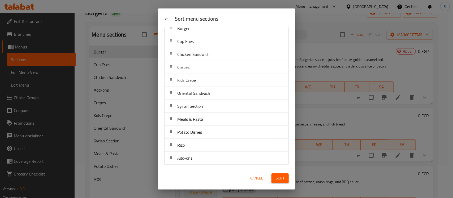
click at [278, 179] on span "Sort" at bounding box center [280, 178] width 9 height 7
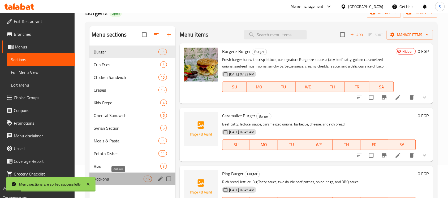
click at [123, 179] on span "Add-ons" at bounding box center [119, 179] width 50 height 6
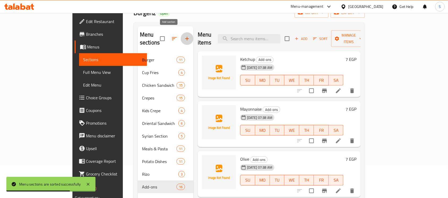
click at [184, 36] on icon "button" at bounding box center [187, 39] width 6 height 6
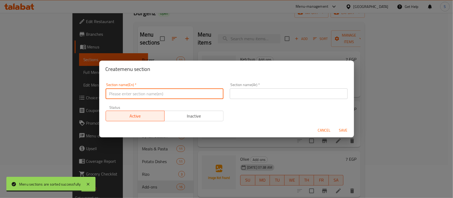
click at [149, 98] on input "text" at bounding box center [165, 94] width 118 height 11
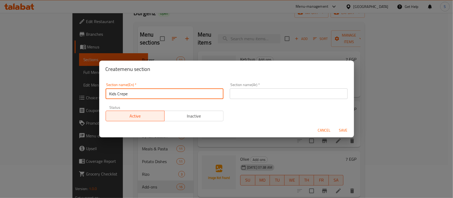
type input "Kids Crepe"
click at [272, 98] on input "text" at bounding box center [289, 94] width 118 height 11
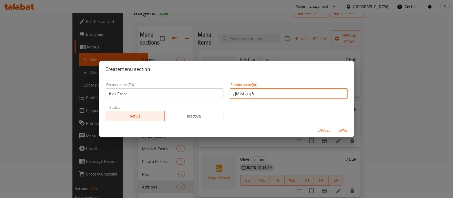
type input "كريب أطفال"
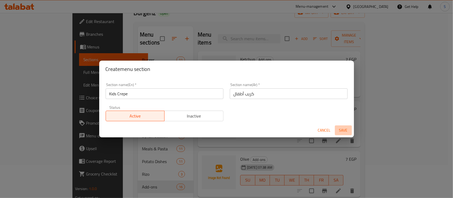
click at [347, 129] on span "Save" at bounding box center [343, 130] width 13 height 7
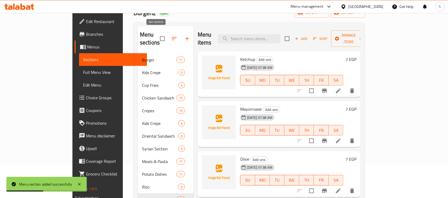
click at [168, 39] on button "button" at bounding box center [174, 38] width 13 height 13
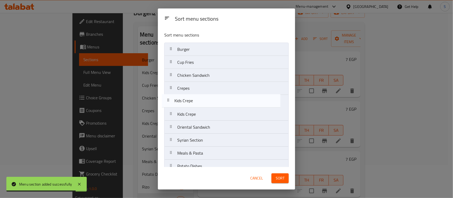
drag, startPoint x: 198, startPoint y: 67, endPoint x: 195, endPoint y: 109, distance: 42.8
click at [195, 109] on nav "Burger Kids Crepe Cup Fries Chicken Sandwich Crepes Kids Crepe Oriental Sandwic…" at bounding box center [226, 121] width 124 height 156
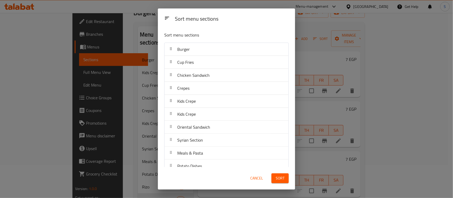
click at [279, 185] on div "Sort" at bounding box center [280, 179] width 24 height 16
click at [281, 181] on span "Sort" at bounding box center [280, 178] width 9 height 7
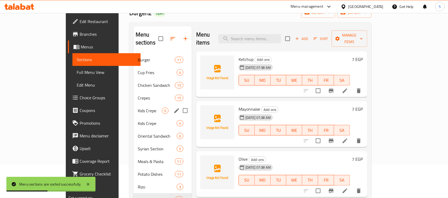
click at [180, 105] on input "Menu sections" at bounding box center [185, 110] width 11 height 11
checkbox input "true"
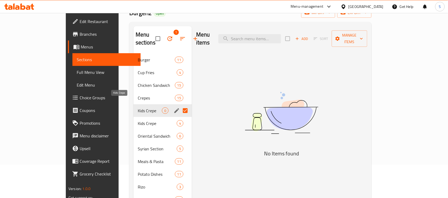
click at [138, 108] on span "Kids Crepe" at bounding box center [150, 111] width 24 height 6
click at [167, 37] on icon "button" at bounding box center [170, 39] width 6 height 6
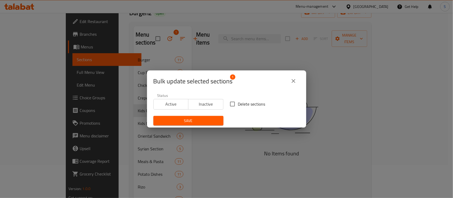
click at [227, 102] on input "Delete sections" at bounding box center [232, 104] width 11 height 11
checkbox input "true"
click at [196, 120] on span "Save" at bounding box center [189, 121] width 62 height 7
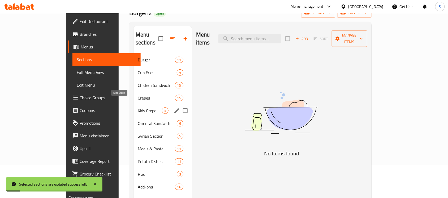
click at [138, 108] on span "Kids Crepe" at bounding box center [150, 111] width 24 height 6
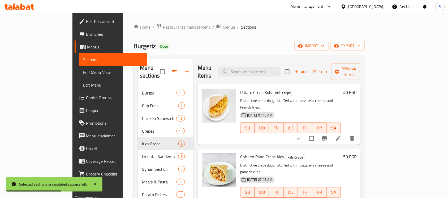
click at [356, 90] on div "40 EGP" at bounding box center [348, 115] width 15 height 52
click at [356, 89] on h6 "40 EGP" at bounding box center [349, 92] width 13 height 7
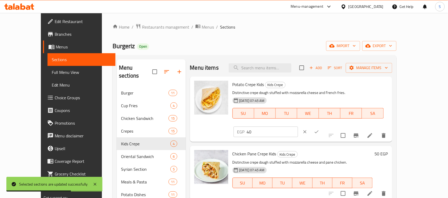
drag, startPoint x: 355, startPoint y: 86, endPoint x: 311, endPoint y: 86, distance: 44.6
click at [311, 86] on div "Potato Crepe Kids Kids Crepe Distinctive crepe dough stuffed with mozzarella ch…" at bounding box center [310, 109] width 160 height 61
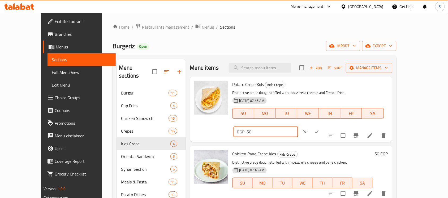
type input "50"
click at [319, 129] on icon "ok" at bounding box center [316, 131] width 5 height 5
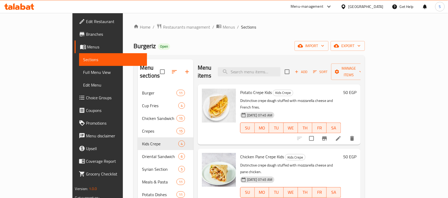
click at [356, 153] on h6 "50 EGP" at bounding box center [349, 156] width 13 height 7
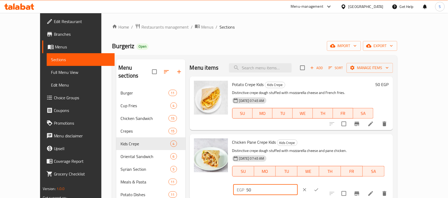
drag, startPoint x: 367, startPoint y: 141, endPoint x: 321, endPoint y: 146, distance: 45.6
click at [321, 146] on div "Chicken Pane Crepe Kids Kids Crepe Distinctive crepe dough stuffed with mozzare…" at bounding box center [310, 167] width 161 height 61
type input "60"
click at [319, 188] on icon "ok" at bounding box center [316, 190] width 5 height 5
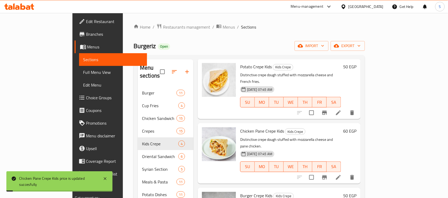
scroll to position [46, 0]
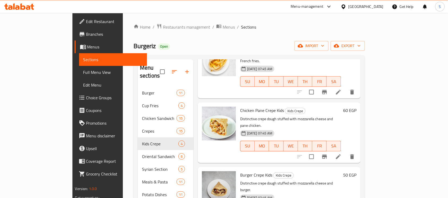
click at [356, 172] on h6 "50 EGP" at bounding box center [349, 175] width 13 height 7
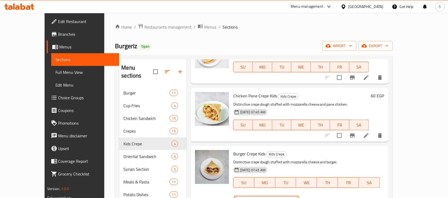
drag, startPoint x: 361, startPoint y: 153, endPoint x: 326, endPoint y: 154, distance: 34.8
click at [326, 154] on div "Burger Crepe Kids Kids Crepe Distinctive crepe dough stuffed with mozzarella ch…" at bounding box center [308, 178] width 155 height 61
type input "60"
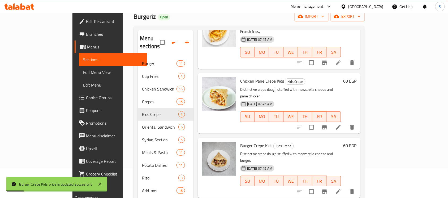
scroll to position [75, 0]
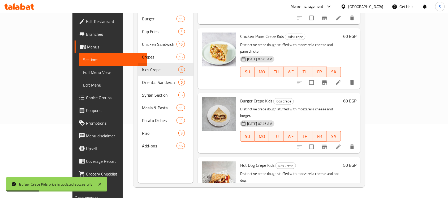
click at [356, 162] on h6 "50 EGP" at bounding box center [349, 165] width 13 height 7
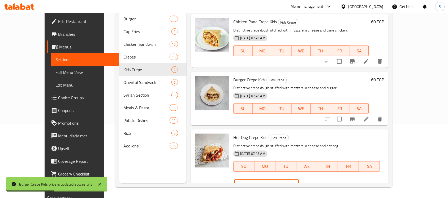
drag, startPoint x: 363, startPoint y: 141, endPoint x: 328, endPoint y: 141, distance: 35.0
click at [328, 141] on div "Hot Dog Crepe Kids Kids Crepe Distinctive crepe dough stuffed with mozzarella c…" at bounding box center [308, 162] width 155 height 61
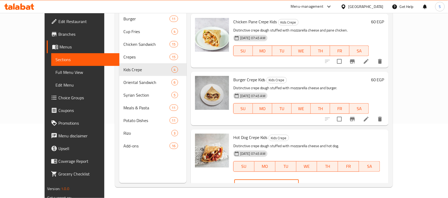
type input "60"
click at [320, 183] on icon "ok" at bounding box center [317, 185] width 5 height 5
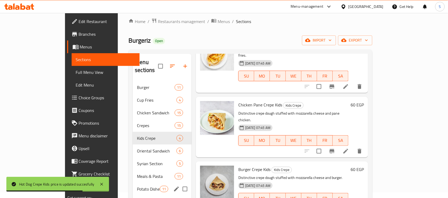
scroll to position [0, 0]
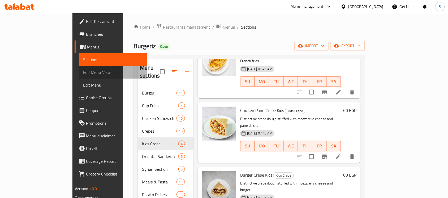
click at [83, 72] on span "Full Menu View" at bounding box center [113, 72] width 60 height 6
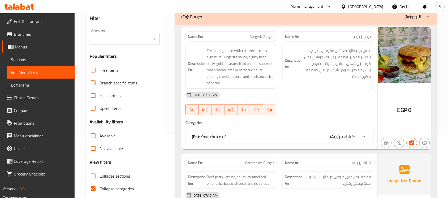
scroll to position [133, 0]
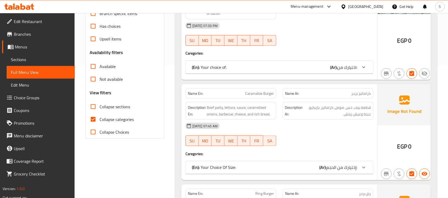
drag, startPoint x: 92, startPoint y: 120, endPoint x: 184, endPoint y: 148, distance: 97.0
click at [92, 119] on input "Collapse categories" at bounding box center [93, 119] width 13 height 13
checkbox input "false"
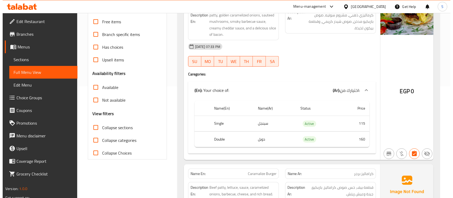
scroll to position [0, 0]
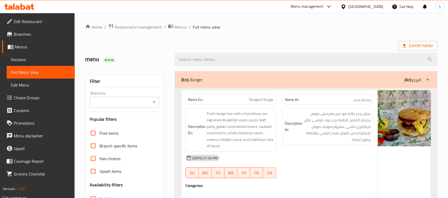
click at [415, 52] on div at bounding box center [306, 60] width 269 height 20
click at [411, 46] on span "Export Menu" at bounding box center [418, 46] width 30 height 7
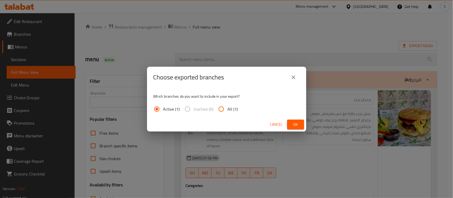
click at [230, 106] on span "All (1)" at bounding box center [233, 109] width 10 height 6
click at [228, 105] on input "All (1)" at bounding box center [221, 109] width 13 height 13
radio input "true"
click at [295, 124] on span "Ok" at bounding box center [295, 124] width 8 height 7
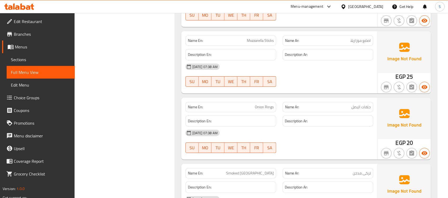
scroll to position [10058, 0]
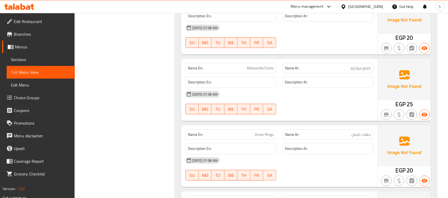
click at [24, 34] on span "Branches" at bounding box center [42, 34] width 57 height 6
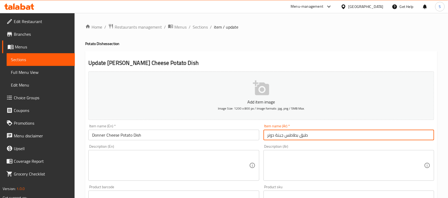
click at [296, 136] on input "طبق بطاطس جبنة دونر" at bounding box center [348, 135] width 171 height 11
click at [93, 137] on input "Donner Cheese Potato Dish" at bounding box center [173, 135] width 171 height 11
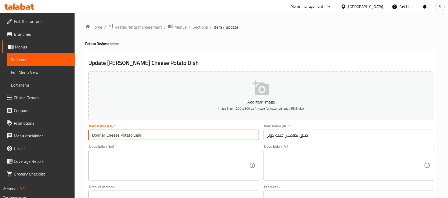
click at [93, 137] on input "Donner Cheese Potato Dish" at bounding box center [173, 135] width 171 height 11
paste input "er"
type input "Doner Cheese Potato Dish"
click at [210, 137] on input "Doner Cheese Potato Dish" at bounding box center [173, 135] width 171 height 11
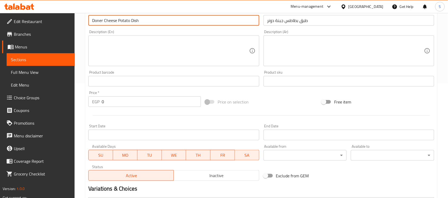
scroll to position [56, 0]
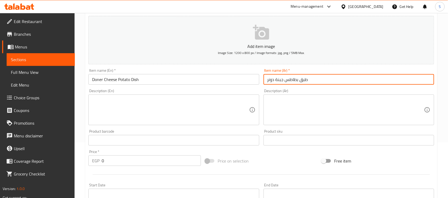
click at [325, 78] on input "طبق بطاطس جبنة دونر" at bounding box center [348, 79] width 171 height 11
click at [23, 56] on span "Sections" at bounding box center [41, 59] width 60 height 6
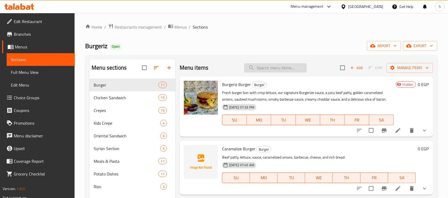
click at [267, 68] on input "search" at bounding box center [275, 67] width 63 height 9
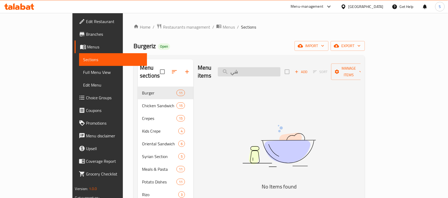
type input "ش"
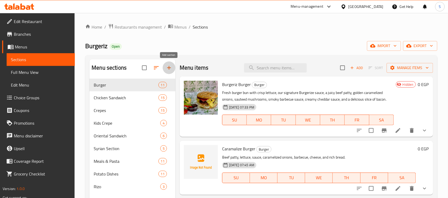
click at [166, 68] on icon "button" at bounding box center [169, 68] width 6 height 6
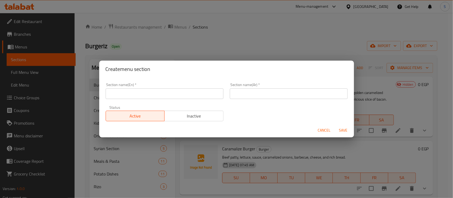
click at [160, 92] on input "text" at bounding box center [165, 94] width 118 height 11
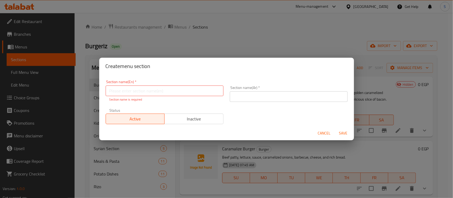
drag, startPoint x: 259, startPoint y: 83, endPoint x: 250, endPoint y: 100, distance: 19.0
click at [259, 84] on div "Section name(Ar)   * Section name(Ar) *" at bounding box center [289, 94] width 124 height 23
click at [250, 100] on input "text" at bounding box center [289, 97] width 118 height 11
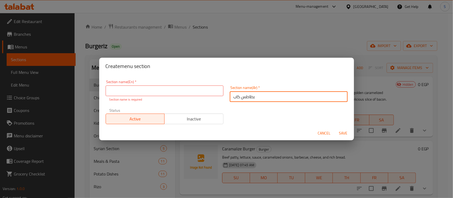
type input "بطاطس كاب"
click at [180, 91] on input "text" at bounding box center [165, 91] width 118 height 11
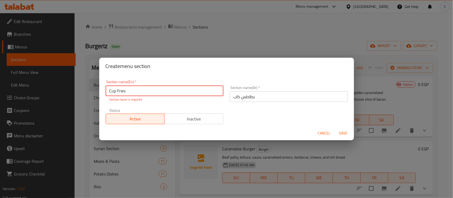
type input "Cup Fries"
click at [335, 129] on button "Save" at bounding box center [343, 134] width 17 height 10
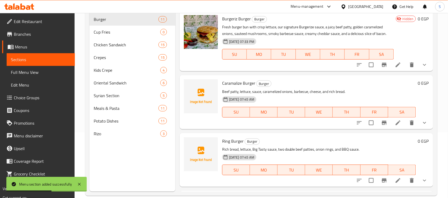
scroll to position [66, 0]
click at [129, 120] on span "Potato Dishes" at bounding box center [119, 120] width 50 height 6
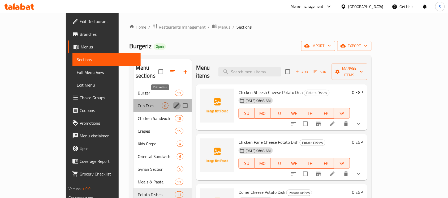
click at [174, 103] on icon "edit" at bounding box center [176, 105] width 5 height 5
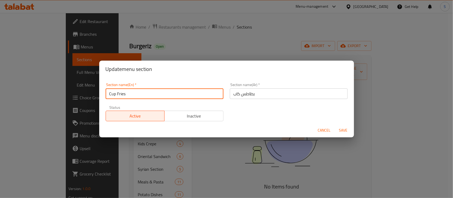
click at [171, 93] on input "Cup Fries" at bounding box center [165, 94] width 118 height 11
click at [342, 128] on span "Save" at bounding box center [343, 130] width 13 height 7
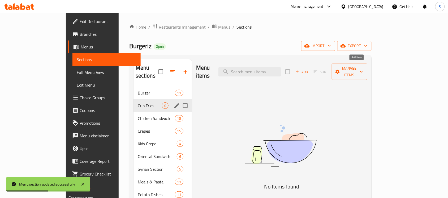
click at [309, 69] on span "Add" at bounding box center [301, 72] width 14 height 6
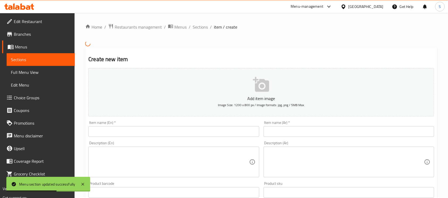
click at [306, 126] on div "Item name (Ar)   * Item name (Ar) *" at bounding box center [348, 129] width 171 height 16
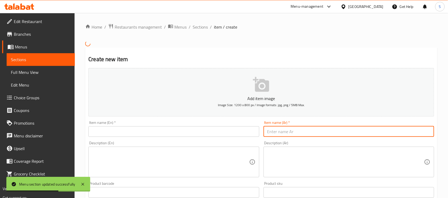
click at [307, 132] on input "text" at bounding box center [348, 132] width 171 height 11
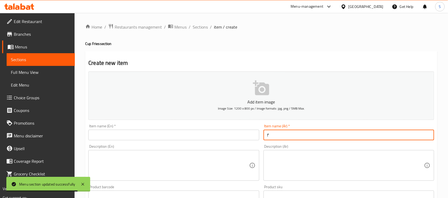
type input "f"
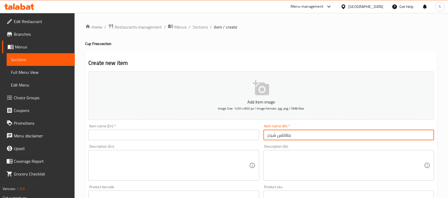
type input "بطاطس شيدر"
click at [150, 133] on input "text" at bounding box center [173, 135] width 171 height 11
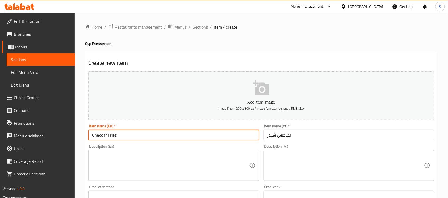
click at [170, 137] on input "Cheddar Fries" at bounding box center [173, 135] width 171 height 11
type input "Cheddar Fries"
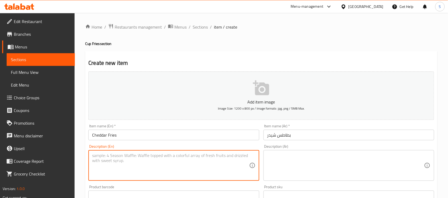
click at [235, 158] on textarea at bounding box center [170, 165] width 157 height 25
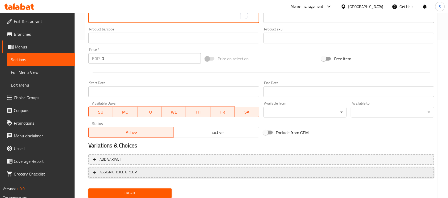
scroll to position [166, 0]
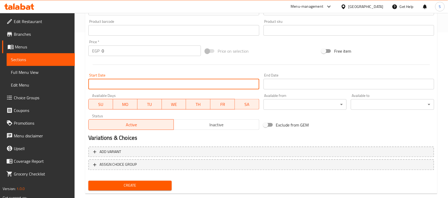
click at [118, 84] on input "Start Date" at bounding box center [173, 84] width 171 height 11
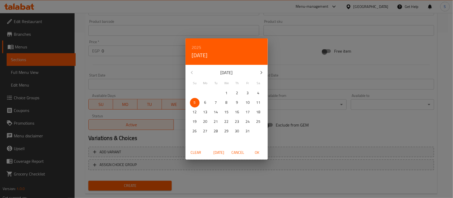
click at [142, 42] on div "2025 Sun, Oct [DATE] Mo Tu We Th Fr Sa 28 29 30 1 2 3 4 5 6 7 8 9 10 11 12 13 1…" at bounding box center [226, 99] width 453 height 198
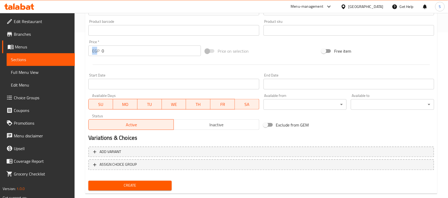
drag, startPoint x: 100, startPoint y: 50, endPoint x: 109, endPoint y: 49, distance: 9.3
click at [109, 49] on div "EGP 0 Price *" at bounding box center [144, 51] width 112 height 11
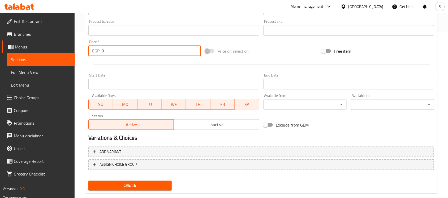
drag, startPoint x: 109, startPoint y: 49, endPoint x: 99, endPoint y: 51, distance: 9.7
click at [99, 51] on div "EGP 0 Price *" at bounding box center [144, 51] width 112 height 11
type input "45"
click at [88, 181] on button "Create" at bounding box center [129, 186] width 83 height 10
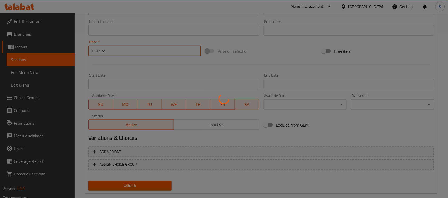
type input "0"
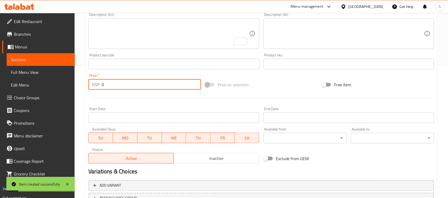
scroll to position [99, 0]
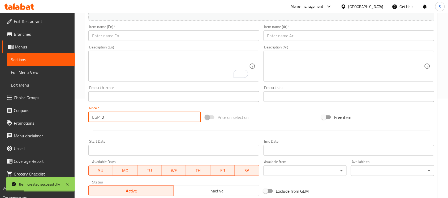
click at [120, 37] on input "text" at bounding box center [173, 36] width 171 height 11
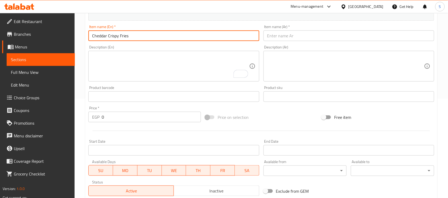
type input "Cheddar Crispy Fries"
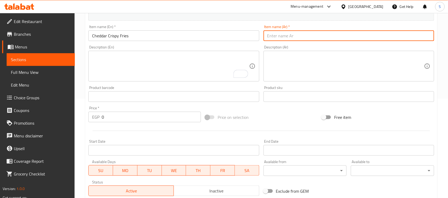
click at [300, 39] on input "text" at bounding box center [348, 36] width 171 height 11
type input "بطاطس [PERSON_NAME]"
drag, startPoint x: 108, startPoint y: 119, endPoint x: 84, endPoint y: 119, distance: 23.6
click at [84, 119] on div "Home / Restaurants management / Menus / Sections / item / create Cup Fries sect…" at bounding box center [261, 95] width 373 height 362
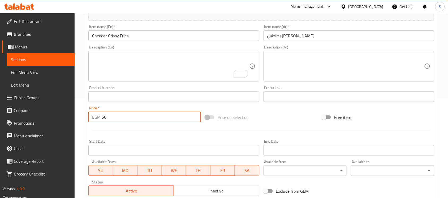
type input "50"
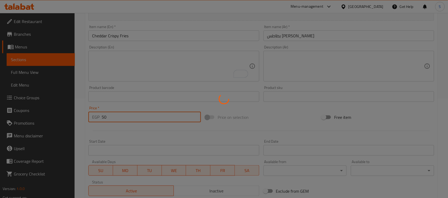
type input "0"
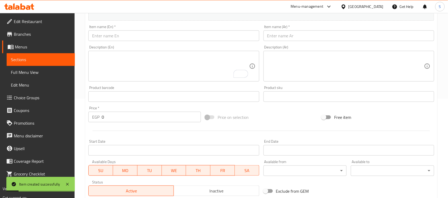
click at [306, 30] on div "Item name (Ar)   * Item name (Ar) *" at bounding box center [348, 33] width 171 height 16
click at [304, 33] on input "text" at bounding box center [348, 36] width 171 height 11
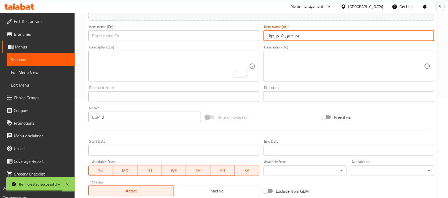
type input "بطاطس شيدر دونر"
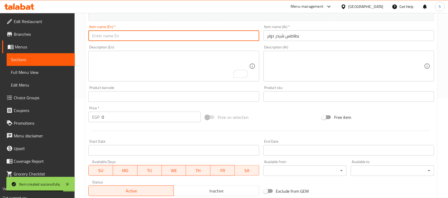
click at [181, 38] on input "text" at bounding box center [173, 36] width 171 height 11
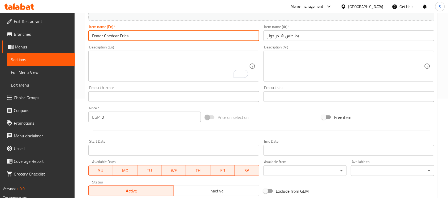
type input "Doner Cheddar Fries"
drag, startPoint x: 106, startPoint y: 120, endPoint x: 44, endPoint y: 119, distance: 62.3
click at [44, 119] on div "Edit Restaurant Branches Menus Sections Full Menu View Edit Menu Choice Groups …" at bounding box center [224, 95] width 448 height 362
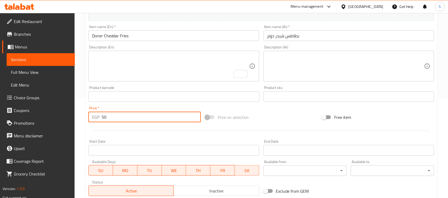
type input "50"
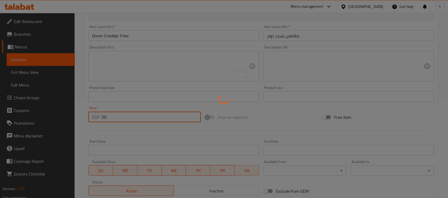
type input "0"
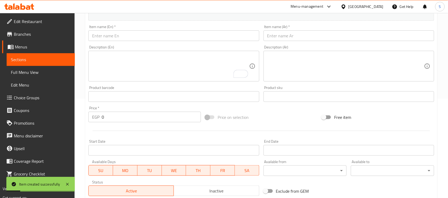
click at [163, 30] on div "Item name (En)   * Item name (En) *" at bounding box center [173, 33] width 171 height 16
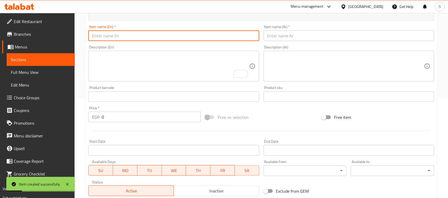
click at [160, 35] on input "text" at bounding box center [173, 36] width 171 height 11
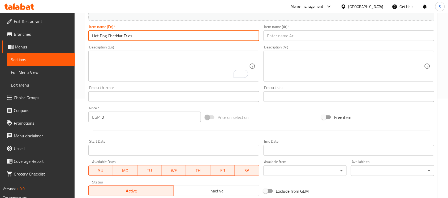
type input "Hot Dog Cheddar Fries"
click at [295, 39] on input "text" at bounding box center [348, 36] width 171 height 11
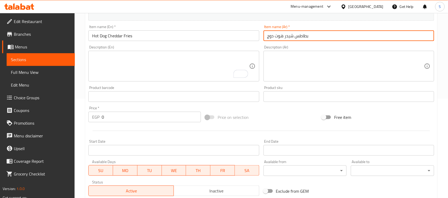
type input "بطاطس شيدر هوت دوج"
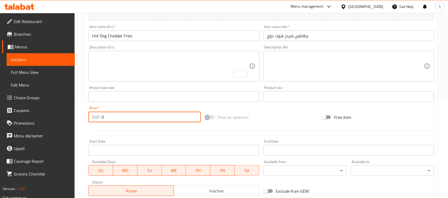
drag, startPoint x: 114, startPoint y: 119, endPoint x: 38, endPoint y: 118, distance: 76.1
click at [38, 118] on div "Edit Restaurant Branches Menus Sections Full Menu View Edit Menu Choice Groups …" at bounding box center [224, 95] width 448 height 362
type input "50"
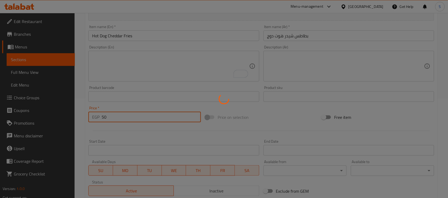
type input "0"
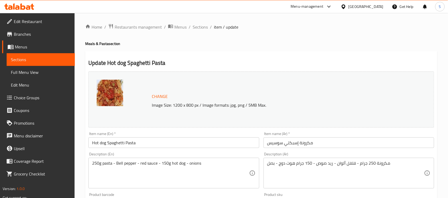
click at [290, 145] on input "مكرونة إسبكتي سوسيس" at bounding box center [348, 143] width 171 height 11
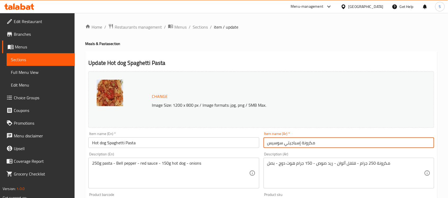
type input "مكرونة إسباجيتي سوسيس"
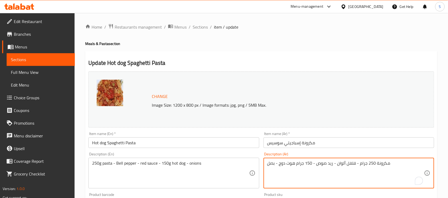
click at [366, 164] on textarea "مكرونة 250 جرام - فلفل ألوان - ريد صوص - 150 جرام هوت دوج - بصل" at bounding box center [345, 173] width 157 height 25
paste textarea "، فلفل ألوان، ريد صوص، 150 جرام هوت دوج، بصل."
type textarea "مكرونة 250 جرام، فلفل ألوان، ريد صوص، 150 جرام هوت دوج، بصل."
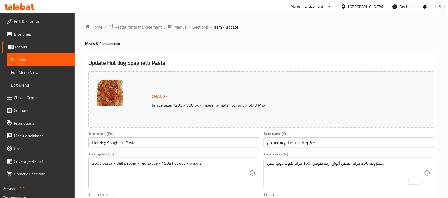
click at [210, 158] on div "Description (En) 250g pasta - Bell pepper - red sauce - 150g hot dog - onions D…" at bounding box center [173, 171] width 171 height 36
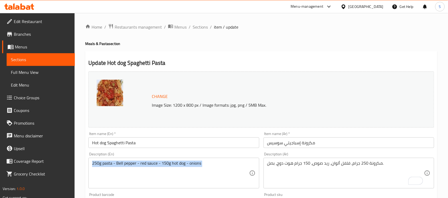
click at [210, 158] on div "Description (En) 250g pasta - Bell pepper - red sauce - 150g hot dog - onions D…" at bounding box center [173, 171] width 171 height 36
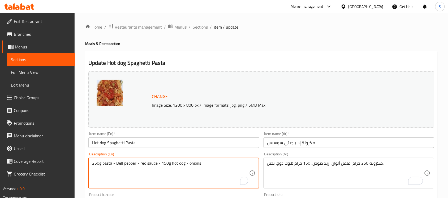
click at [209, 165] on textarea "250g pasta - Bell pepper - red sauce - 150g hot dog - onions" at bounding box center [170, 173] width 157 height 25
paste textarea ", mixed bell peppers, red sauce, 150g hot dog, onion."
click at [193, 165] on textarea "250g pasta, mixed bell peppers, red sauce, 150g hot dog, onion." at bounding box center [170, 173] width 157 height 25
type textarea "250g pasta, mixed bell peppers, red sauce, 150g hot dog and onion."
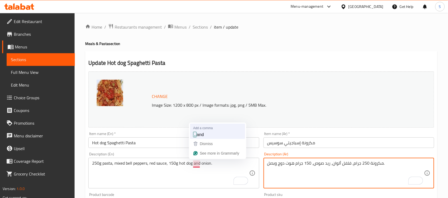
type textarea "مكرونة 250 جرام، فلفل ألوان، ريد صوص، 150 جرام هوت دوج وبصل."
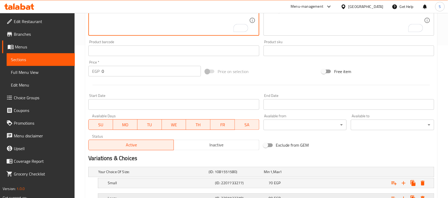
scroll to position [196, 0]
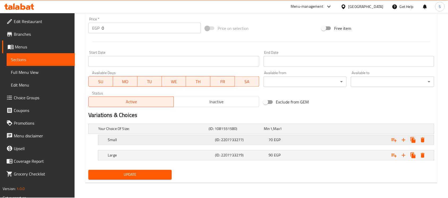
type textarea "250g pasta, mixed bell peppers, red sauce, 150g hot dog, and onion."
click at [328, 137] on div "Expand" at bounding box center [374, 140] width 107 height 12
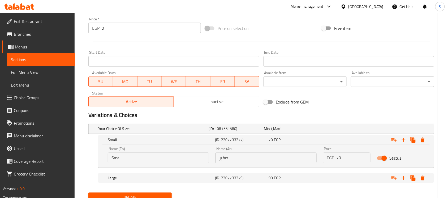
drag, startPoint x: 319, startPoint y: 162, endPoint x: 313, endPoint y: 162, distance: 5.6
click at [315, 162] on div "Name (En) Small Name (En) Name (Ar) صغير Name (Ar) Price EGP 70 Price Status" at bounding box center [266, 155] width 323 height 23
type input "80"
click at [346, 183] on div "Expand" at bounding box center [374, 179] width 107 height 12
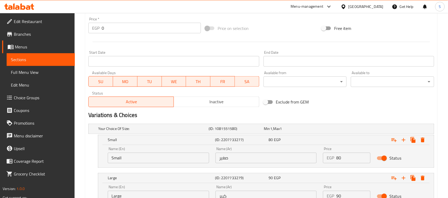
drag, startPoint x: 333, startPoint y: 195, endPoint x: 281, endPoint y: 196, distance: 52.0
click at [281, 196] on div "Change Image Size: 1200 x 800 px / Image formats: jpg, png / 5MB Max. Item name…" at bounding box center [261, 50] width 350 height 354
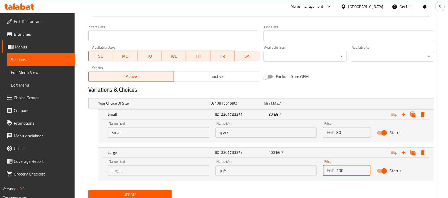
type input "100"
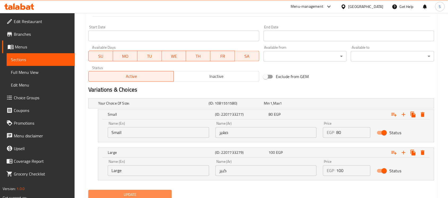
click at [169, 195] on button "Update" at bounding box center [129, 195] width 83 height 10
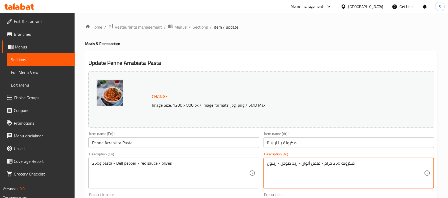
click at [326, 169] on textarea "مكرونة 250 جرام - فلفل ألوان - ريد صوص - زيتون" at bounding box center [345, 173] width 157 height 25
paste textarea "، فلفل ألوان، ريد صوص، زيتون."
type textarea "مكرونة 250 جرام، فلفل ألوان، ريد صوص، زيتون."
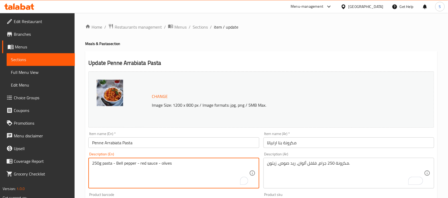
click at [132, 166] on textarea "250g pasta - Bell pepper - red sauce - olives" at bounding box center [170, 173] width 157 height 25
paste textarea ", mixed bell peppers, red sauce, olives."
type textarea "250g pasta, mixed bell peppers, red sauce, olives."
click at [183, 146] on input "Penne Arrabiata Pasta" at bounding box center [173, 143] width 171 height 11
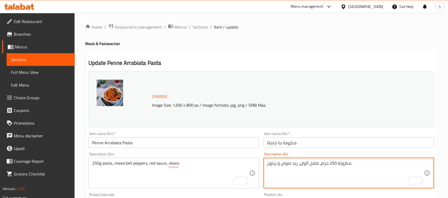
click at [276, 164] on textarea "مكرونة 250 جرام، فلفل ألوان، ريد صوص و زيتون." at bounding box center [345, 173] width 157 height 25
type textarea "مكرونة 250 جرام، فلفل ألوان، ريد صوص وزيتون."
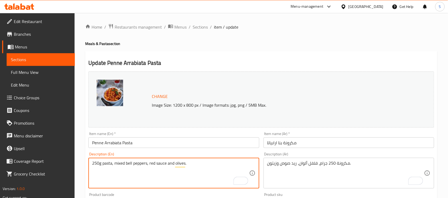
type textarea "250g pasta, mixed bell peppers, red sauce and olives."
click at [195, 145] on input "Penne Arrabiata Pasta" at bounding box center [173, 143] width 171 height 11
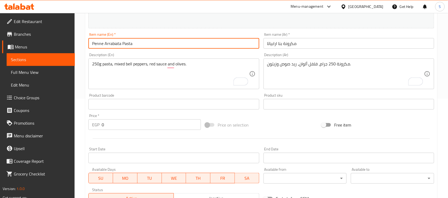
scroll to position [196, 0]
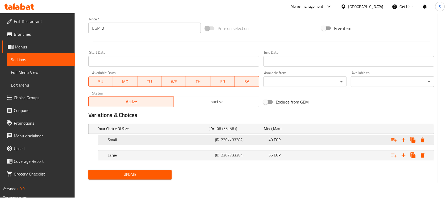
click at [342, 137] on div "Expand" at bounding box center [374, 140] width 107 height 12
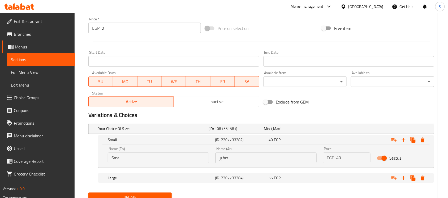
drag, startPoint x: 344, startPoint y: 160, endPoint x: 302, endPoint y: 159, distance: 42.2
click at [302, 160] on div "Name (En) Small Name (En) Name (Ar) صغير Name (Ar) Price EGP 40 Price Status" at bounding box center [266, 155] width 323 height 23
type input "50"
click at [334, 181] on div "Expand" at bounding box center [374, 179] width 107 height 12
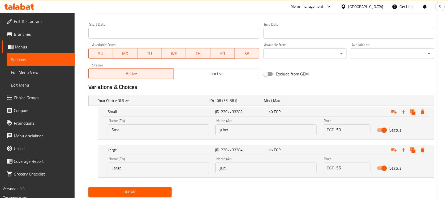
scroll to position [242, 0]
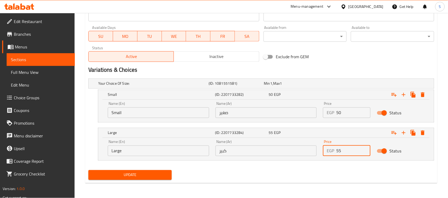
drag, startPoint x: 335, startPoint y: 153, endPoint x: 314, endPoint y: 153, distance: 21.5
click at [314, 153] on div "Name (En) Large Name (En) Name (Ar) كبير Name (Ar) Price EGP 55 Price Status" at bounding box center [266, 148] width 323 height 23
type input "65"
click at [150, 176] on span "Update" at bounding box center [130, 175] width 75 height 7
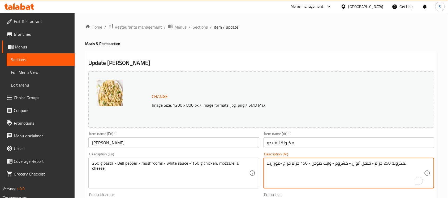
click at [352, 165] on textarea "مكرونة 250 جرام - فلفل ألوان - مشروم - وايت صوص - 150 جرام فراخ -موزاريلا." at bounding box center [345, 173] width 157 height 25
paste textarea "، فلفل ألوان، مشروم، وايت صوص، 150 جرام فراخ،"
drag, startPoint x: 282, startPoint y: 165, endPoint x: 279, endPoint y: 164, distance: 3.0
click at [279, 164] on textarea "مكرونة 250 جرام، فلفل ألوان، مشروم، وايت صوص، 150 جرام فراخ، موزاريلا." at bounding box center [345, 173] width 157 height 25
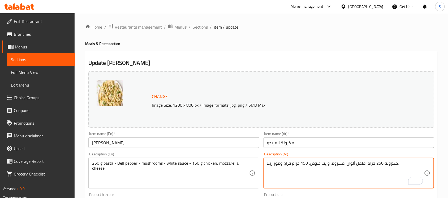
type textarea "مكرونة 250 جرام، فلفل ألوان، مشروم، وايت صوص، 150 جرام فراخ وموزاريلا."
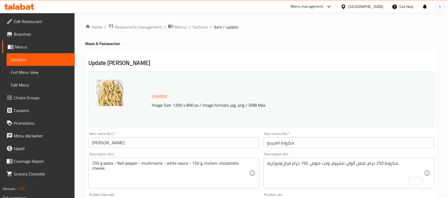
click at [207, 153] on div "Description (En) 250 g pasta - Bell pepper - mushrooms - white sauce - 150 g ch…" at bounding box center [173, 171] width 171 height 36
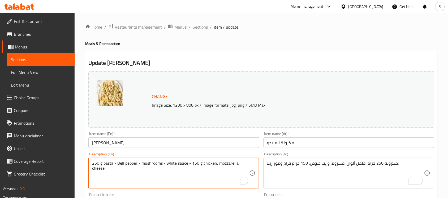
click at [203, 163] on textarea "250 g pasta - Bell pepper - mushrooms - white sauce - 150 g chicken, mozzarella…" at bounding box center [170, 173] width 157 height 25
paste textarea "g pasta, mixed bell peppers, mushrooms, white sauce, 150g chicken, mozzarella"
click at [219, 165] on textarea "250g pasta, mixed bell peppers, mushrooms, white sauce, 150g chicken, mozzarell…" at bounding box center [170, 173] width 157 height 25
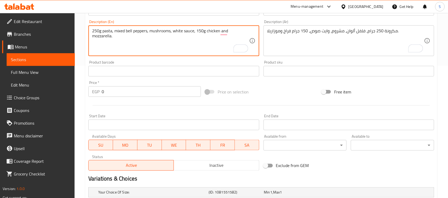
scroll to position [196, 0]
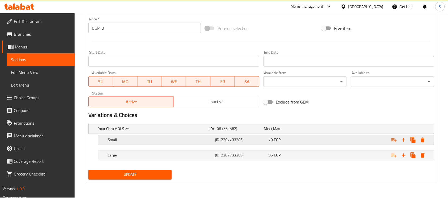
type textarea "250g pasta, mixed bell peppers, mushrooms, white sauce, 150g chicken and mozzar…"
click at [333, 140] on div "Expand" at bounding box center [374, 140] width 107 height 12
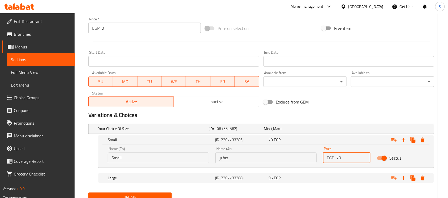
drag, startPoint x: 348, startPoint y: 159, endPoint x: 323, endPoint y: 160, distance: 25.5
click at [327, 159] on div "EGP 70 Price" at bounding box center [346, 158] width 47 height 11
type input "80"
click at [361, 180] on div "Expand" at bounding box center [374, 179] width 107 height 12
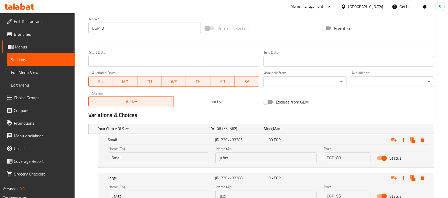
scroll to position [242, 0]
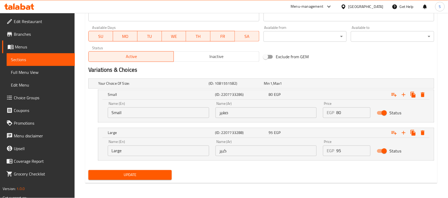
drag, startPoint x: 344, startPoint y: 193, endPoint x: 307, endPoint y: 202, distance: 38.5
type input "105"
click at [224, 168] on div "Your Choice Of Size: (ID: 1081551582) Min 1 , Max 1 Name (En) Your Choice Of Si…" at bounding box center [261, 123] width 350 height 92
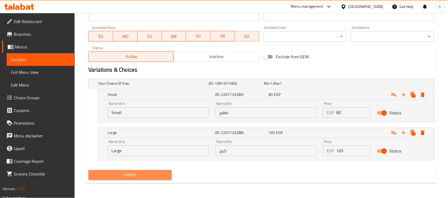
click at [171, 177] on button "Update" at bounding box center [129, 176] width 83 height 10
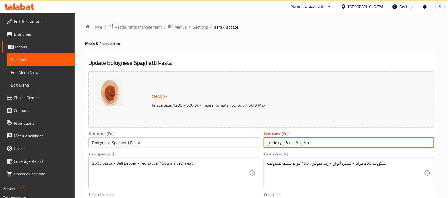
click at [285, 144] on input "مكرونة إسبكتي بولونيز" at bounding box center [348, 143] width 171 height 11
type input "مكرونة إسباجيتي بولونيز"
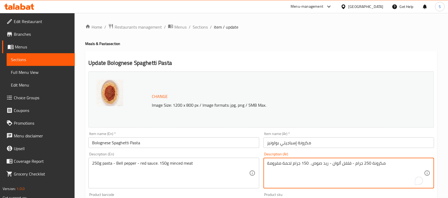
click at [383, 168] on textarea "مكرونة 250 جرام - فلفل ألوان - ريد صوص . 150 جرام لحمة مفرومة" at bounding box center [345, 173] width 157 height 25
paste textarea "، فلفل ألوان، ريد صوص، 150 جرام لحمة مفرومة."
type textarea "مكرونة 250 جرام، فلفل ألوان، ريد صوص، 150 جرام لحمة مفرومة."
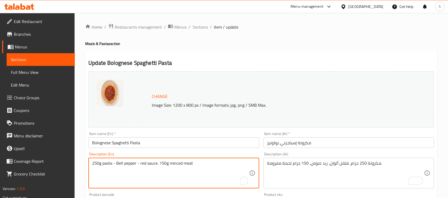
drag, startPoint x: 209, startPoint y: 166, endPoint x: 23, endPoint y: 162, distance: 186.2
paste textarea ", mixed bell peppers, red sauce, 150g minced beef."
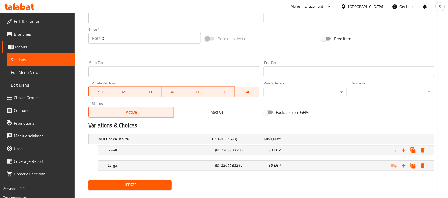
scroll to position [196, 0]
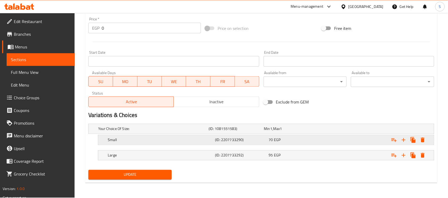
type textarea "250g pasta, mixed bell peppers, red sauce, 150g minced beef."
click at [328, 140] on div "Expand" at bounding box center [374, 140] width 107 height 12
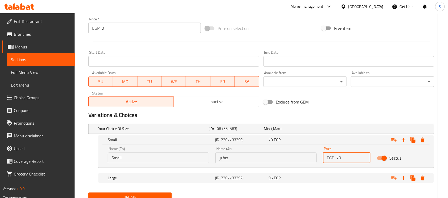
drag, startPoint x: 355, startPoint y: 155, endPoint x: 271, endPoint y: 159, distance: 84.7
click at [271, 159] on div "Name (En) Small Name (En) Name (Ar) صغير Name (Ar) Price EGP 70 Price Status" at bounding box center [266, 155] width 323 height 23
type input "80"
click at [345, 179] on div "Expand" at bounding box center [374, 179] width 107 height 12
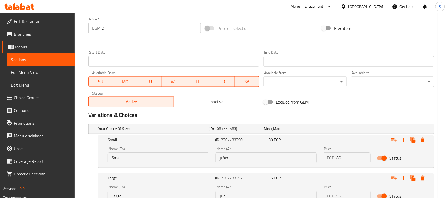
drag, startPoint x: 316, startPoint y: 194, endPoint x: 308, endPoint y: 194, distance: 8.5
click at [308, 194] on div "Your Choice Of Size: (ID: 1081551583) Min 1 , Max 1 Name (En) Your Choice Of Si…" at bounding box center [261, 168] width 350 height 92
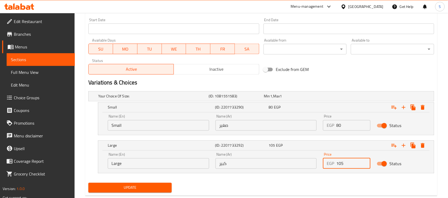
scroll to position [242, 0]
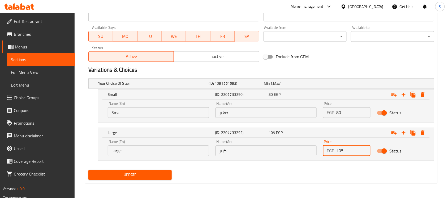
type input "105"
click at [155, 173] on span "Update" at bounding box center [130, 175] width 75 height 7
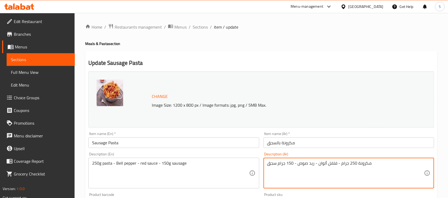
click at [363, 165] on textarea "مكرونة 250 جرام - فلفل ألوان - ريد صوص - 150 جرام سجق" at bounding box center [345, 173] width 157 height 25
paste textarea "، فلفل ألوان، ريد صوص، 150 جرام سجق."
type textarea "مكرونة 250 جرام، فلفل ألوان، ريد صوص، 150 جرام سجق."
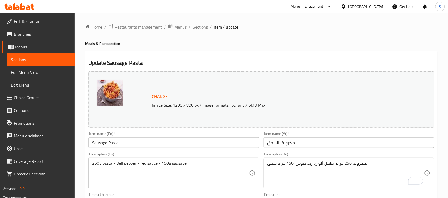
click at [215, 158] on div "250g pasta - Bell pepper - red sauce - 150g sausage Description (En)" at bounding box center [173, 173] width 171 height 31
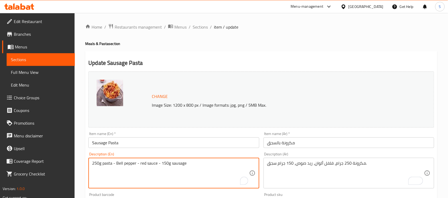
drag, startPoint x: 211, startPoint y: 162, endPoint x: 7, endPoint y: 167, distance: 204.3
paste textarea ", mixed bell peppers, red sauce, 150g sausage."
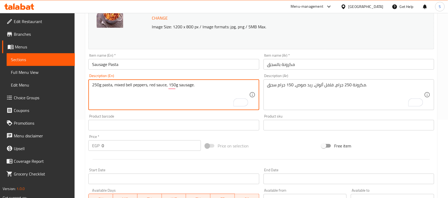
scroll to position [166, 0]
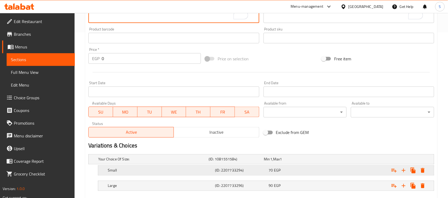
type textarea "250g pasta, mixed bell peppers, red sauce, 150g sausage."
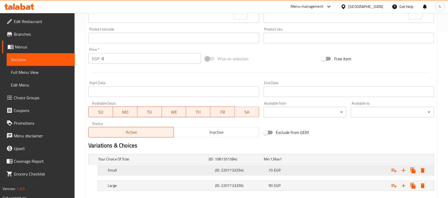
click at [334, 176] on div "Expand" at bounding box center [374, 171] width 107 height 12
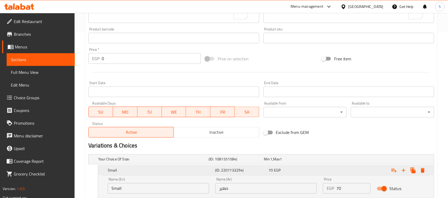
click at [335, 172] on div "Expand" at bounding box center [374, 171] width 107 height 12
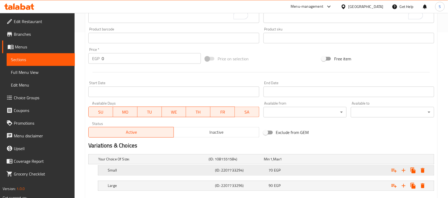
click at [347, 170] on div "Expand" at bounding box center [374, 171] width 107 height 12
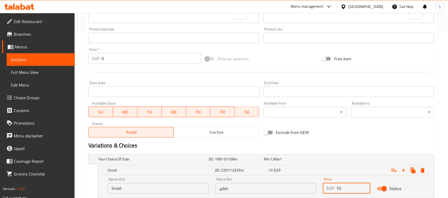
drag, startPoint x: 337, startPoint y: 185, endPoint x: 356, endPoint y: 191, distance: 19.7
click at [337, 198] on div "Your Choice Of Size: (ID: 1081551584) Min 1 , Max 1 Name (En) Your Choice Of Si…" at bounding box center [261, 187] width 350 height 69
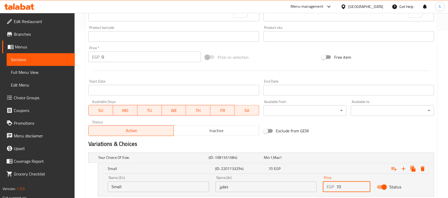
drag, startPoint x: 333, startPoint y: 187, endPoint x: 303, endPoint y: 185, distance: 30.8
click at [303, 185] on div "Name (En) Small Name (En) Name (Ar) صغير Name (Ar) Price EGP 70 Price Status" at bounding box center [266, 184] width 323 height 23
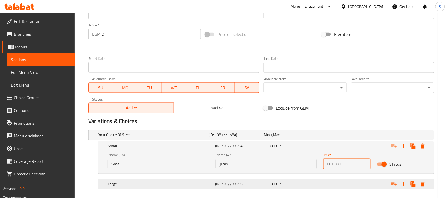
scroll to position [219, 0]
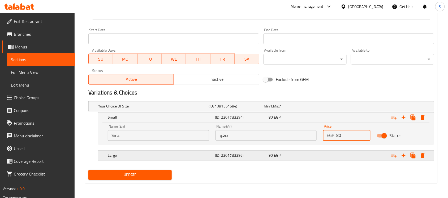
type input "80"
click at [347, 151] on div "Expand" at bounding box center [374, 156] width 107 height 12
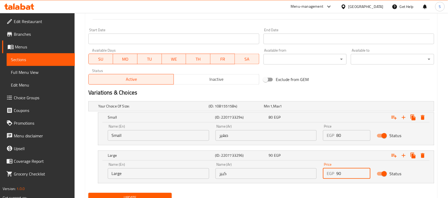
drag, startPoint x: 292, startPoint y: 182, endPoint x: 302, endPoint y: 186, distance: 10.2
click at [292, 183] on div "Name (En) Large Name (En) Name (Ar) كبير Name (Ar) Price EGP 90 Price Status" at bounding box center [266, 172] width 336 height 23
type input "100"
click at [88, 193] on button "Update" at bounding box center [129, 198] width 83 height 10
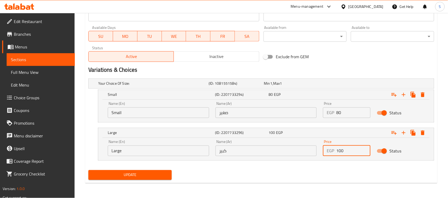
scroll to position [76, 0]
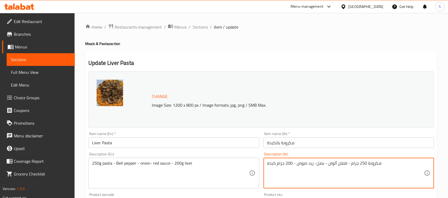
click at [368, 168] on textarea "مكرونة 250 جرام - فلفل ألوان - بصل- ريد صوص - 200 جرام كبده" at bounding box center [345, 173] width 157 height 25
paste textarea "، فلفل ألوان، بصل، ريد صوص، 200 جرام كبدة."
type textarea "مكرونة 250 جرام، فلفل ألوان، بصل، ريد صوص، 200 جرام كبدة."
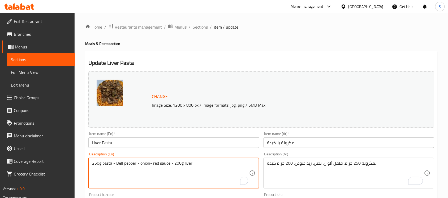
click at [194, 164] on textarea "250g pasta - Bell pepper - onion- red sauce - 200g liver" at bounding box center [170, 173] width 157 height 25
paste textarea ", mixed bell peppers, onion, red sauce, 200g liver."
type textarea "250g pasta, mixed bell peppers, onion, red sauce, 200g liver."
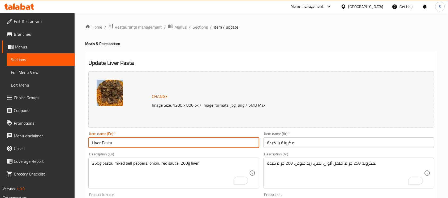
click at [205, 144] on input "Liver Pasta" at bounding box center [173, 143] width 171 height 11
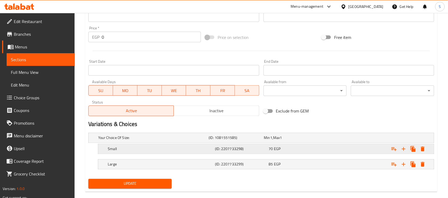
scroll to position [196, 0]
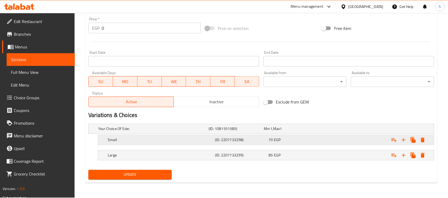
click at [343, 140] on div "Expand" at bounding box center [374, 140] width 107 height 12
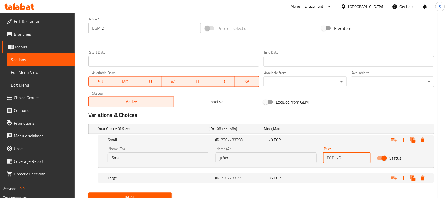
drag, startPoint x: 334, startPoint y: 156, endPoint x: 309, endPoint y: 162, distance: 25.9
click at [315, 159] on div "Name (En) Small Name (En) Name (Ar) صغير Name (Ar) Price EGP 70 Price Status" at bounding box center [266, 155] width 323 height 23
type input "75"
drag, startPoint x: 349, startPoint y: 177, endPoint x: 354, endPoint y: 188, distance: 12.0
click at [350, 177] on div "Expand" at bounding box center [374, 179] width 107 height 12
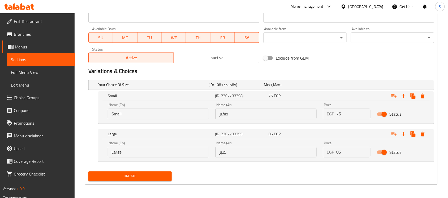
scroll to position [242, 0]
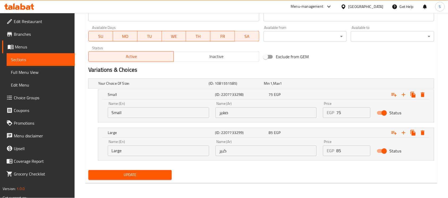
drag, startPoint x: 346, startPoint y: 153, endPoint x: 311, endPoint y: 154, distance: 35.0
click at [314, 152] on div "Name (En) Large Name (En) Name (Ar) كبير Name (Ar) Price EGP 85 Price Status" at bounding box center [266, 148] width 323 height 23
type input "9"
type input "95"
click at [153, 171] on button "Update" at bounding box center [129, 176] width 83 height 10
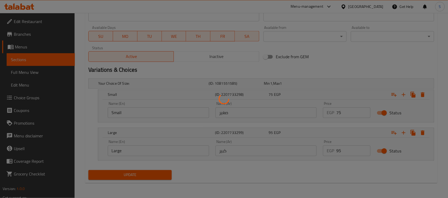
click at [153, 171] on div at bounding box center [224, 99] width 448 height 198
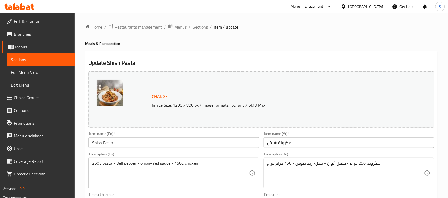
scroll to position [33, 0]
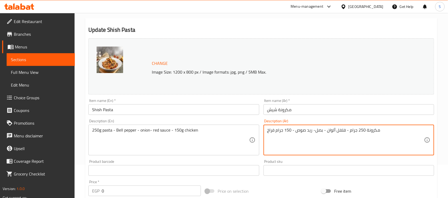
click at [357, 132] on textarea "مكرونة 250 جرام - فلفل ألوان - بصل- ريد صوص - 150 جرام فراخ" at bounding box center [345, 140] width 157 height 25
paste textarea "، فلفل ألوان، بصل، ريد صوص، 150 جرام فراخ."
type textarea "مكرونة 250 جرام، فلفل ألوان، بصل، ريد صوص، 150 جرام فراخ."
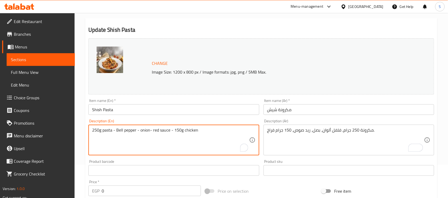
drag, startPoint x: 208, startPoint y: 128, endPoint x: 0, endPoint y: 128, distance: 207.7
paste textarea ", mixed bell peppers, onion, red sauce, 150g chicken."
type textarea "250g pasta, mixed bell peppers, onion, red sauce, 150g chicken."
click at [230, 110] on input "Shish Pasta" at bounding box center [173, 110] width 171 height 11
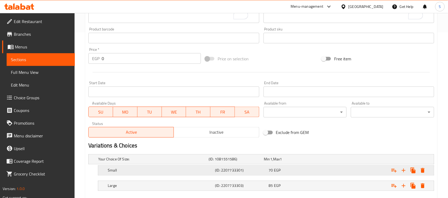
scroll to position [196, 0]
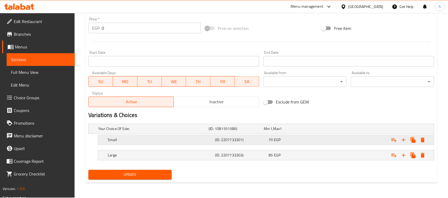
drag, startPoint x: 341, startPoint y: 145, endPoint x: 342, endPoint y: 138, distance: 6.4
click at [341, 145] on div "Expand" at bounding box center [374, 140] width 107 height 12
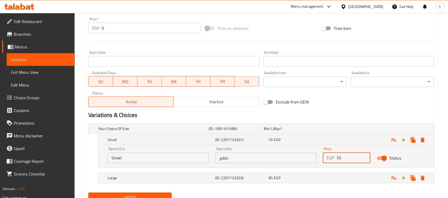
drag, startPoint x: 349, startPoint y: 156, endPoint x: 276, endPoint y: 157, distance: 72.7
click at [276, 157] on div "Name (En) Small Name (En) Name (Ar) صغير Name (Ar) Price EGP 70 Price Status" at bounding box center [266, 155] width 323 height 23
type input "75"
drag, startPoint x: 358, startPoint y: 178, endPoint x: 351, endPoint y: 192, distance: 15.5
click at [358, 178] on div "Expand" at bounding box center [374, 179] width 107 height 12
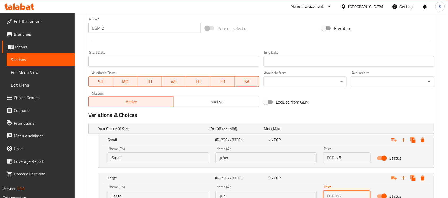
scroll to position [223, 0]
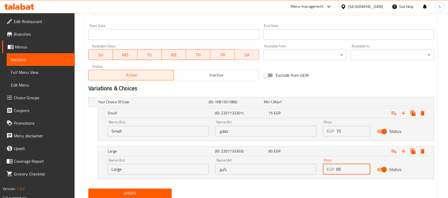
drag, startPoint x: 346, startPoint y: 195, endPoint x: 276, endPoint y: 195, distance: 70.3
click at [276, 195] on div "Change Image Size: 1200 x 800 px / Image formats: jpg, png / 5MB Max. Item name…" at bounding box center [261, 23] width 350 height 354
type input "95"
click at [88, 189] on button "Update" at bounding box center [129, 194] width 83 height 10
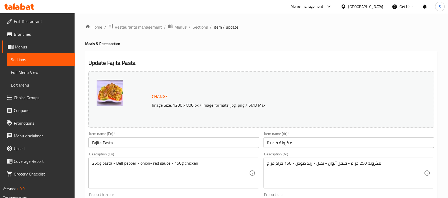
scroll to position [33, 0]
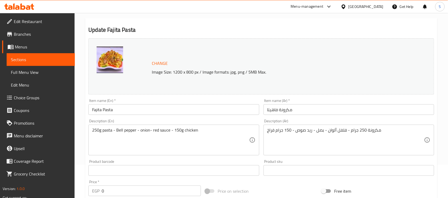
click at [334, 136] on textarea "مكرونة 250 جرام - فلفل ألوان - بصل - ريد صوص - 150 جرام فراخ" at bounding box center [345, 140] width 157 height 25
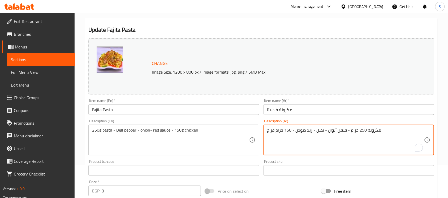
click at [334, 136] on textarea "مكرونة 250 جرام - فلفل ألوان - بصل - ريد صوص - 150 جرام فراخ" at bounding box center [345, 140] width 157 height 25
paste textarea "، فلفل ألوان، بصل، ريد صوص، 150 جرام فراخ."
type textarea "مكرونة 250 جرام، فلفل ألوان، بصل، ريد صوص، 150 جرام فراخ."
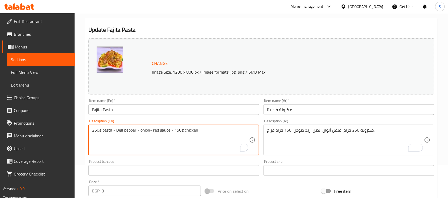
drag, startPoint x: 204, startPoint y: 129, endPoint x: 67, endPoint y: 131, distance: 137.1
paste textarea ", mixed bell peppers, onion, red sauce, 150g chicken."
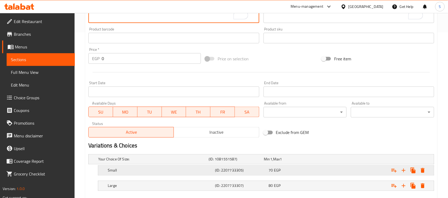
scroll to position [196, 0]
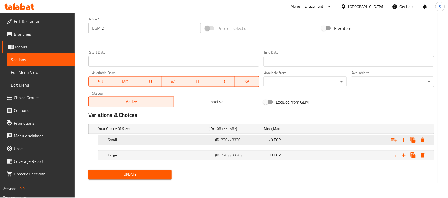
type textarea "250g pasta, mixed bell peppers, onion, red sauce, 150g chicken."
click at [368, 138] on div "Expand" at bounding box center [374, 140] width 107 height 12
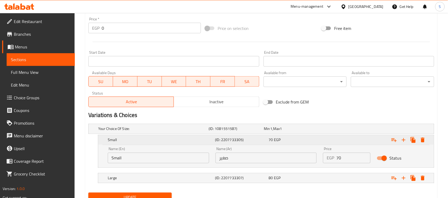
scroll to position [219, 0]
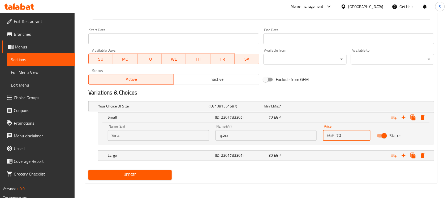
drag, startPoint x: 344, startPoint y: 138, endPoint x: 302, endPoint y: 138, distance: 42.2
click at [302, 138] on div "Name (En) Small Name (En) Name (Ar) صغير Name (Ar) Price EGP 70 Price Status" at bounding box center [266, 133] width 323 height 23
type input "75"
click at [353, 158] on div "Expand" at bounding box center [374, 156] width 107 height 12
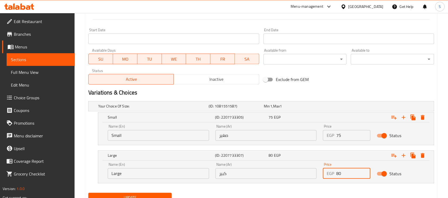
drag, startPoint x: 348, startPoint y: 174, endPoint x: 310, endPoint y: 173, distance: 37.9
click at [310, 173] on div "Name (En) Large Name (En) Name (Ar) كبير Name (Ar) Price EGP 80 Price Status" at bounding box center [266, 171] width 323 height 23
type input "90"
click at [149, 195] on span "Update" at bounding box center [130, 198] width 75 height 7
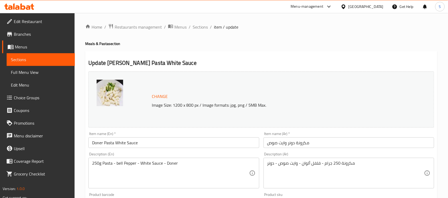
scroll to position [99, 0]
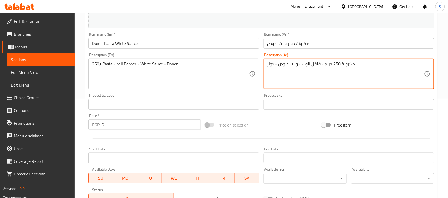
click at [340, 63] on textarea "مكرونة 250 جرام - فلفل ألوان - وايت صوص - دونر" at bounding box center [345, 74] width 157 height 25
paste textarea "، فلفل ألوان، وايت صوص، دونر."
type textarea "مكرونة 250 جرام، فلفل ألوان، وايت صوص، دونر."
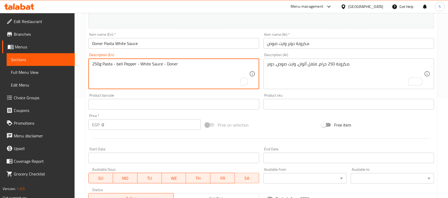
drag, startPoint x: 201, startPoint y: 68, endPoint x: 0, endPoint y: 50, distance: 201.5
paste textarea "pasta, mixed bell peppers, white sauce, doner."
type textarea "250g pasta, mixed bell peppers, white sauce, doner."
click at [190, 38] on div "Item name (En)   * Doner Pasta White Sauce Item name (En) *" at bounding box center [173, 41] width 171 height 16
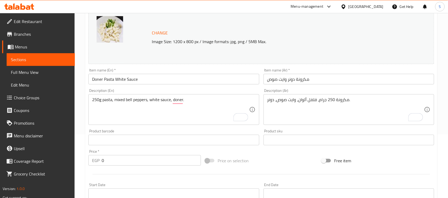
scroll to position [196, 0]
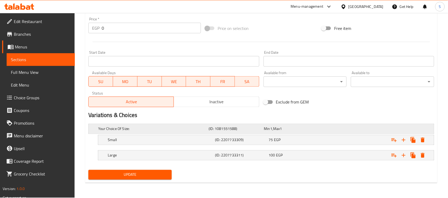
click at [333, 132] on div "Your Choice Of Size: (ID: 1081551588) Min 1 , Max 1" at bounding box center [262, 129] width 331 height 12
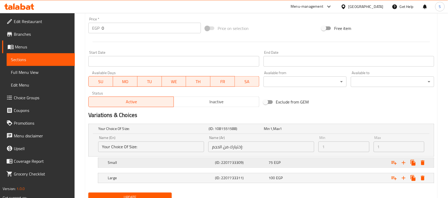
click at [339, 167] on div "Expand" at bounding box center [374, 163] width 107 height 12
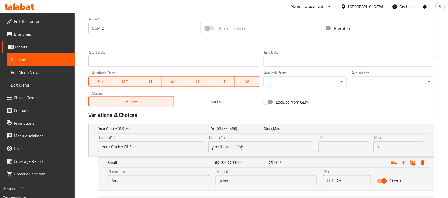
drag, startPoint x: 344, startPoint y: 181, endPoint x: 303, endPoint y: 186, distance: 41.0
click at [303, 186] on div "Name (En) Small Name (En) Name (Ar) صغير Name (Ar) Price EGP 75 Price Status" at bounding box center [266, 178] width 323 height 23
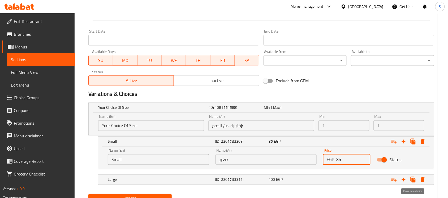
scroll to position [242, 0]
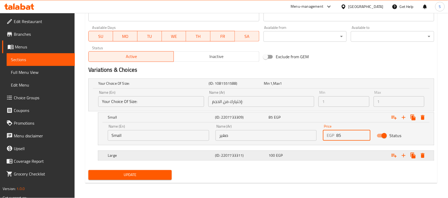
type input "85"
click at [354, 157] on div "Expand" at bounding box center [374, 156] width 107 height 12
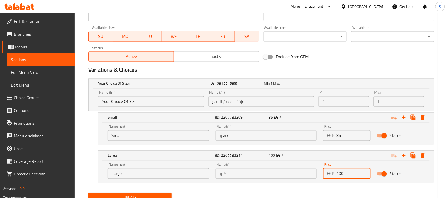
drag, startPoint x: 319, startPoint y: 174, endPoint x: 312, endPoint y: 174, distance: 6.9
click at [313, 174] on div "Name (En) Large Name (En) Name (Ar) كبير Name (Ar) Price EGP 100 Price Status" at bounding box center [266, 171] width 323 height 23
type input "110"
click at [141, 196] on span "Update" at bounding box center [130, 198] width 75 height 7
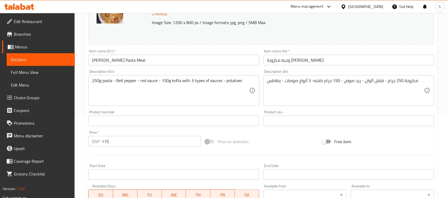
scroll to position [99, 0]
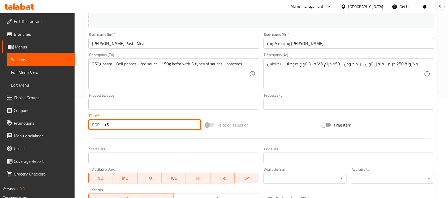
drag, startPoint x: 117, startPoint y: 124, endPoint x: 42, endPoint y: 123, distance: 74.8
click at [42, 123] on div "Edit Restaurant Branches Menus Sections Full Menu View Edit Menu Choice Groups …" at bounding box center [224, 98] width 448 height 369
type input "120"
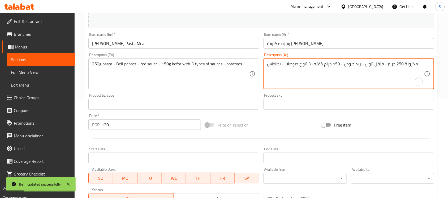
click at [361, 65] on textarea "مكرونة 250 جرام - فلفل ألوان - ريد صوص - 150 جرام كفته- 3 أنواع صوصات - بطاطس" at bounding box center [345, 74] width 157 height 25
paste textarea "، فلفل ألوان، ريد صوص، 150 جرام كفتة، 3 أنواع صوصات، بطاطس."
type textarea "مكرونة 250 جرام، فلفل ألوان، ريد صوص، 150 جرام كفتة، 3 أنواع صوصات، بطاطس."
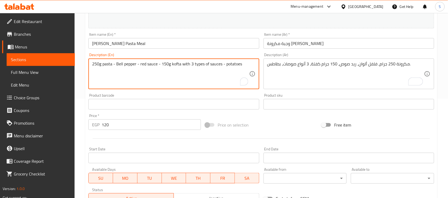
click at [198, 65] on textarea "250g pasta - Bell pepper - red sauce - 150g kofta with 3 types of sauces - pota…" at bounding box center [170, 74] width 157 height 25
paste textarea ", mixed bell peppers, red sauce, 150g kofta, three kinds of sauces, potatoes."
click at [214, 49] on input "Dawood Pasha Pasta Meal" at bounding box center [173, 43] width 171 height 11
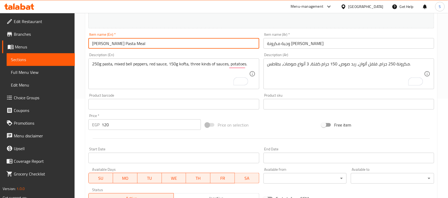
click at [214, 47] on input "Dawood Pasha Pasta Meal" at bounding box center [173, 43] width 171 height 11
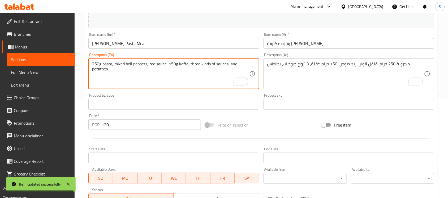
type textarea "250g pasta, mixed bell peppers, red sauce, 150g kofta, three kinds of sauces, a…"
click at [230, 43] on input "Dawood Pasha Pasta Meal" at bounding box center [173, 43] width 171 height 11
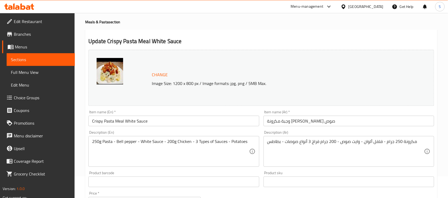
scroll to position [33, 0]
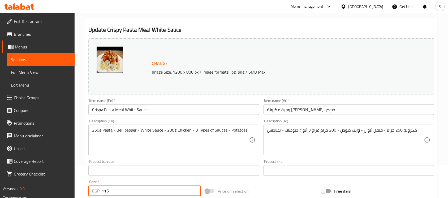
drag, startPoint x: 111, startPoint y: 189, endPoint x: 81, endPoint y: 189, distance: 29.4
click at [99, 190] on div "EGP 115 Price *" at bounding box center [144, 191] width 112 height 11
type input "125"
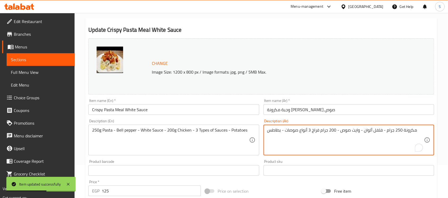
click at [354, 133] on textarea "مكرونة 250 جرام - فلفل ألوان - وايت صوص - 200 جرام فراخ 3 أنواع صوصات - بطاطس" at bounding box center [345, 140] width 157 height 25
paste textarea "، فلفل ألوان، وايت صوص، 200 جرام فراخ، 3 أنواع صوصات، بطاطس."
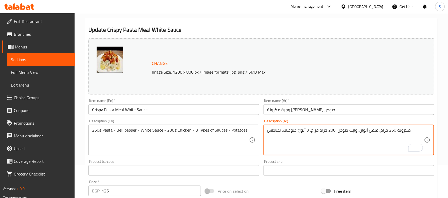
type textarea "مكرونة 250 جرام، فلفل ألوان، وايت صوص، 200 جرام فراخ، 3 أنواع صوصات، بطاطس."
click at [317, 114] on input "وجبة مكرونة كريسبي وايت صوص" at bounding box center [348, 110] width 171 height 11
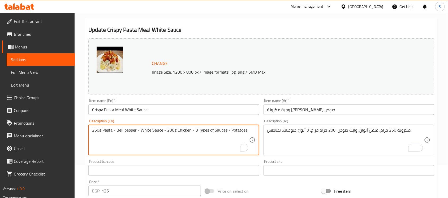
click at [183, 131] on textarea "250g Pasta - Bell pepper - White Sauce - 200g Chicken - 3 Types of Sauces - Pot…" at bounding box center [170, 140] width 157 height 25
paste textarea "pasta, mixed bell peppers, white sauce, 200g chicken, three kinds of sauces, po…"
click at [183, 114] on input "Crispy Pasta Meal White Sauce" at bounding box center [173, 110] width 171 height 11
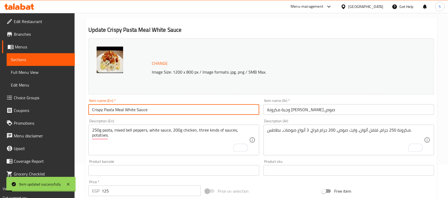
scroll to position [66, 0]
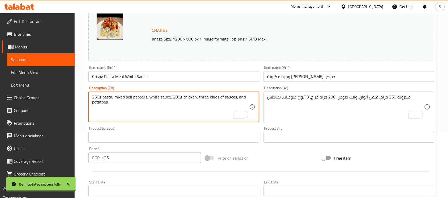
type textarea "250g pasta, mixed bell peppers, white sauce, 200g chicken, three kinds of sauce…"
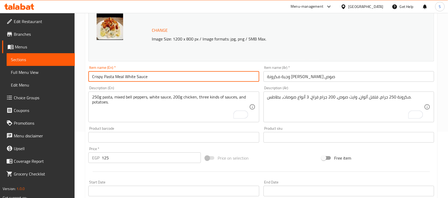
click at [188, 78] on input "Crispy Pasta Meal White Sauce" at bounding box center [173, 76] width 171 height 11
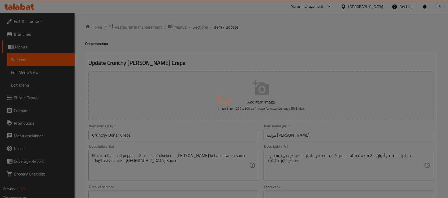
click at [21, 8] on div at bounding box center [224, 99] width 448 height 198
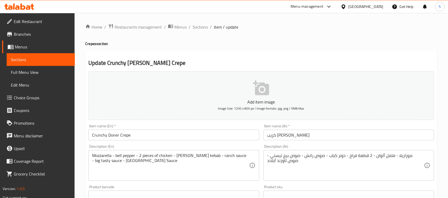
click at [20, 6] on icon at bounding box center [19, 6] width 30 height 6
